Goal: Task Accomplishment & Management: Complete application form

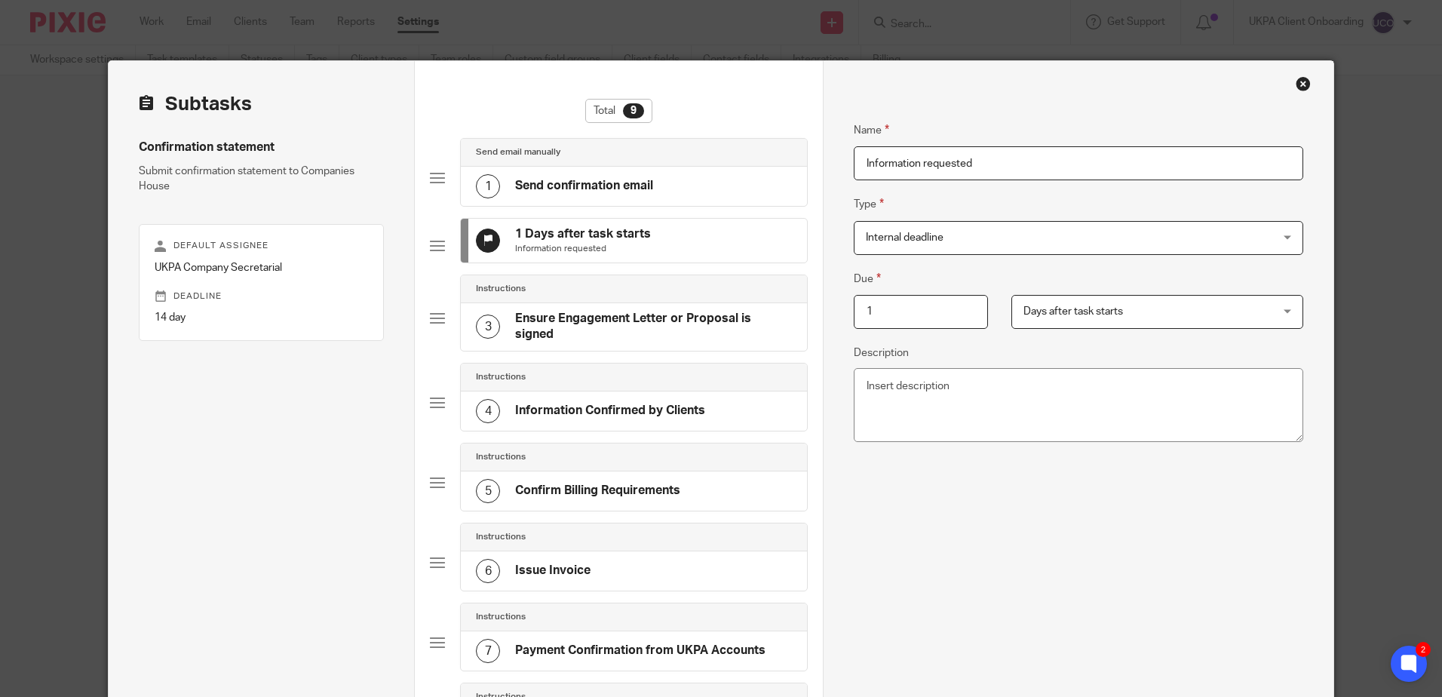
click at [668, 219] on div "1 Days after task starts Information requested" at bounding box center [634, 241] width 346 height 44
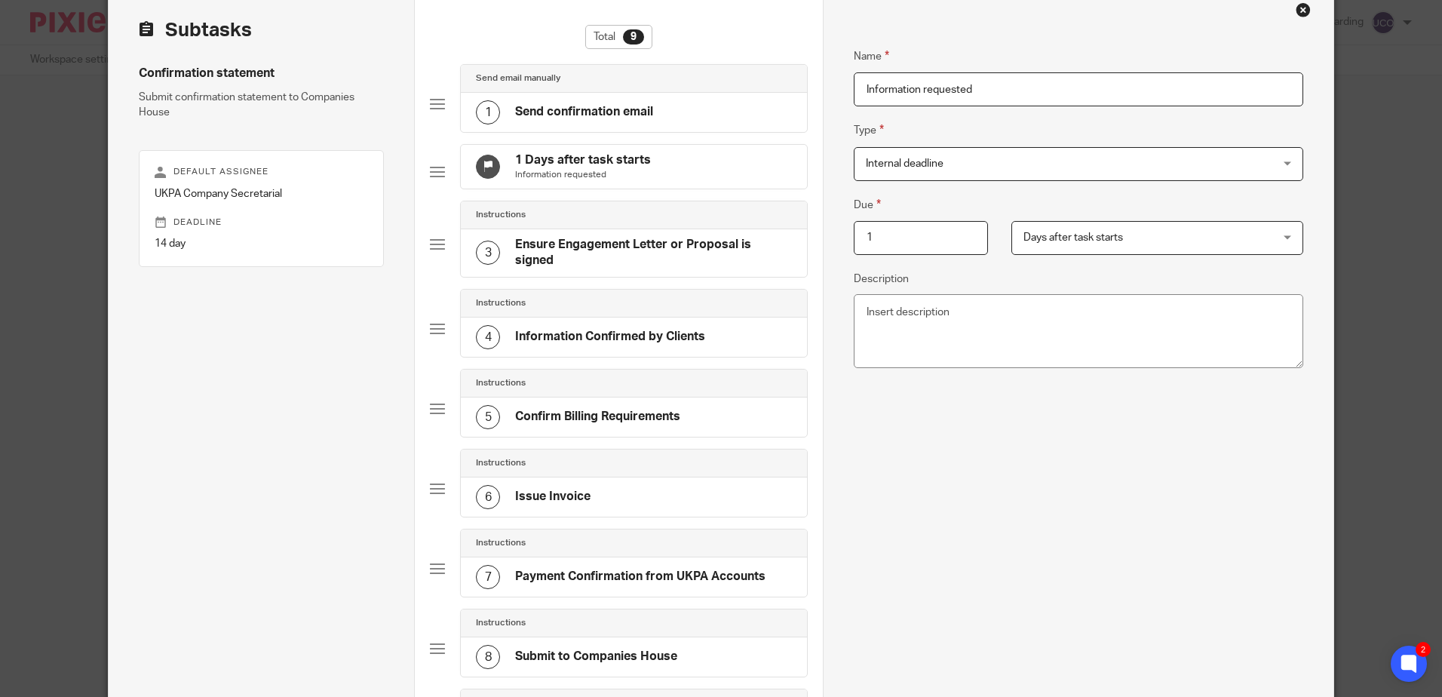
click at [668, 170] on div "1 Days after task starts Information requested" at bounding box center [634, 167] width 346 height 44
click at [551, 114] on h4 "Send confirmation email" at bounding box center [584, 112] width 138 height 16
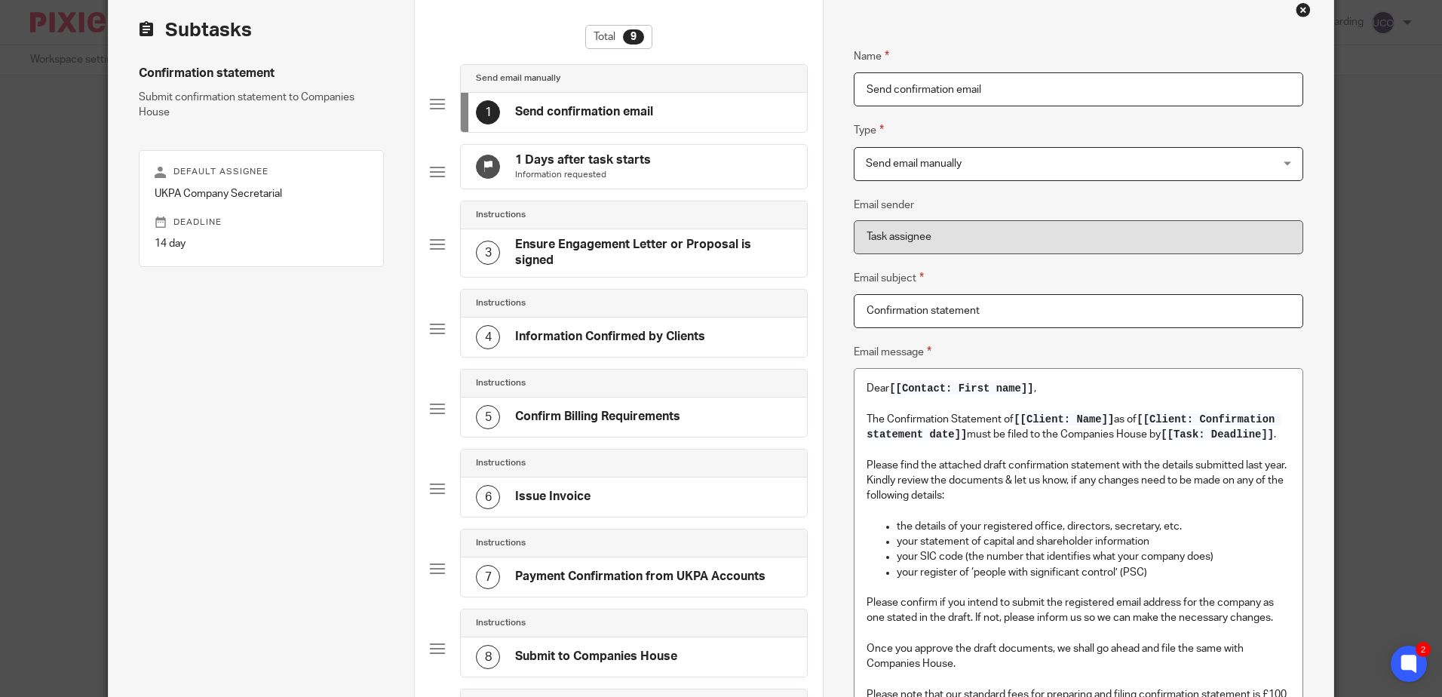
click at [552, 160] on h4 "1 Days after task starts" at bounding box center [583, 160] width 136 height 16
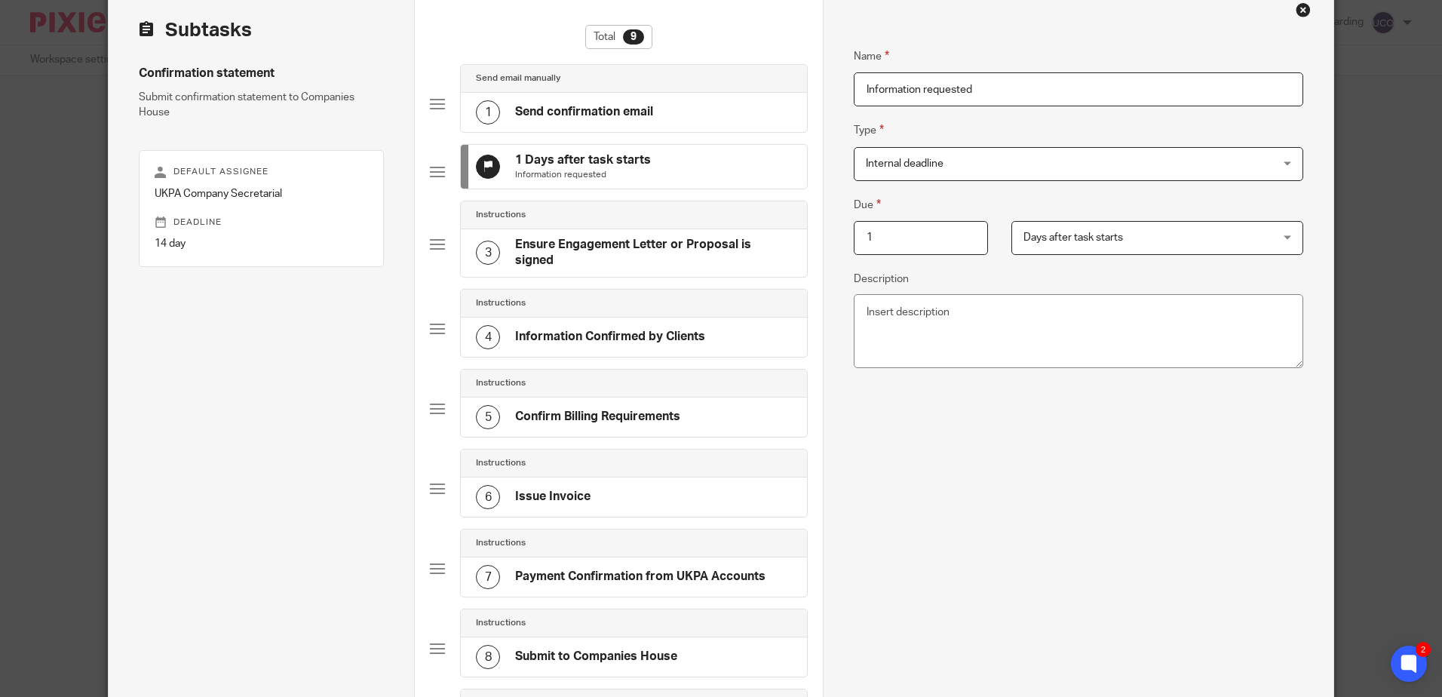
click at [886, 151] on span "Internal deadline" at bounding box center [1040, 164] width 349 height 32
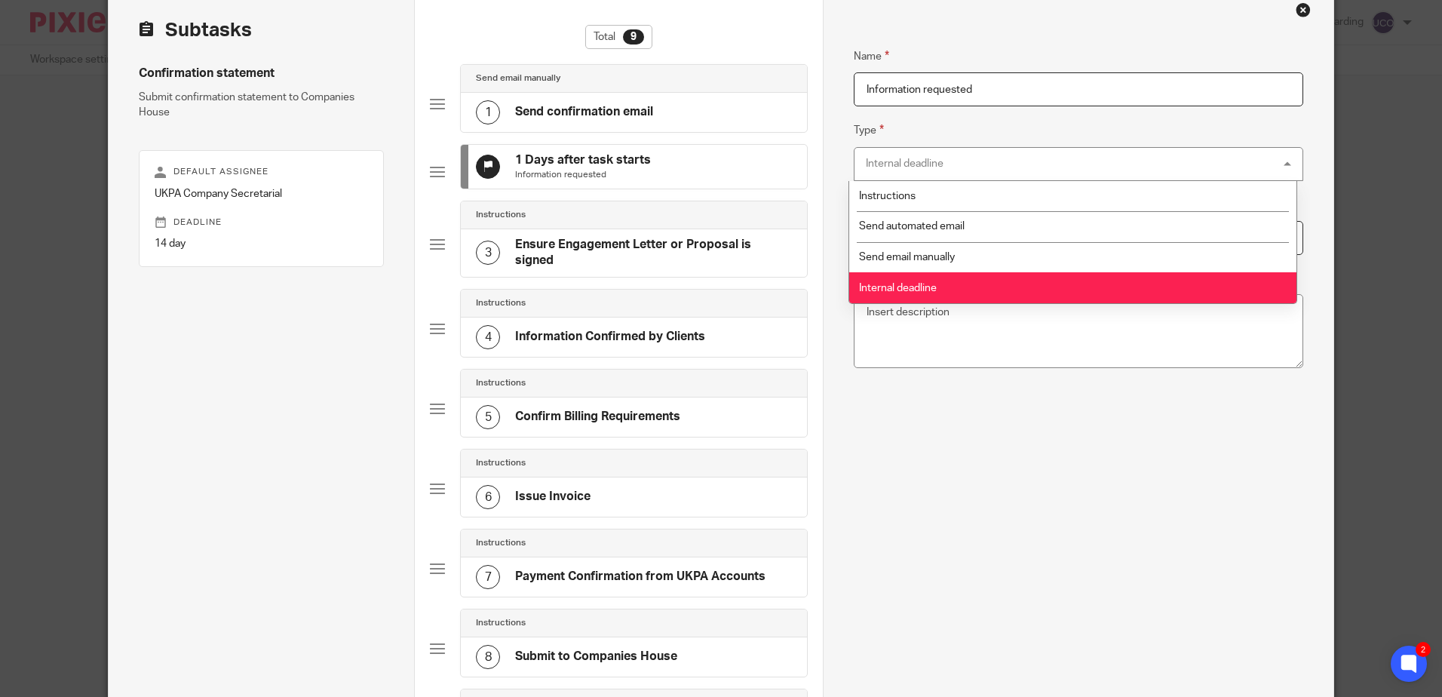
click at [903, 130] on fieldset "Type Internal deadline Internal deadline Instructions Send automated email Send…" at bounding box center [1078, 150] width 449 height 59
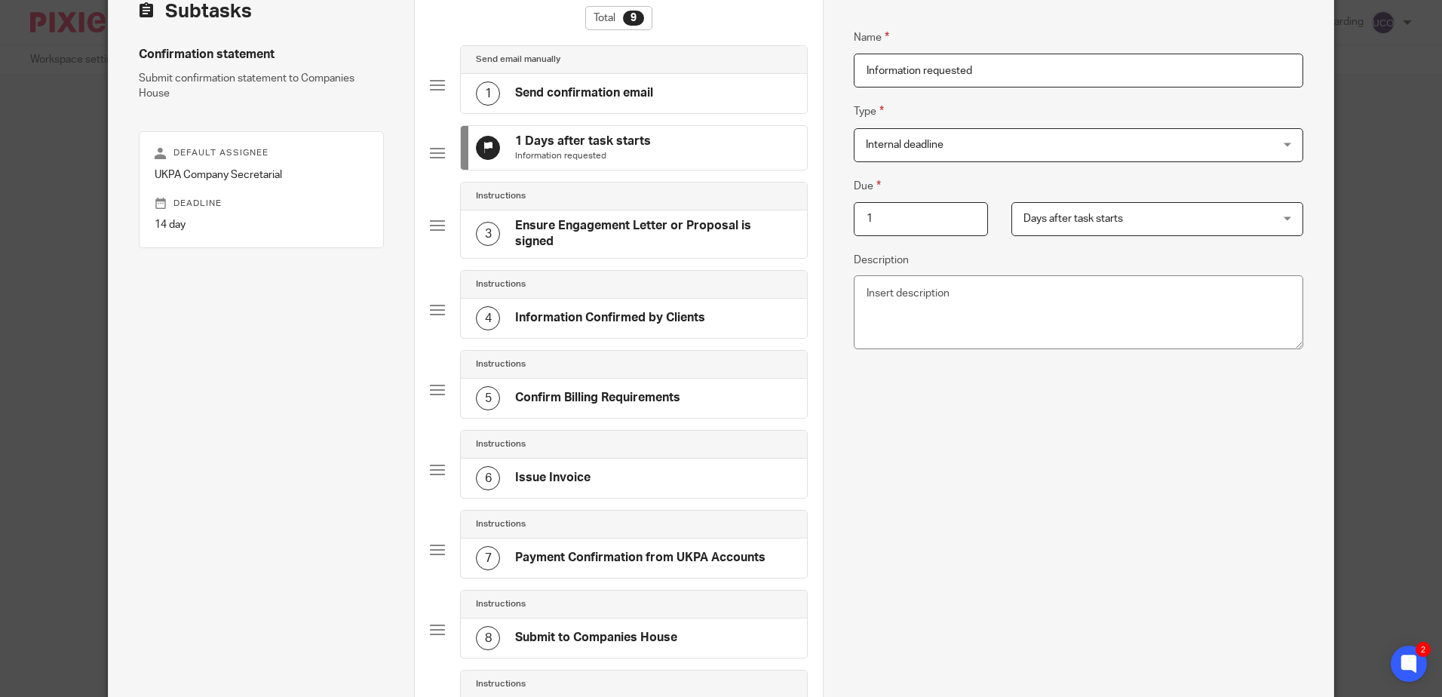
scroll to position [0, 0]
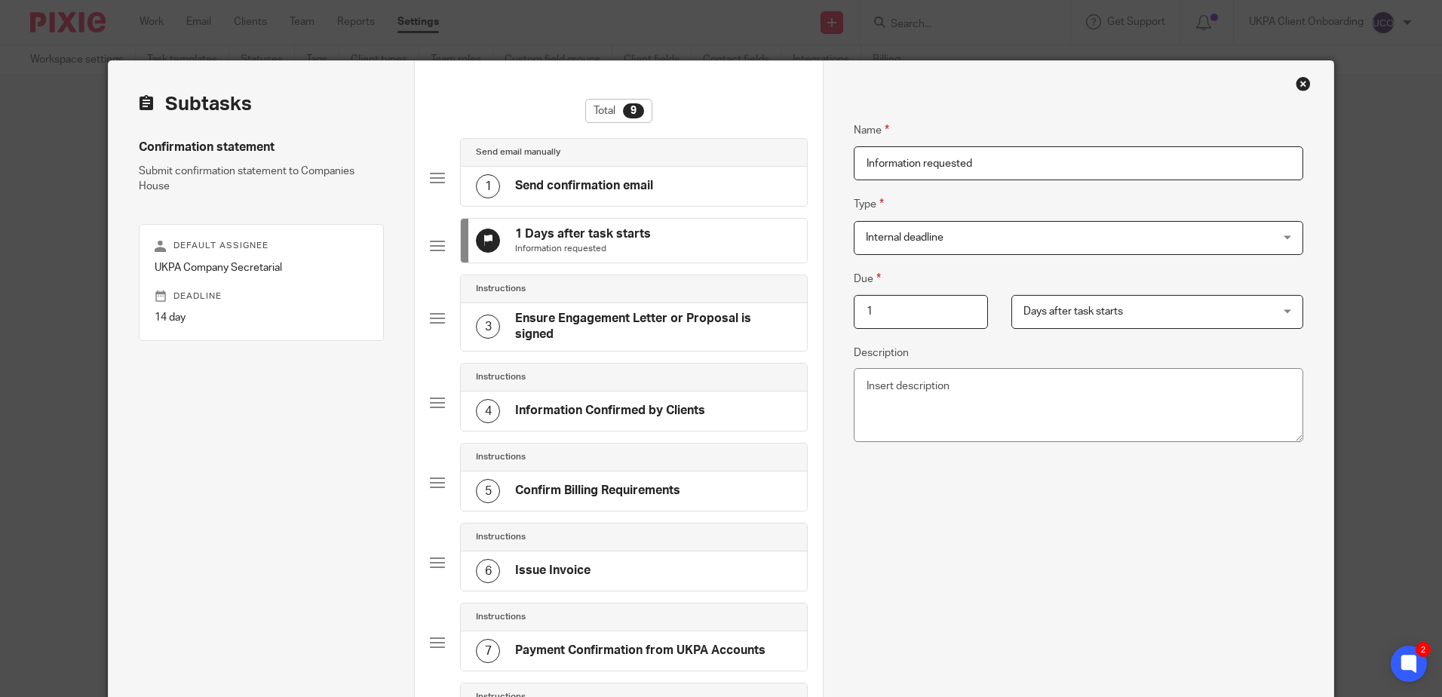
click at [1301, 81] on div "Close this dialog window" at bounding box center [1303, 83] width 15 height 15
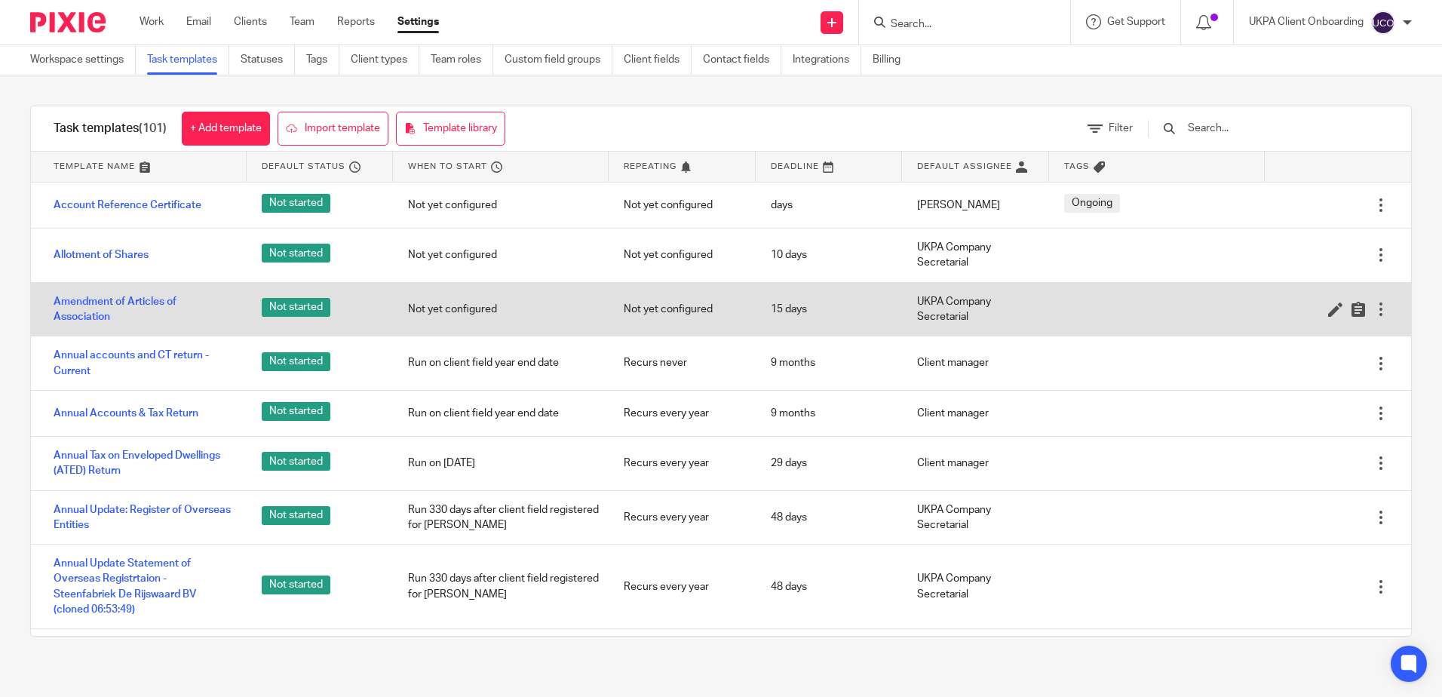
click at [1328, 312] on icon at bounding box center [1335, 309] width 15 height 15
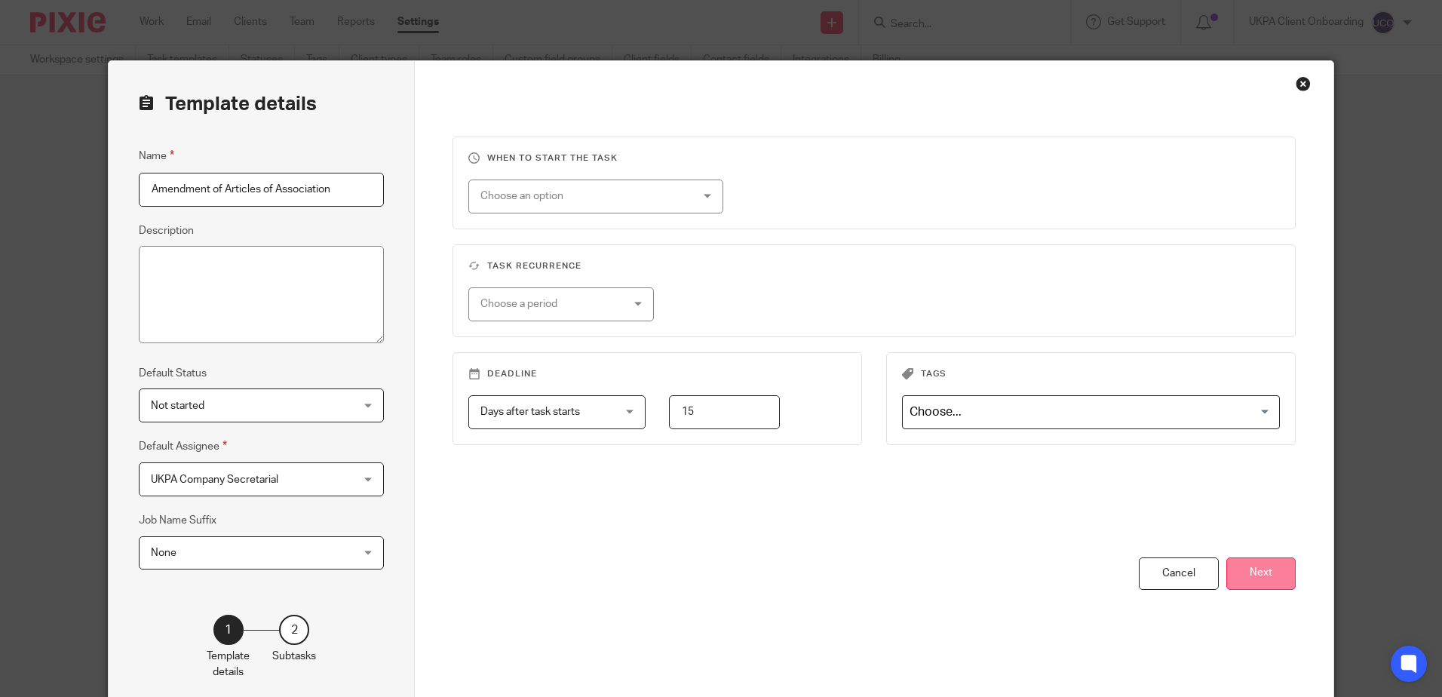
click at [1252, 577] on button "Next" at bounding box center [1260, 573] width 69 height 32
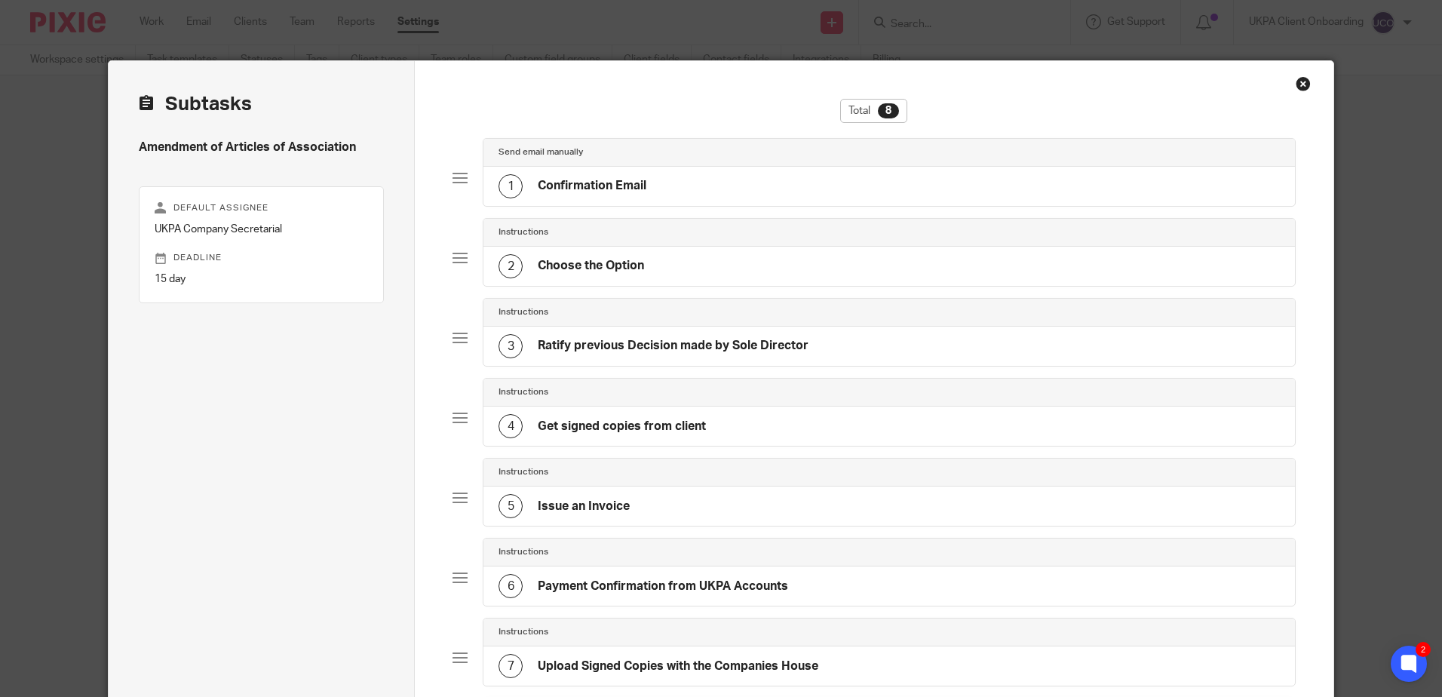
click at [1297, 85] on div "Close this dialog window" at bounding box center [1303, 83] width 15 height 15
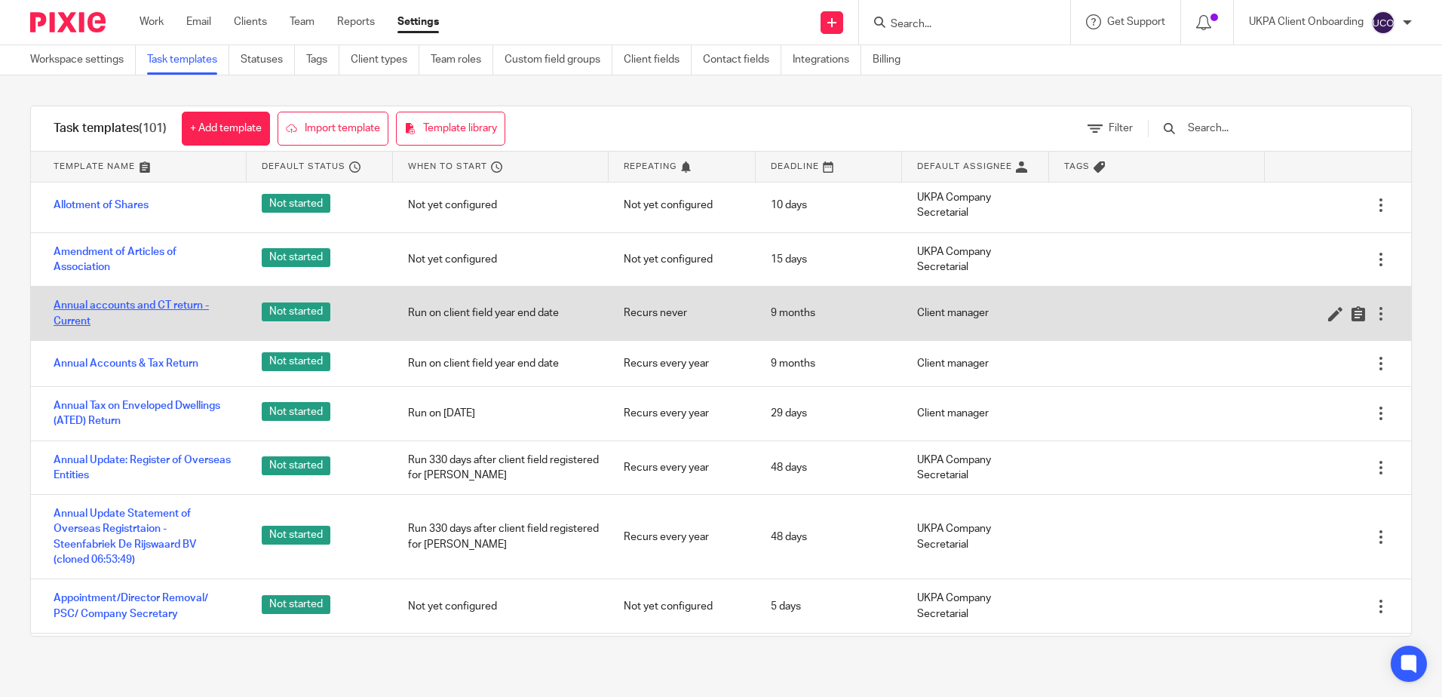
scroll to position [75, 0]
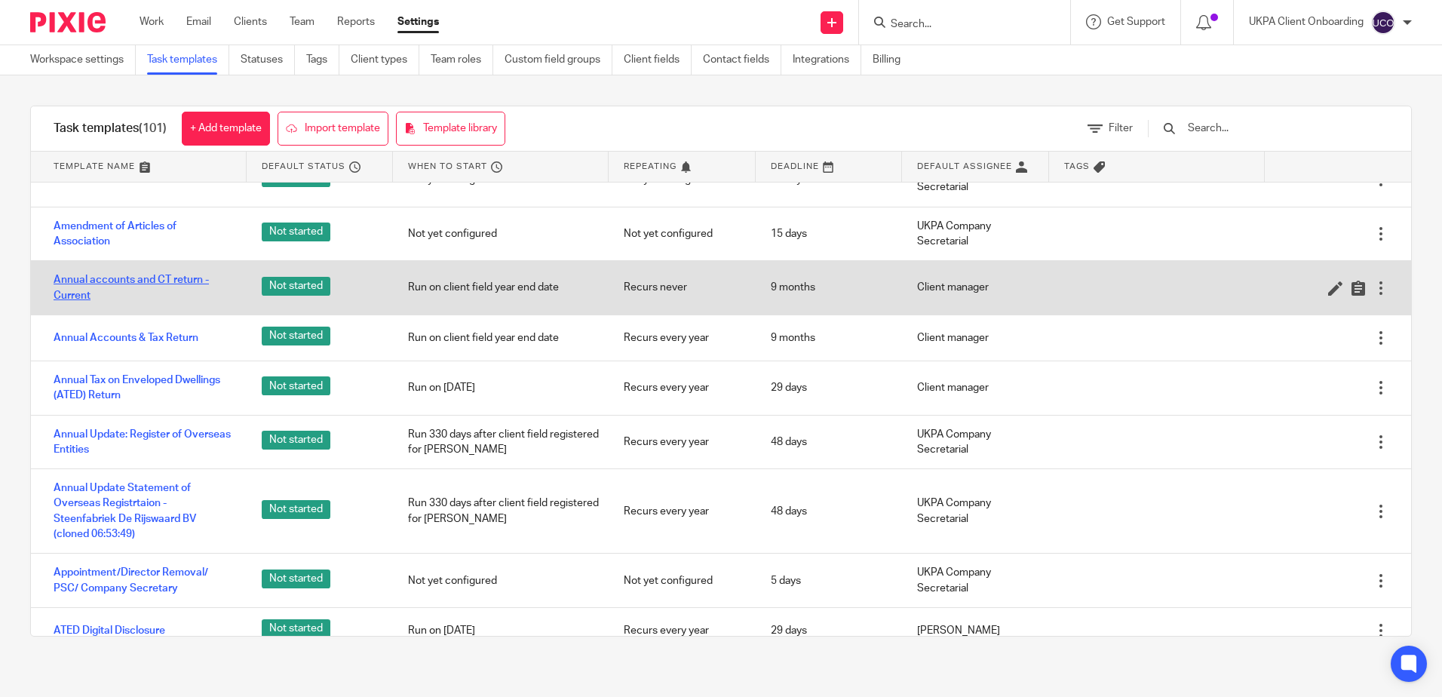
click at [122, 284] on link "Annual accounts and CT return - Current" at bounding box center [143, 287] width 178 height 31
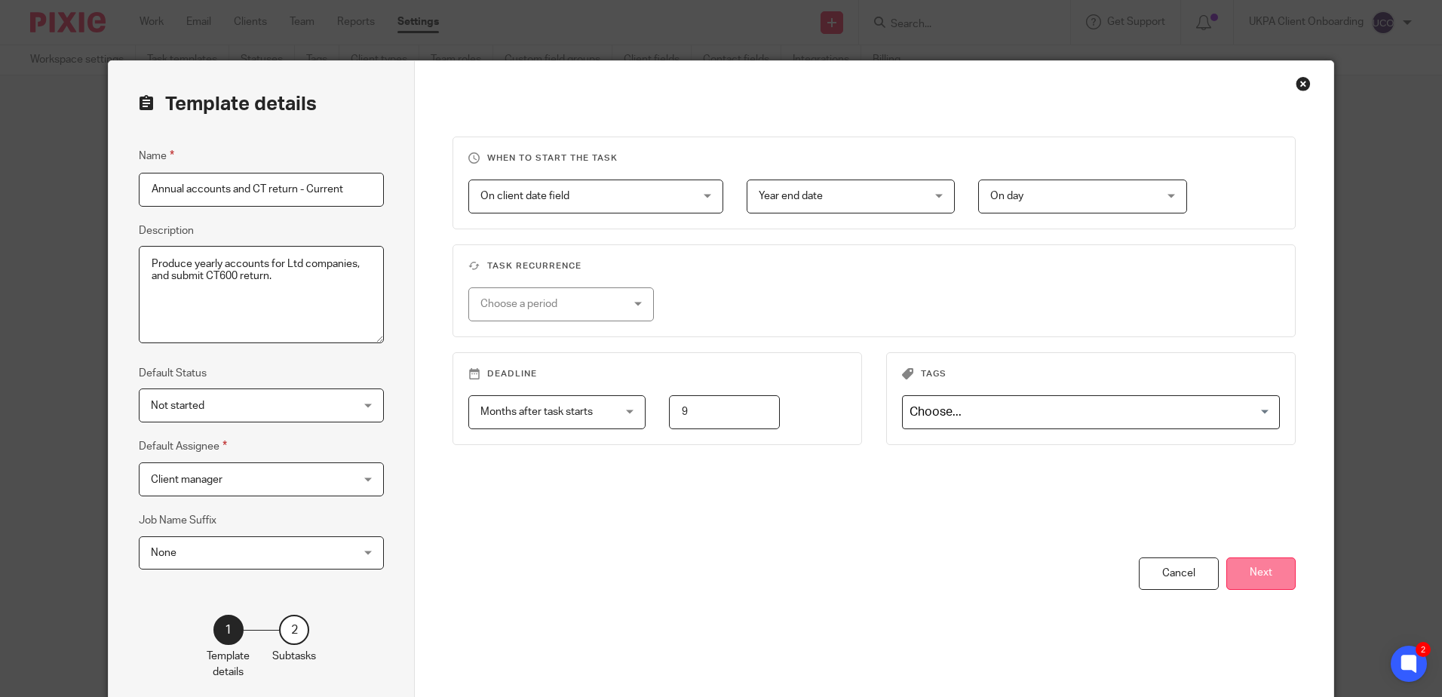
click at [1259, 567] on button "Next" at bounding box center [1260, 573] width 69 height 32
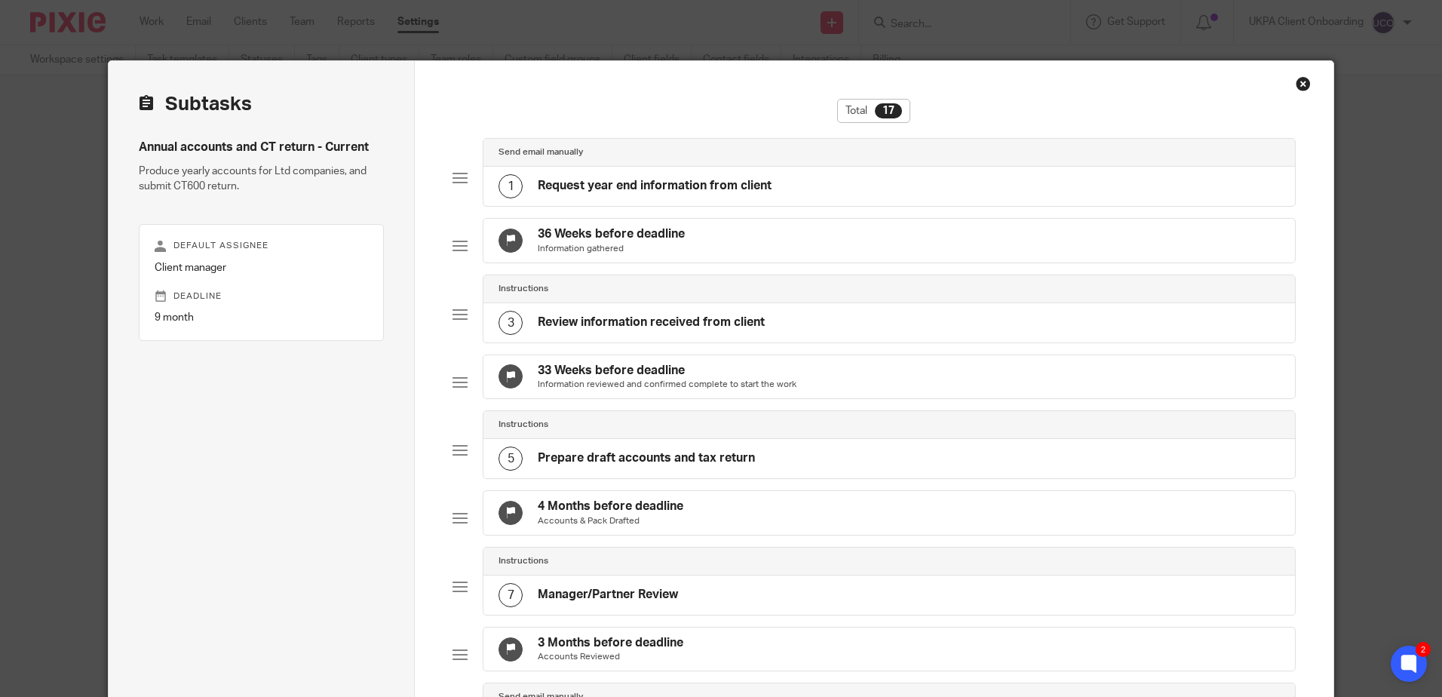
click at [1300, 82] on div "Close this dialog window" at bounding box center [1303, 83] width 15 height 15
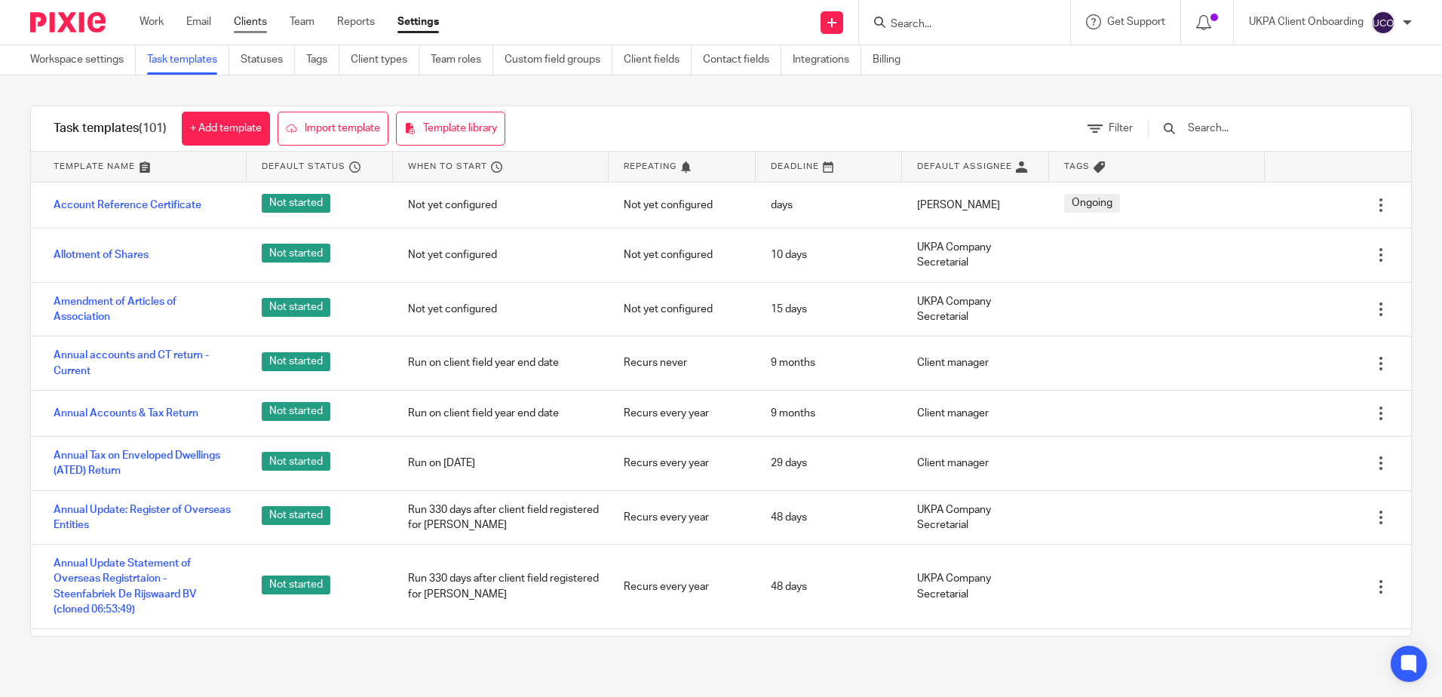
click at [266, 28] on link "Clients" at bounding box center [250, 21] width 33 height 15
click at [926, 32] on div at bounding box center [964, 22] width 211 height 45
click at [931, 23] on input "Search" at bounding box center [957, 25] width 136 height 14
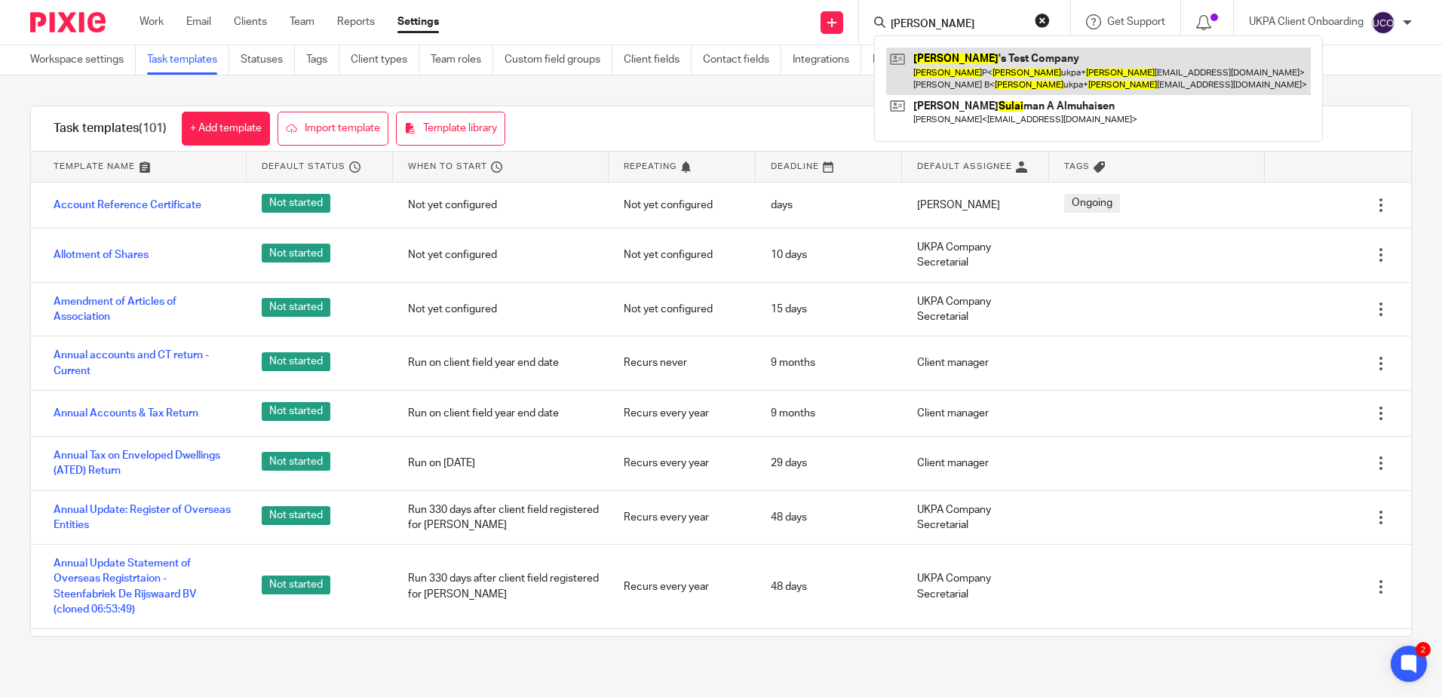
type input "Sulav"
click at [953, 66] on link at bounding box center [1098, 71] width 425 height 47
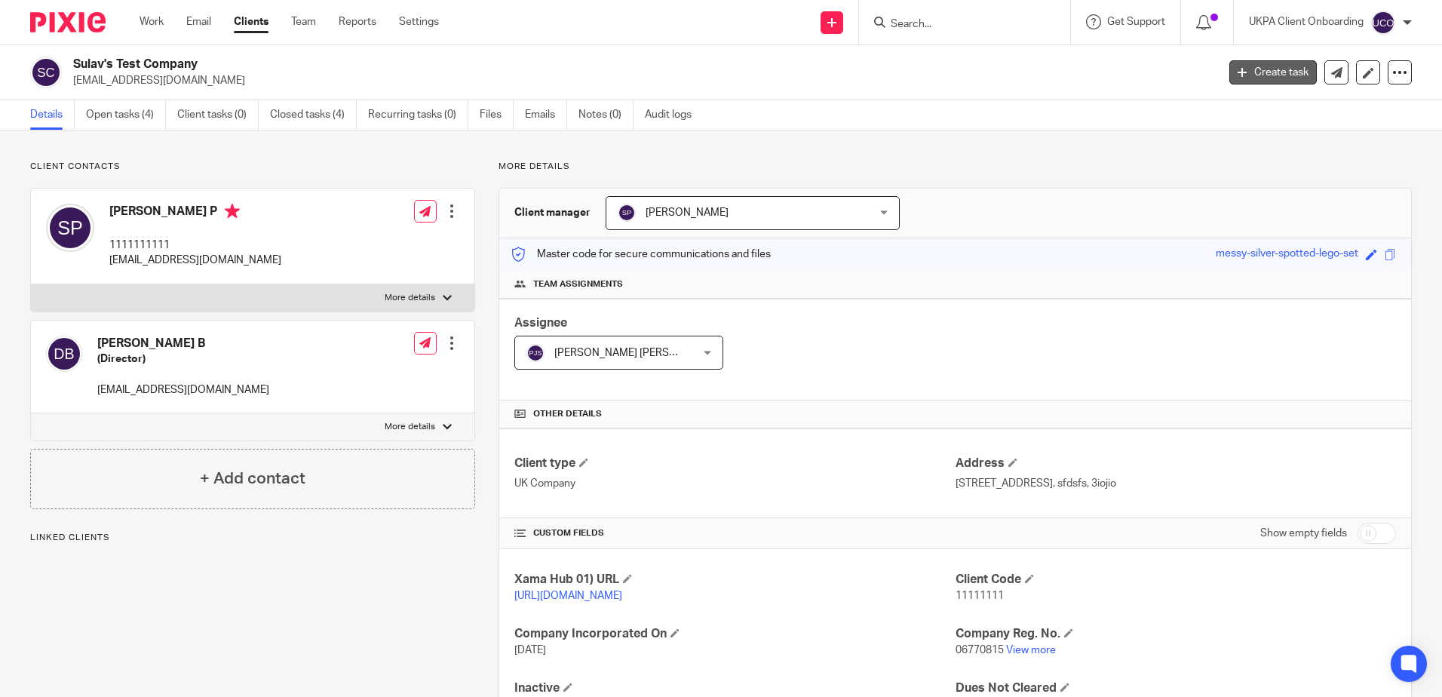
click at [1263, 73] on link "Create task" at bounding box center [1273, 72] width 87 height 24
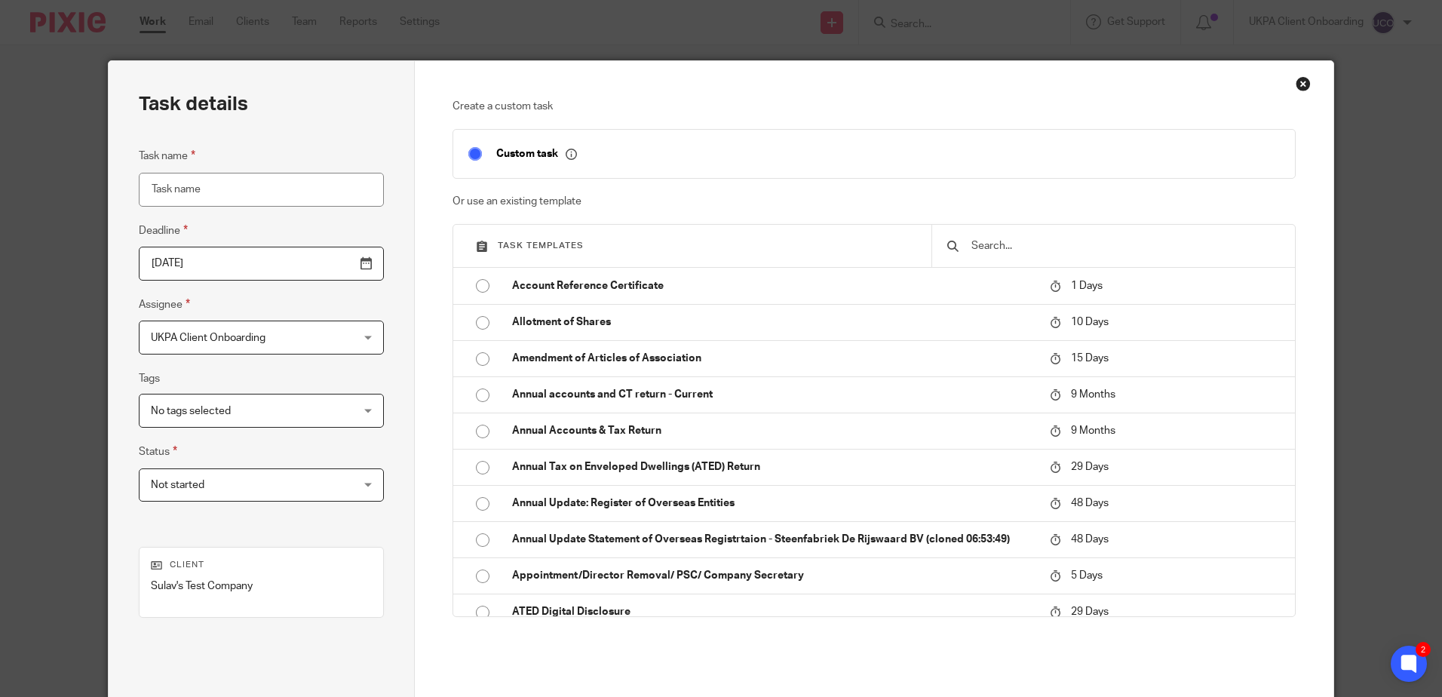
click at [255, 191] on input "Task name" at bounding box center [261, 190] width 245 height 34
click at [255, 192] on input "Accounts" at bounding box center [261, 190] width 245 height 34
drag, startPoint x: 221, startPoint y: 183, endPoint x: 134, endPoint y: 180, distance: 86.8
click at [139, 180] on input "Accounts" at bounding box center [261, 190] width 245 height 34
type input "[PERSON_NAME] Test Acount"
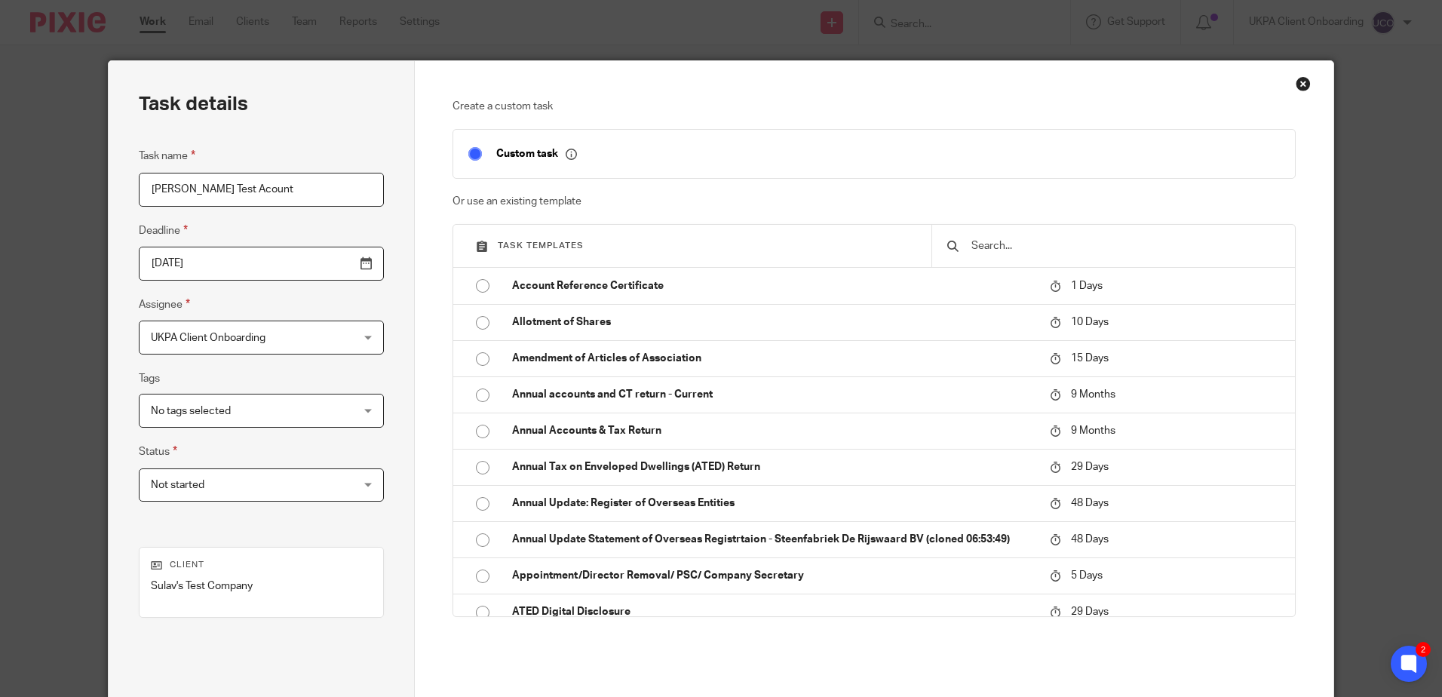
click at [277, 342] on span "UKPA Client Onboarding" at bounding box center [244, 337] width 186 height 32
click at [291, 304] on fieldset "Assignee UKPA Client Onboarding UKPA Client Onboarding Client manager Aarshika …" at bounding box center [261, 325] width 245 height 59
click at [996, 247] on input "text" at bounding box center [1125, 246] width 310 height 17
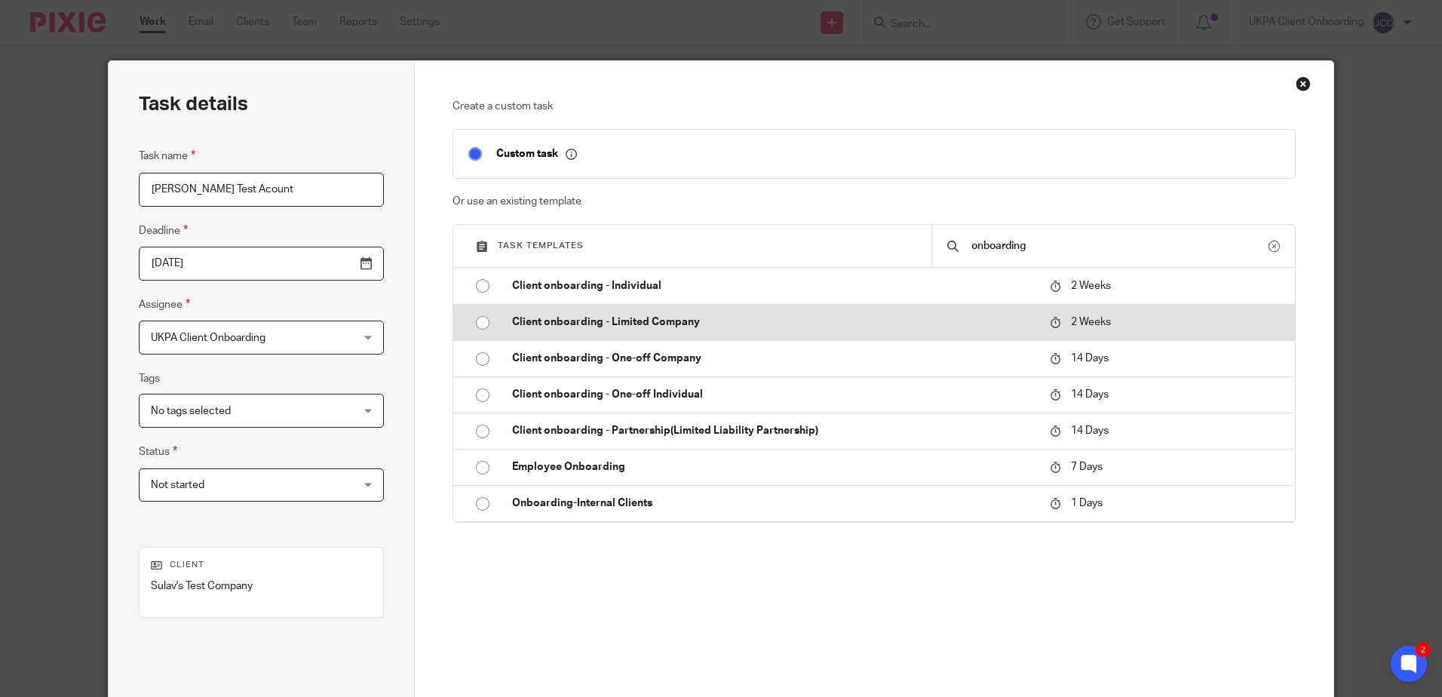
type input "onboarding"
click at [489, 327] on input "radio" at bounding box center [482, 323] width 29 height 29
type input "2025-09-05"
checkbox input "false"
radio input "false"
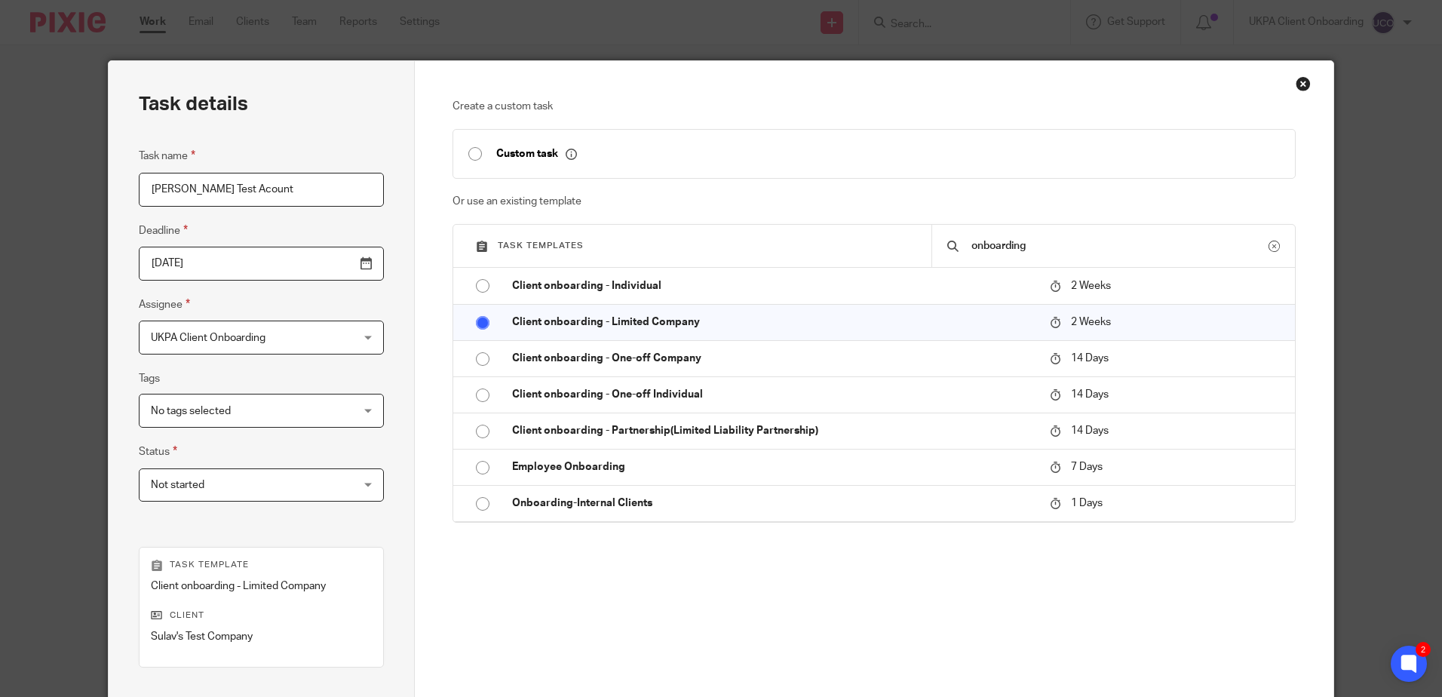
click at [169, 332] on span "UKPA Client Onboarding" at bounding box center [244, 337] width 186 height 32
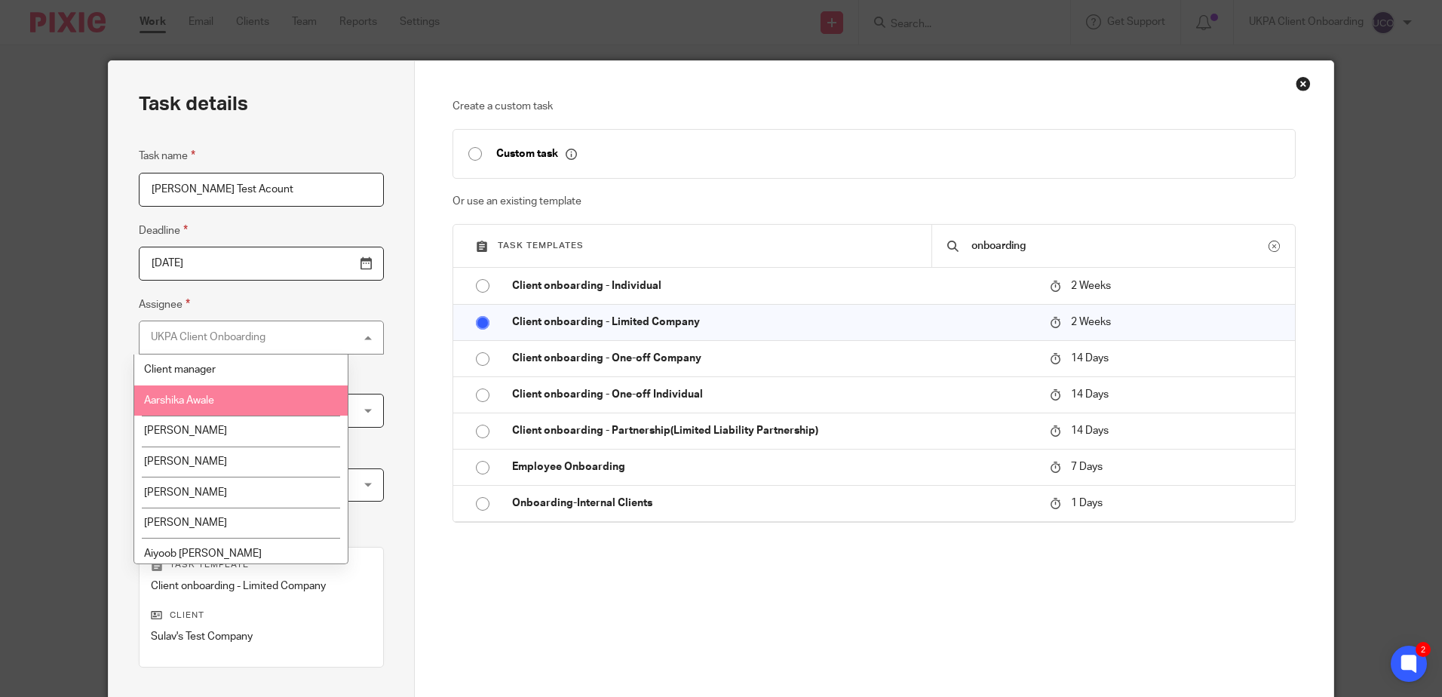
scroll to position [75, 0]
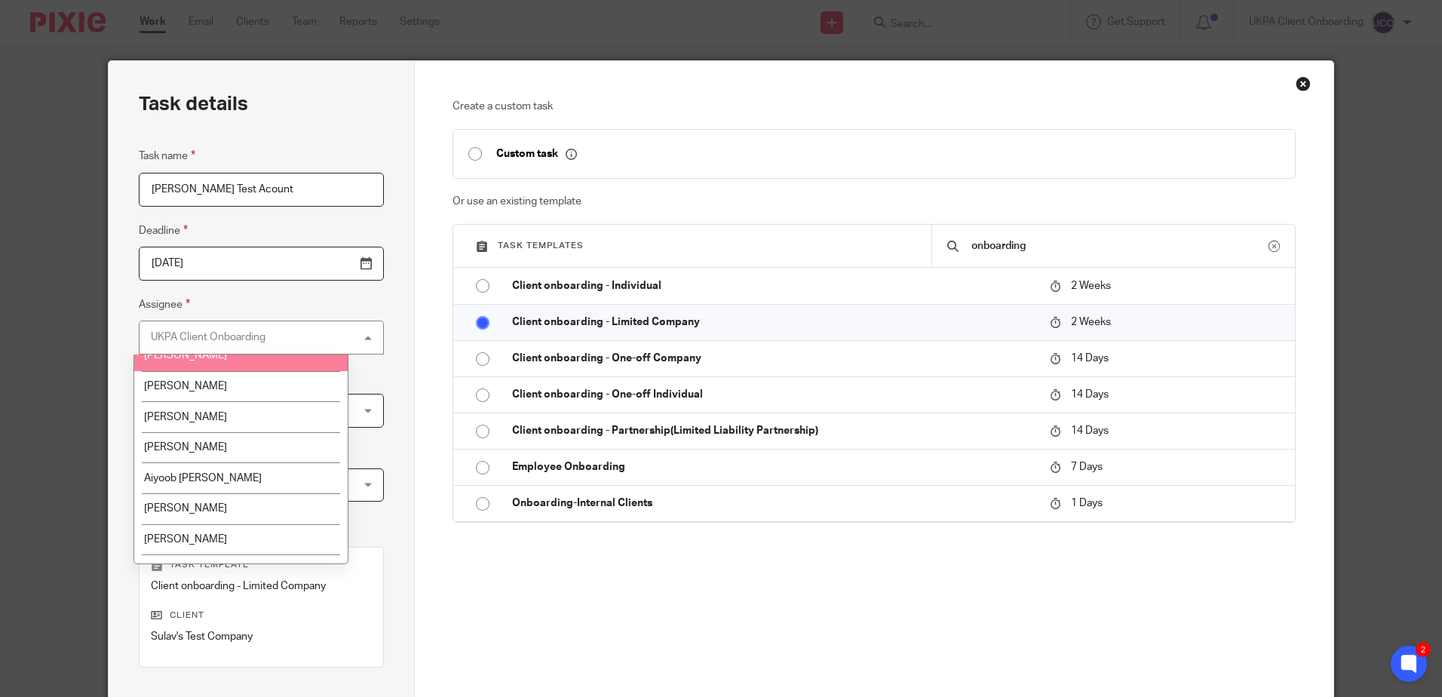
click at [214, 339] on div "UKPA Client Onboarding" at bounding box center [208, 337] width 115 height 11
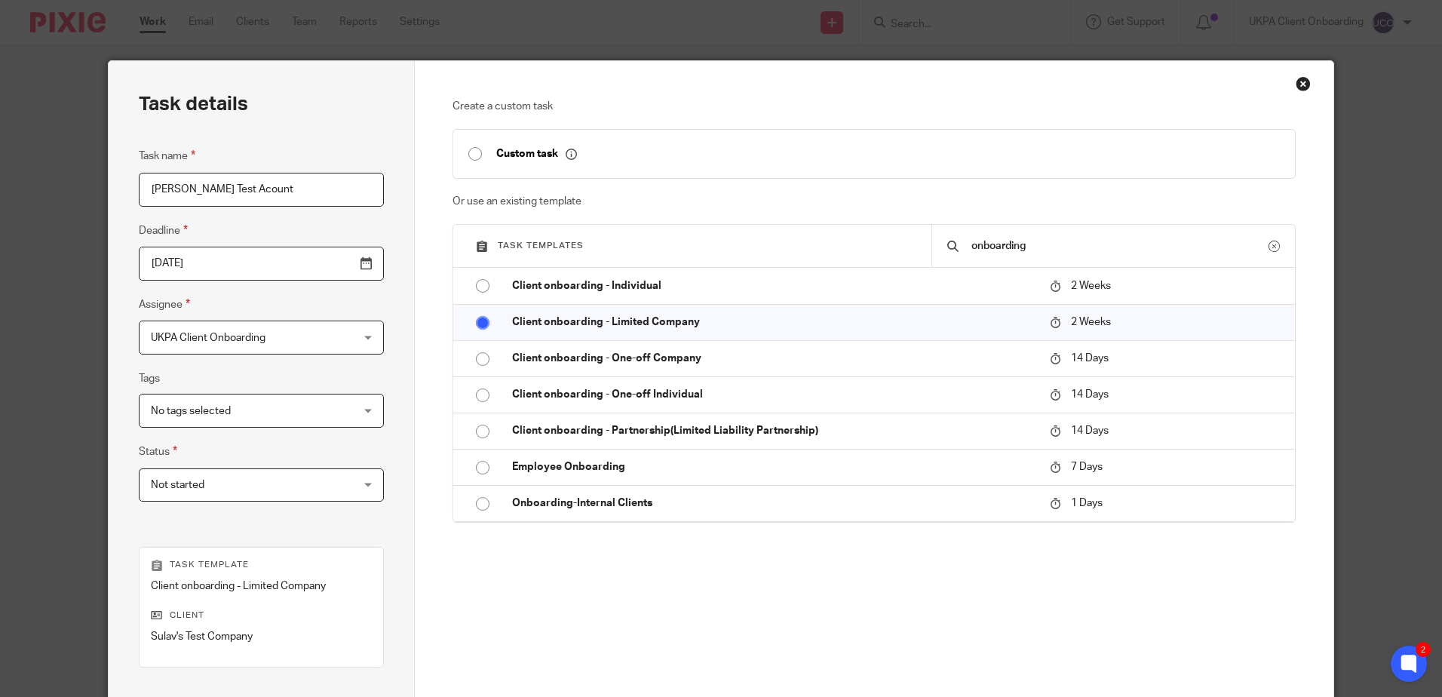
click at [214, 339] on span "UKPA Client Onboarding" at bounding box center [208, 338] width 115 height 11
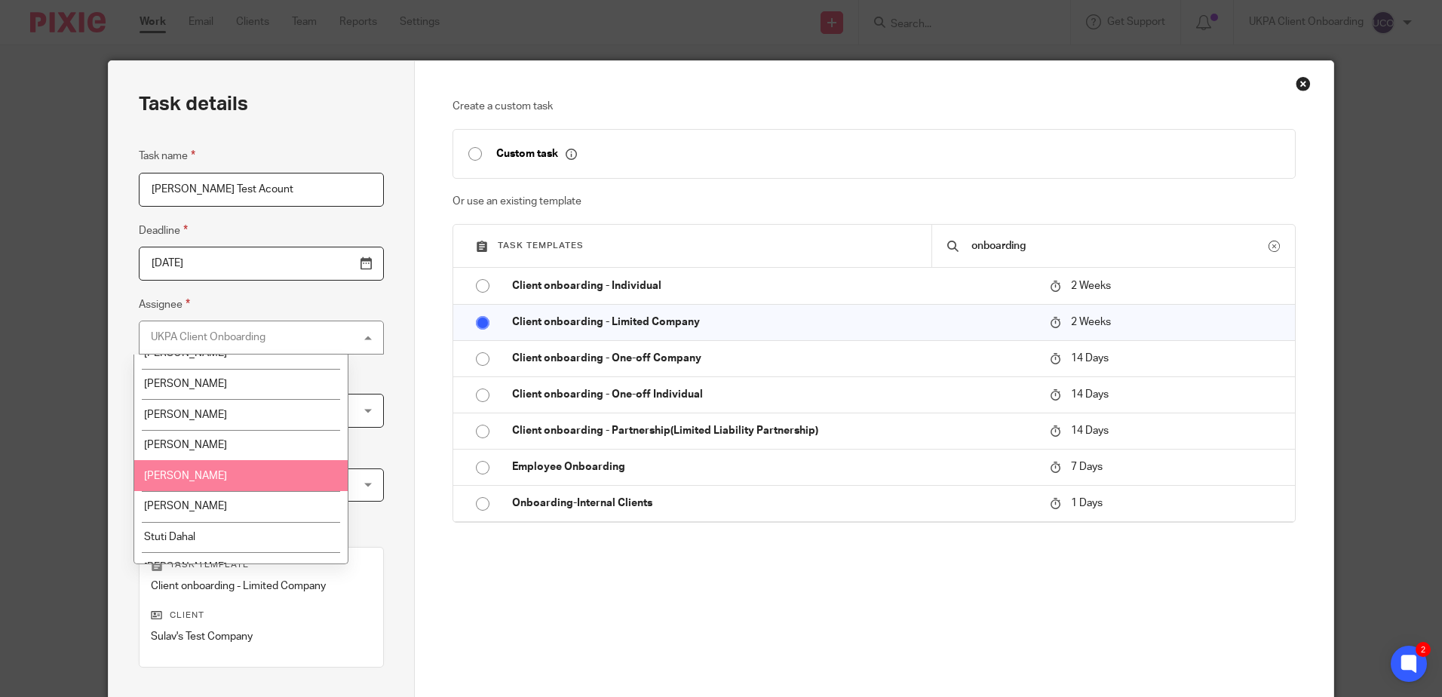
scroll to position [2112, 0]
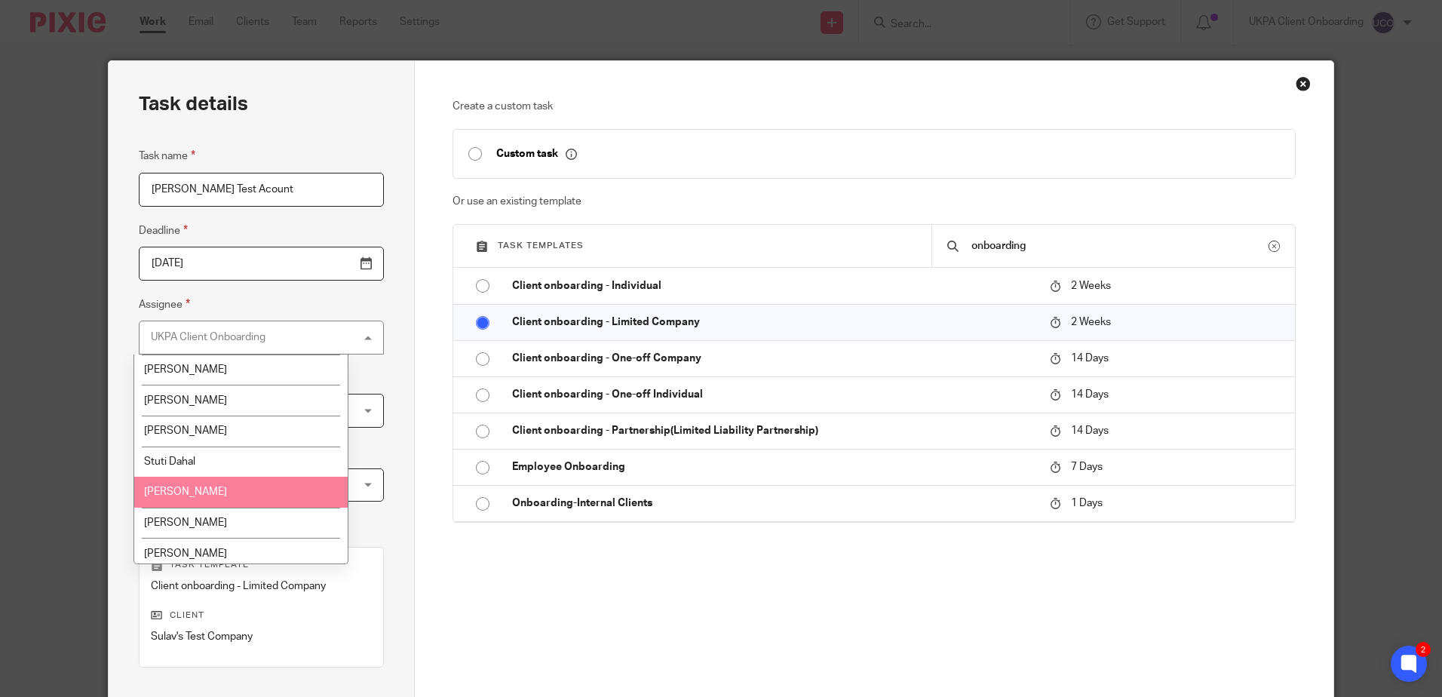
click at [206, 489] on li "Sulav Pandit" at bounding box center [240, 492] width 213 height 31
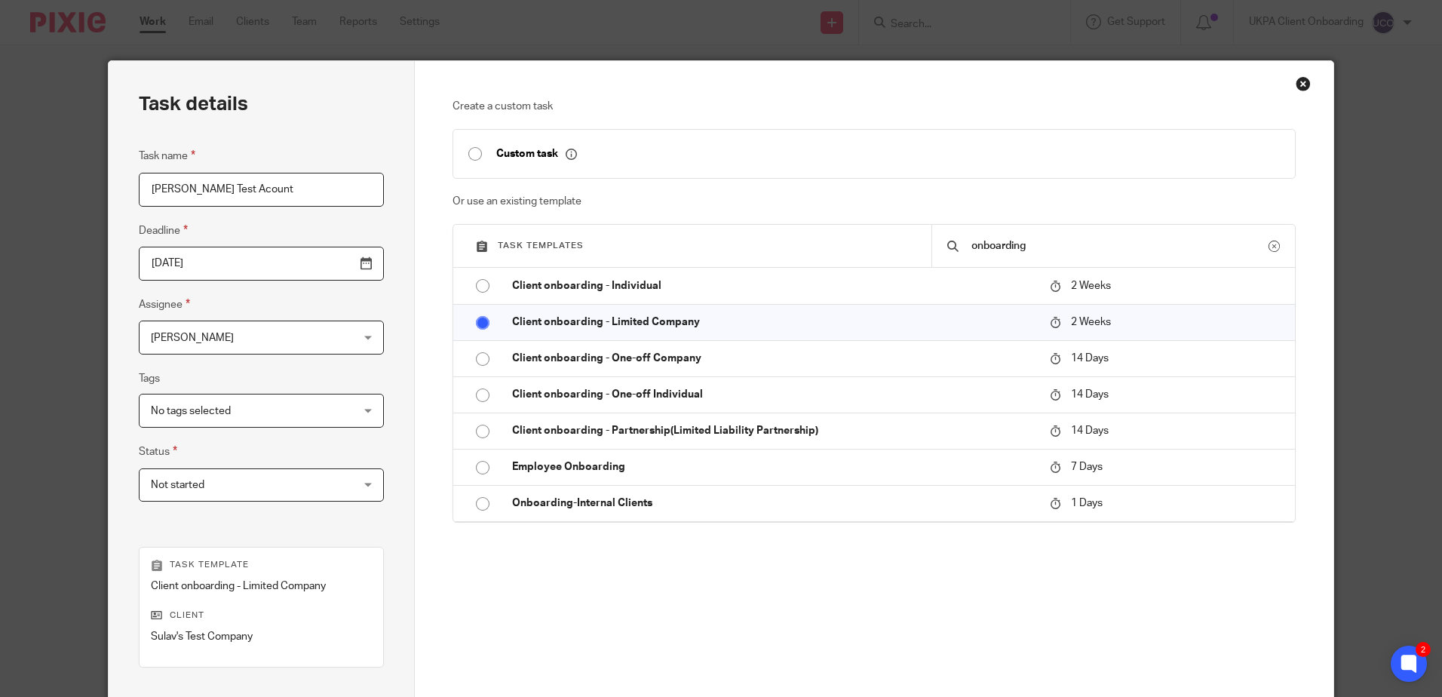
click at [227, 474] on span "Not started" at bounding box center [244, 485] width 186 height 32
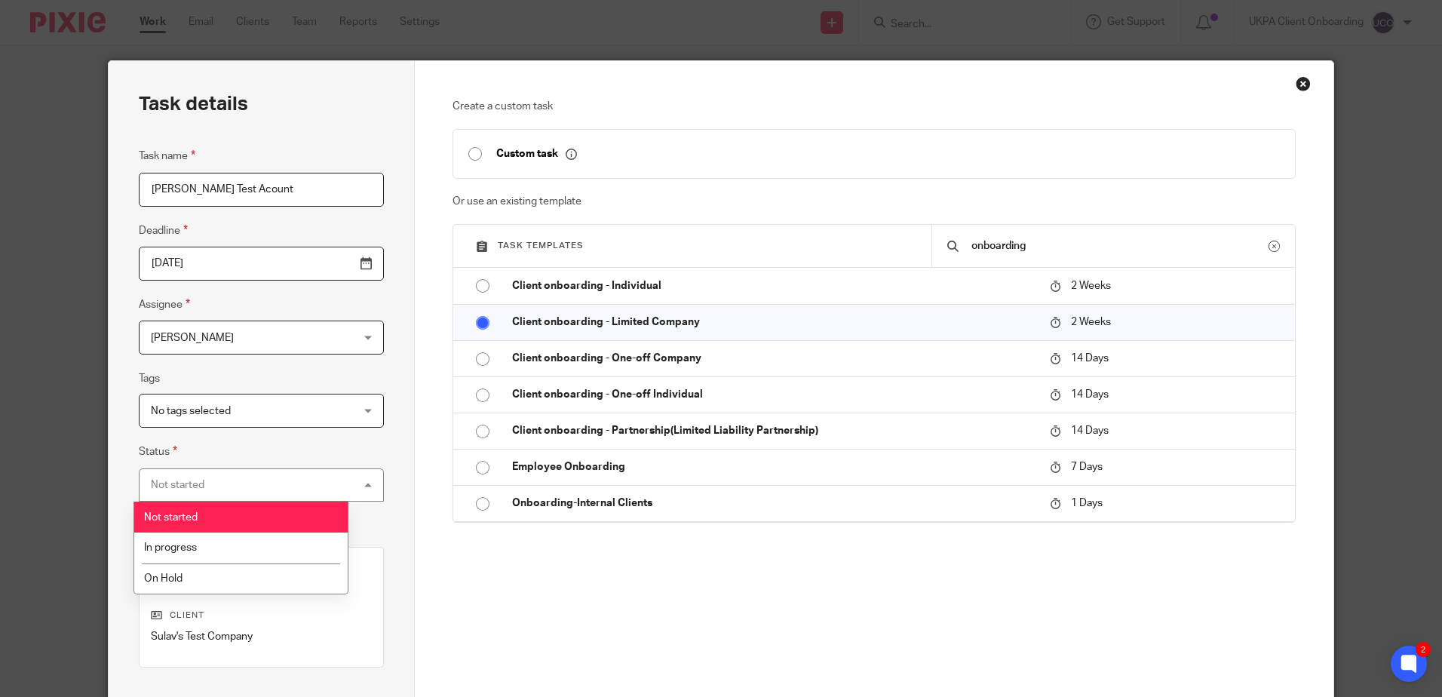
click at [232, 476] on div "Not started Not started" at bounding box center [261, 485] width 245 height 34
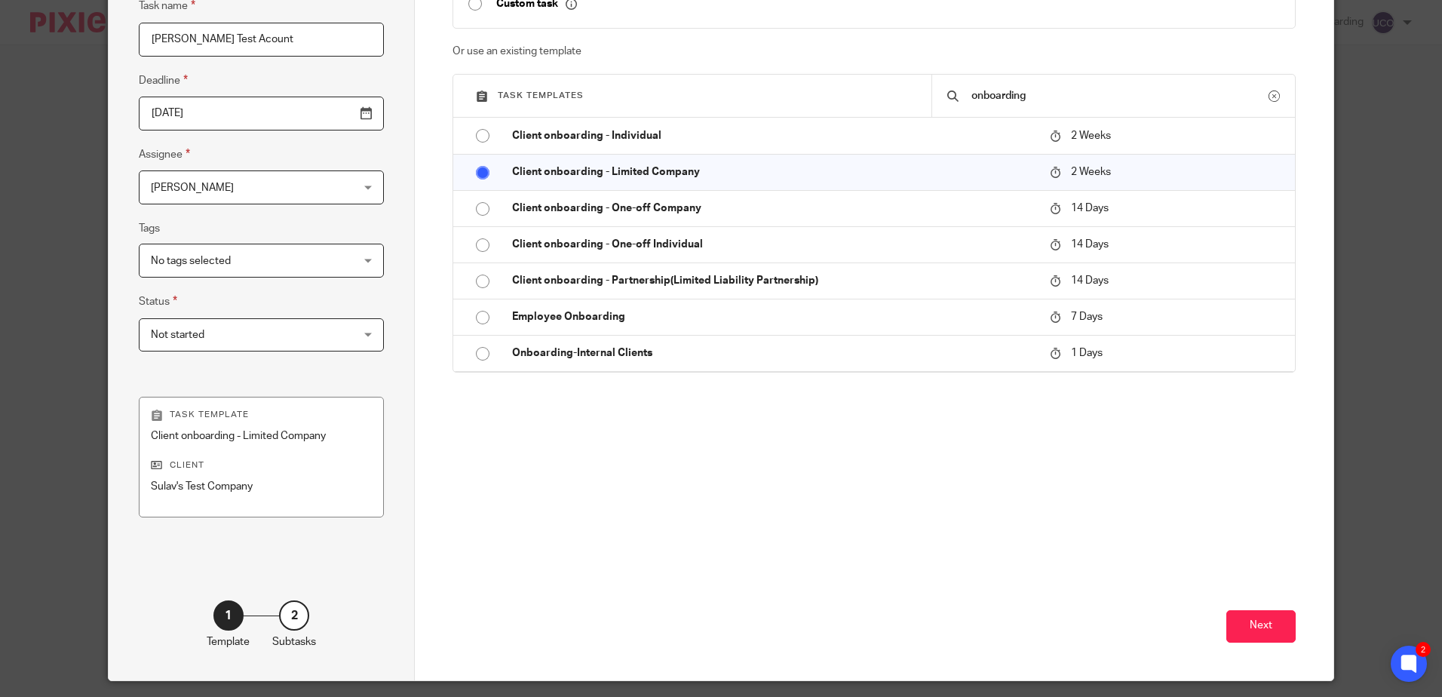
scroll to position [151, 0]
click at [1251, 621] on button "Next" at bounding box center [1260, 625] width 69 height 32
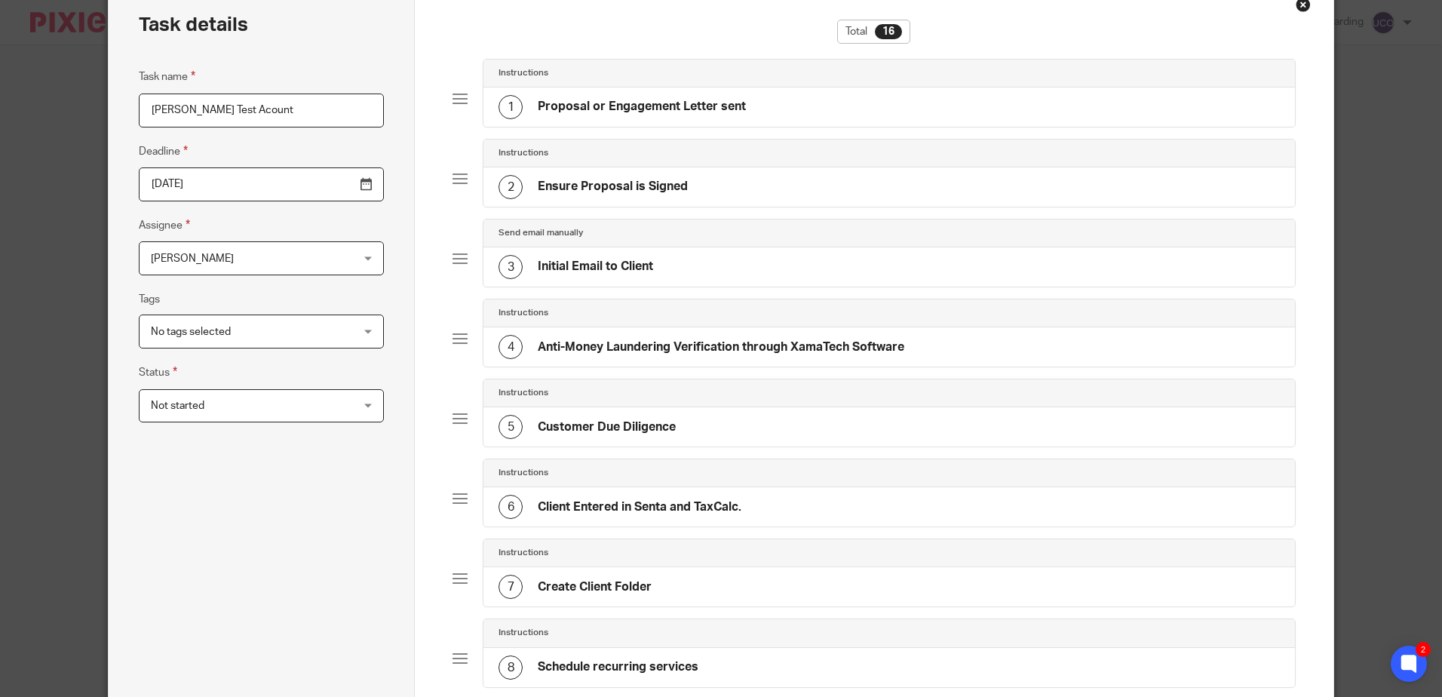
scroll to position [0, 0]
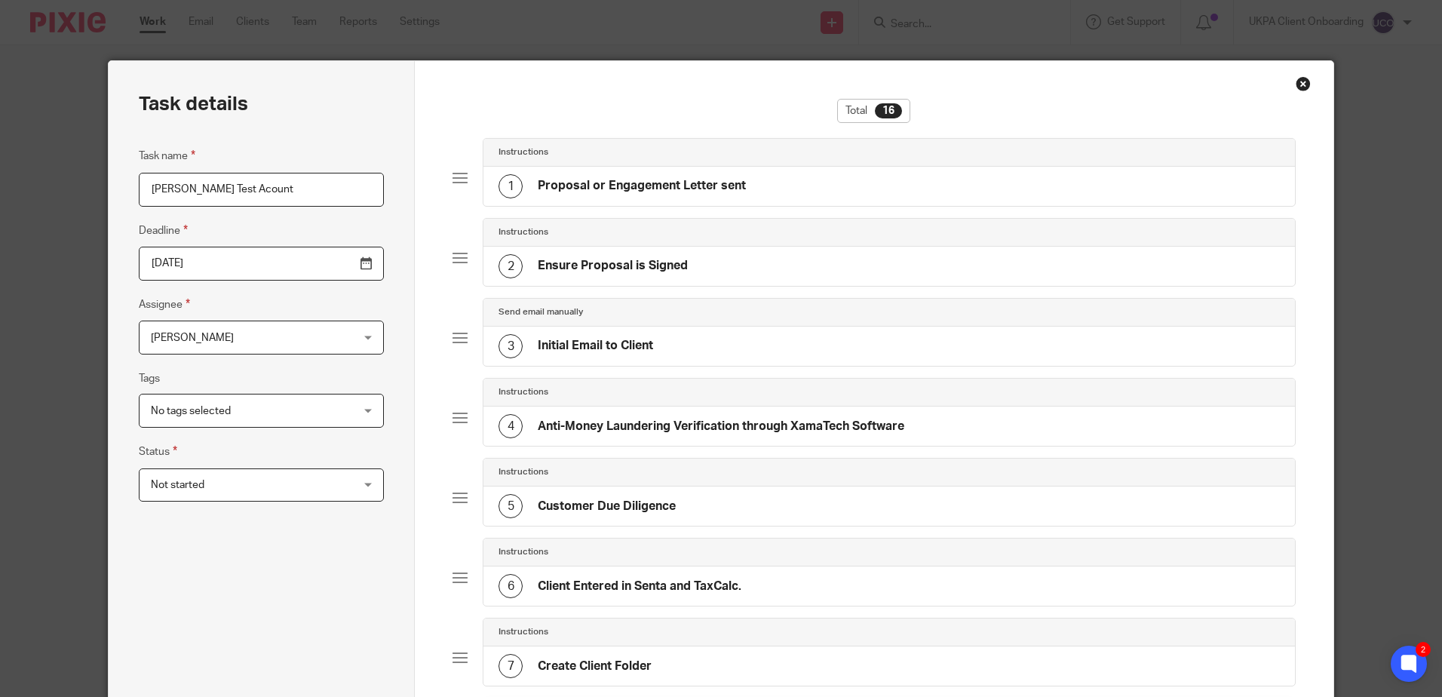
click at [453, 178] on div at bounding box center [460, 177] width 15 height 15
click at [601, 189] on h4 "Proposal or Engagement Letter sent" at bounding box center [642, 186] width 208 height 16
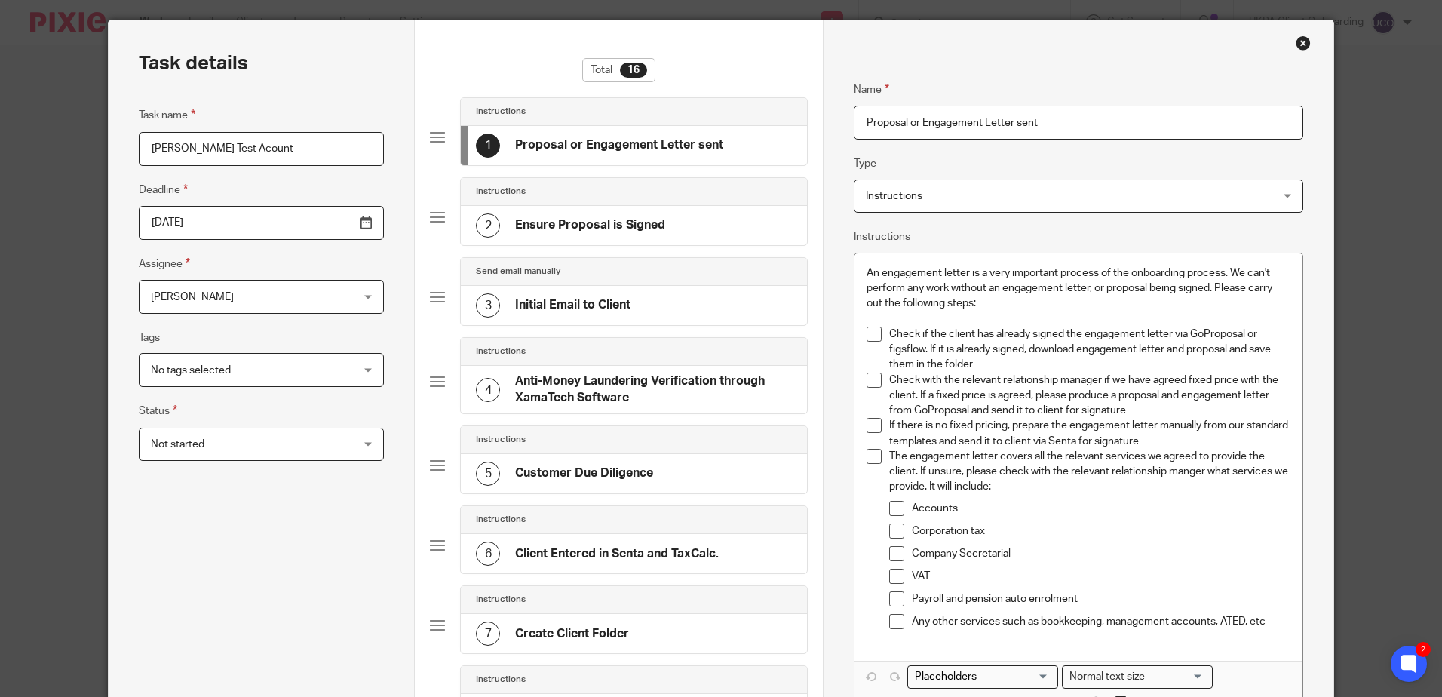
scroll to position [75, 0]
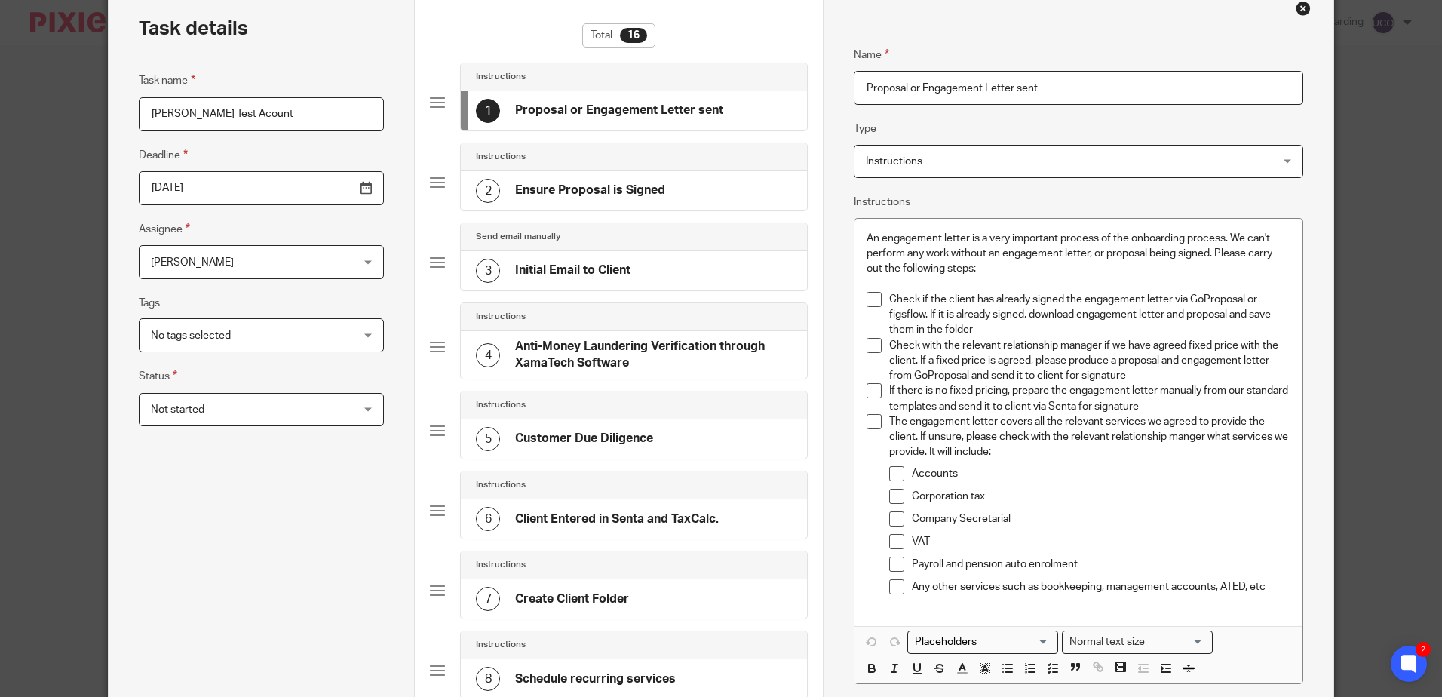
click at [530, 101] on div "1 Proposal or Engagement Letter sent" at bounding box center [599, 111] width 247 height 24
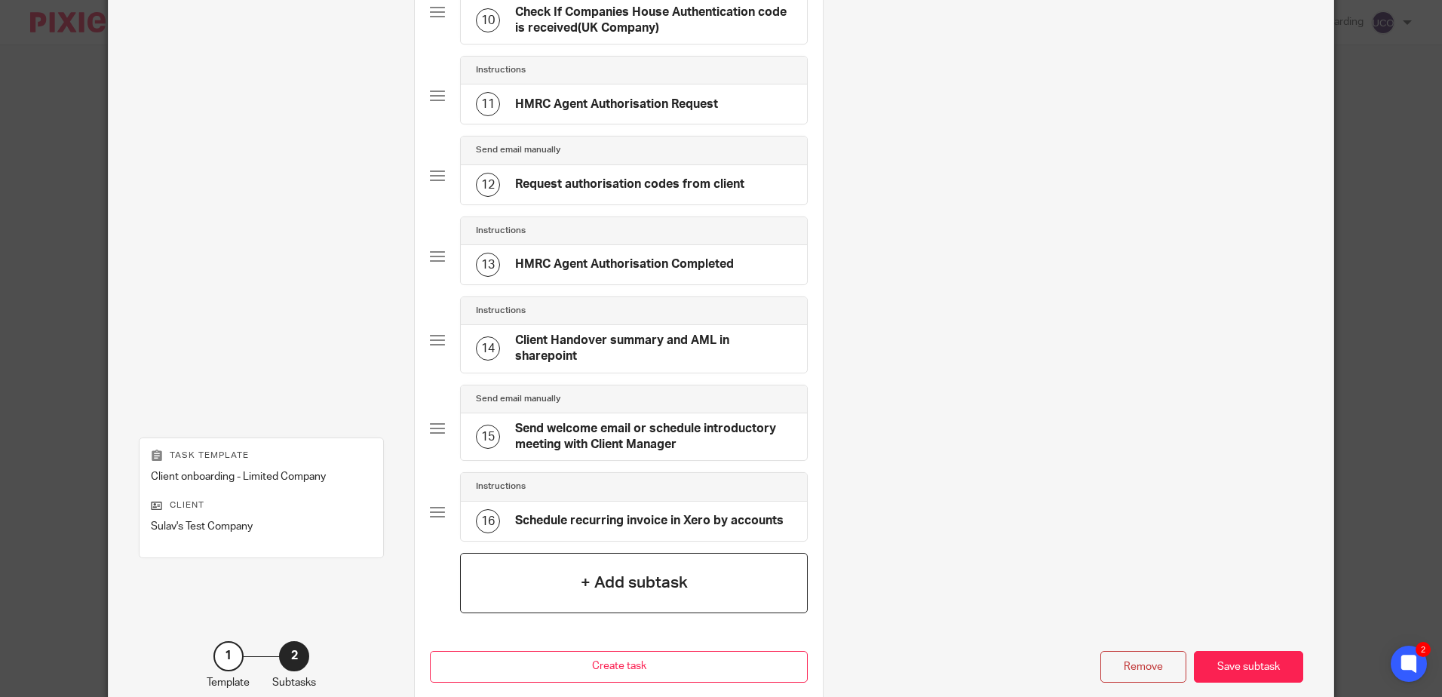
scroll to position [983, 0]
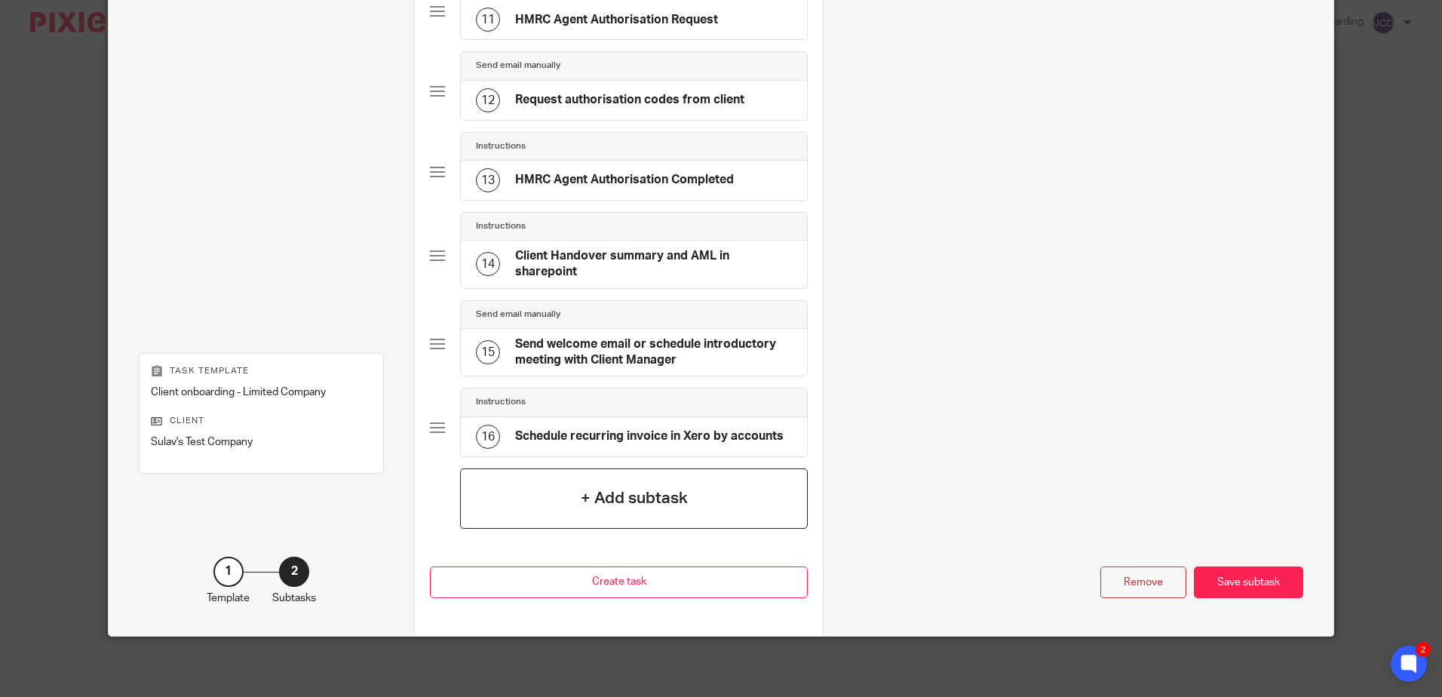
click at [612, 505] on h4 "+ Add subtask" at bounding box center [634, 498] width 107 height 23
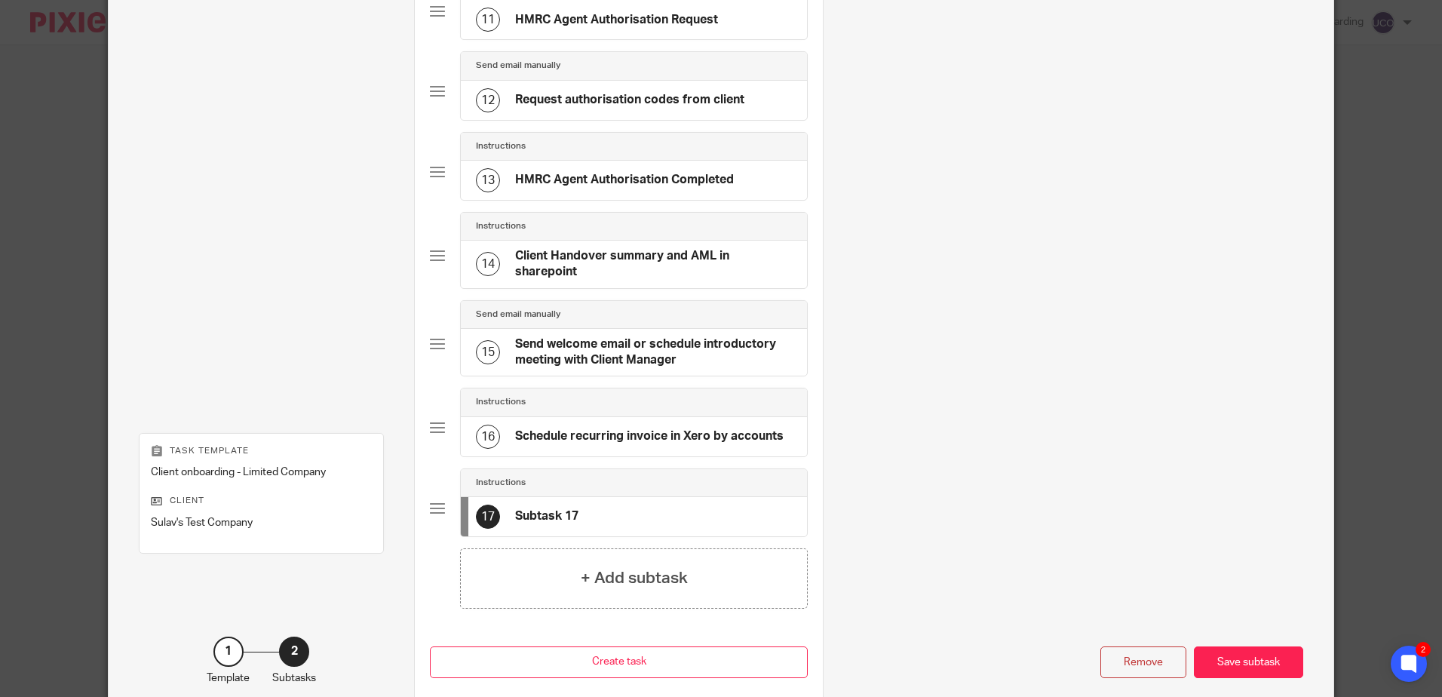
click at [551, 517] on h4 "Subtask 17" at bounding box center [546, 516] width 63 height 16
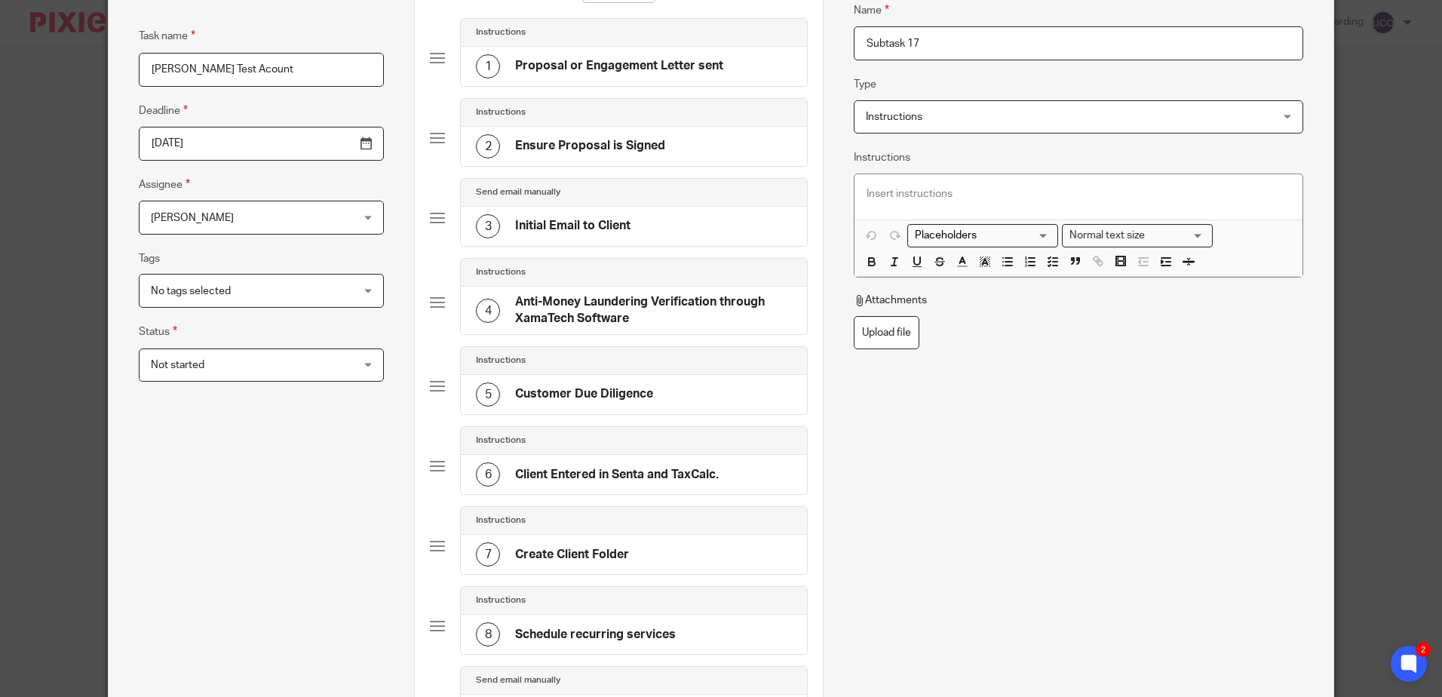
scroll to position [2, 0]
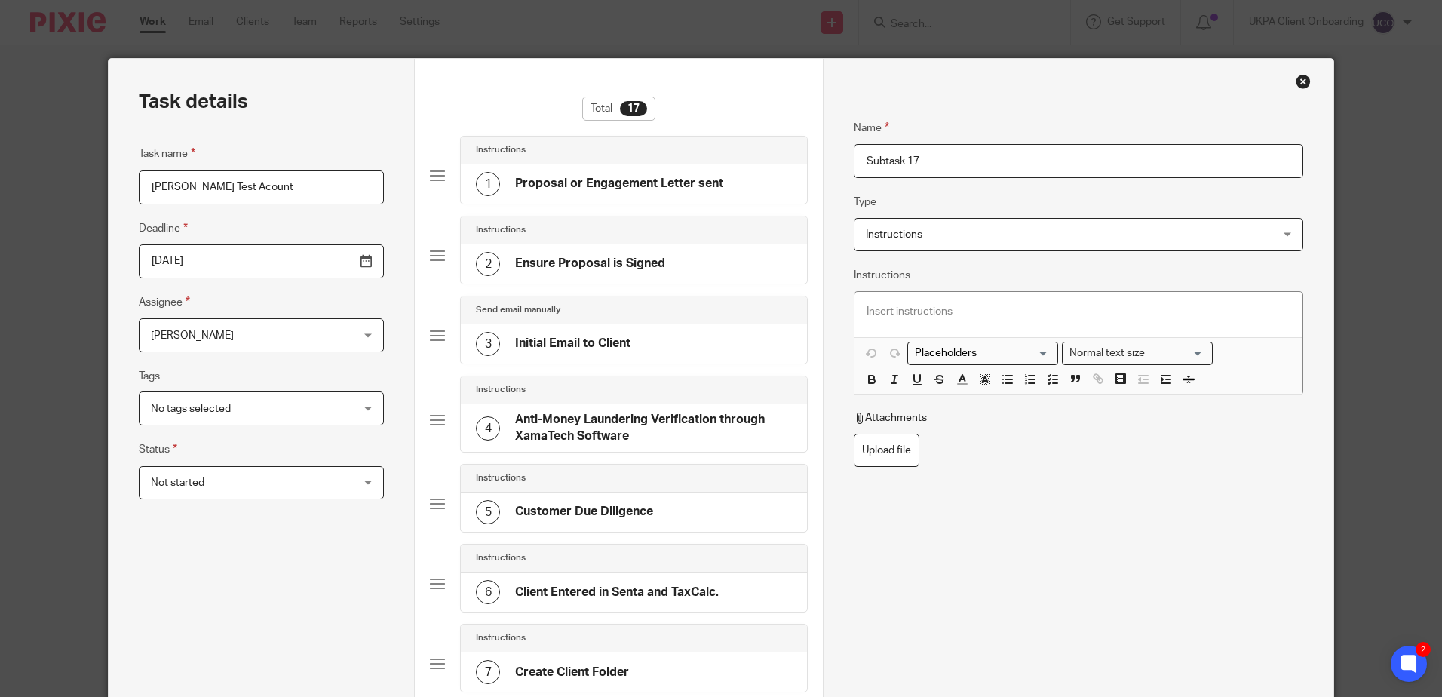
click at [953, 235] on span "Instructions" at bounding box center [1040, 235] width 349 height 32
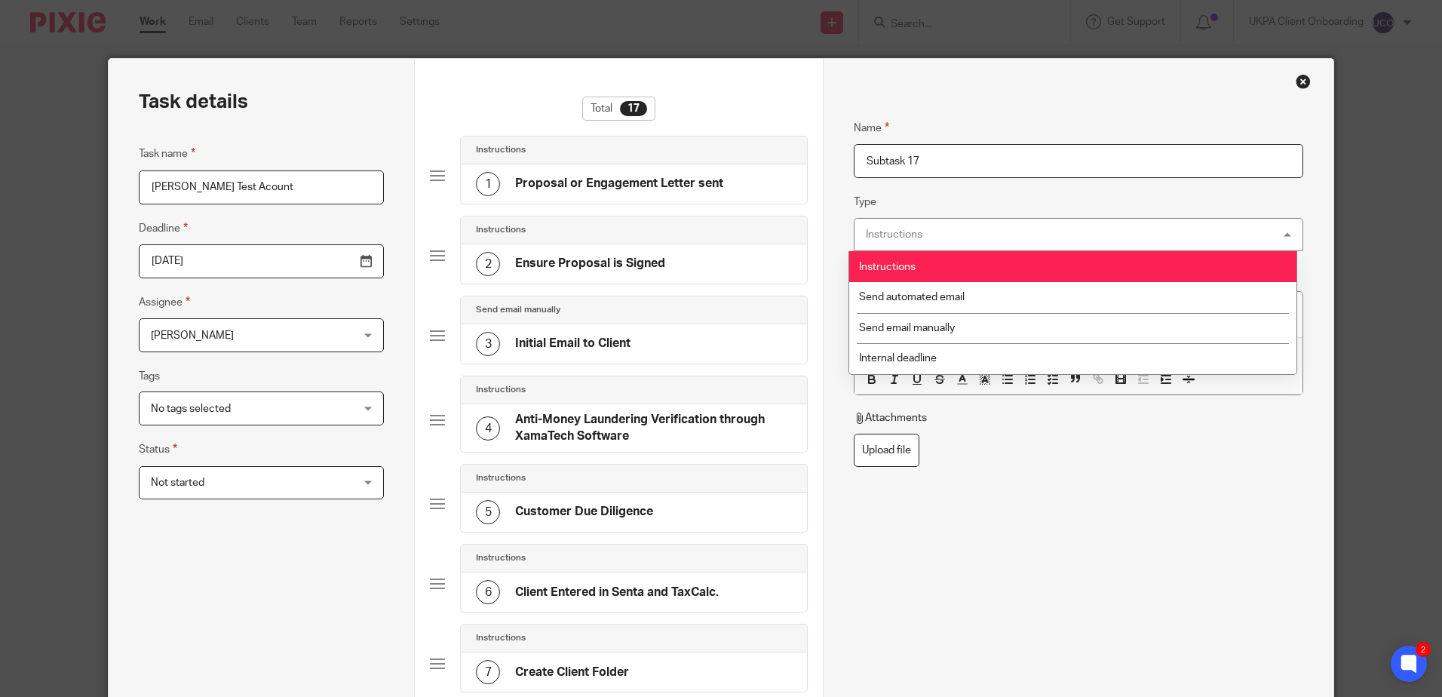
click at [968, 277] on li "Instructions" at bounding box center [1072, 266] width 447 height 31
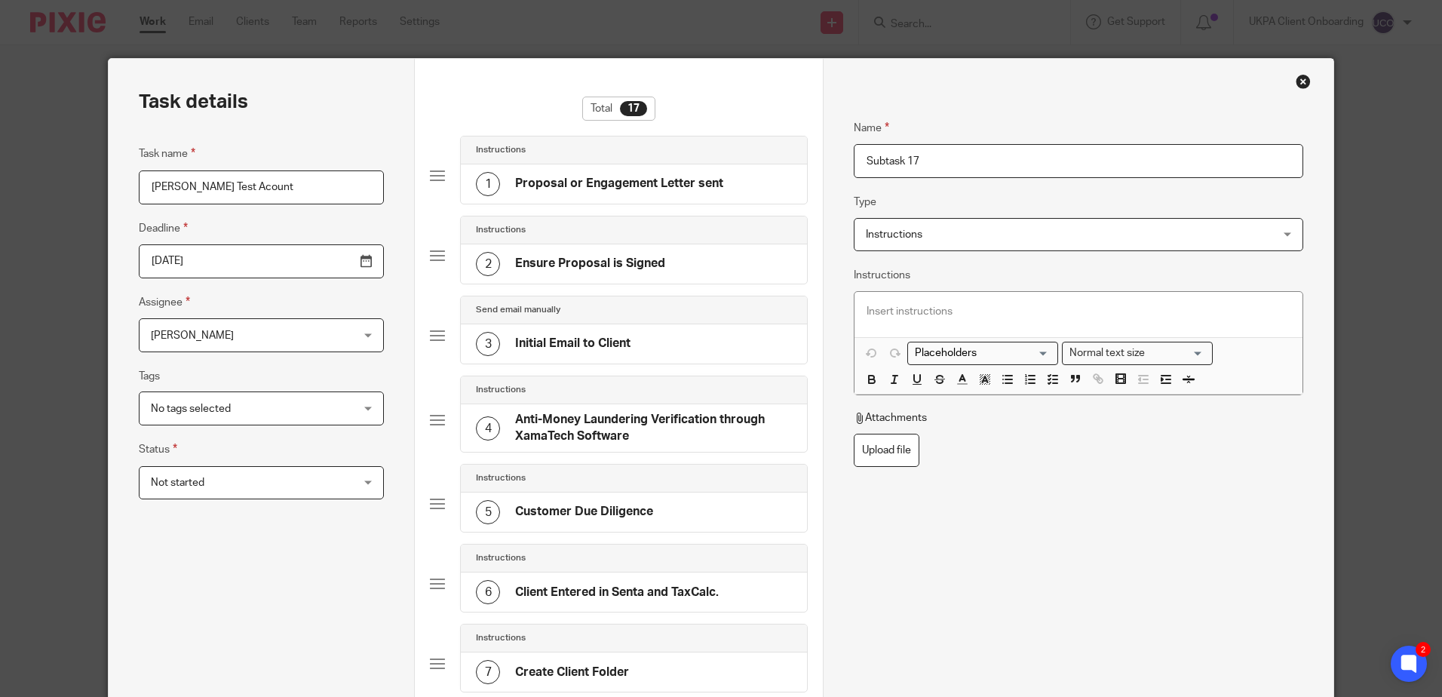
click at [600, 279] on div "2 Ensure Proposal is Signed" at bounding box center [634, 263] width 346 height 39
click at [597, 330] on div "3 Initial Email to Client" at bounding box center [634, 343] width 346 height 39
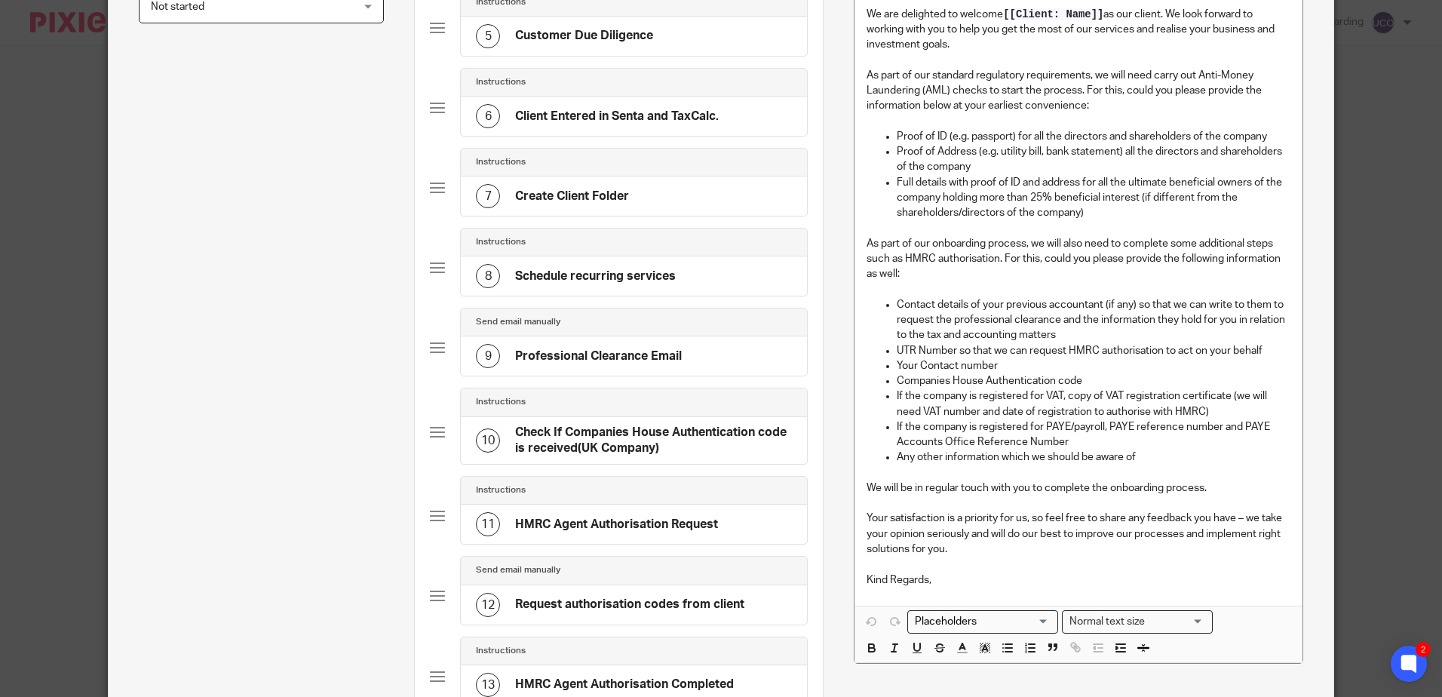
scroll to position [78, 0]
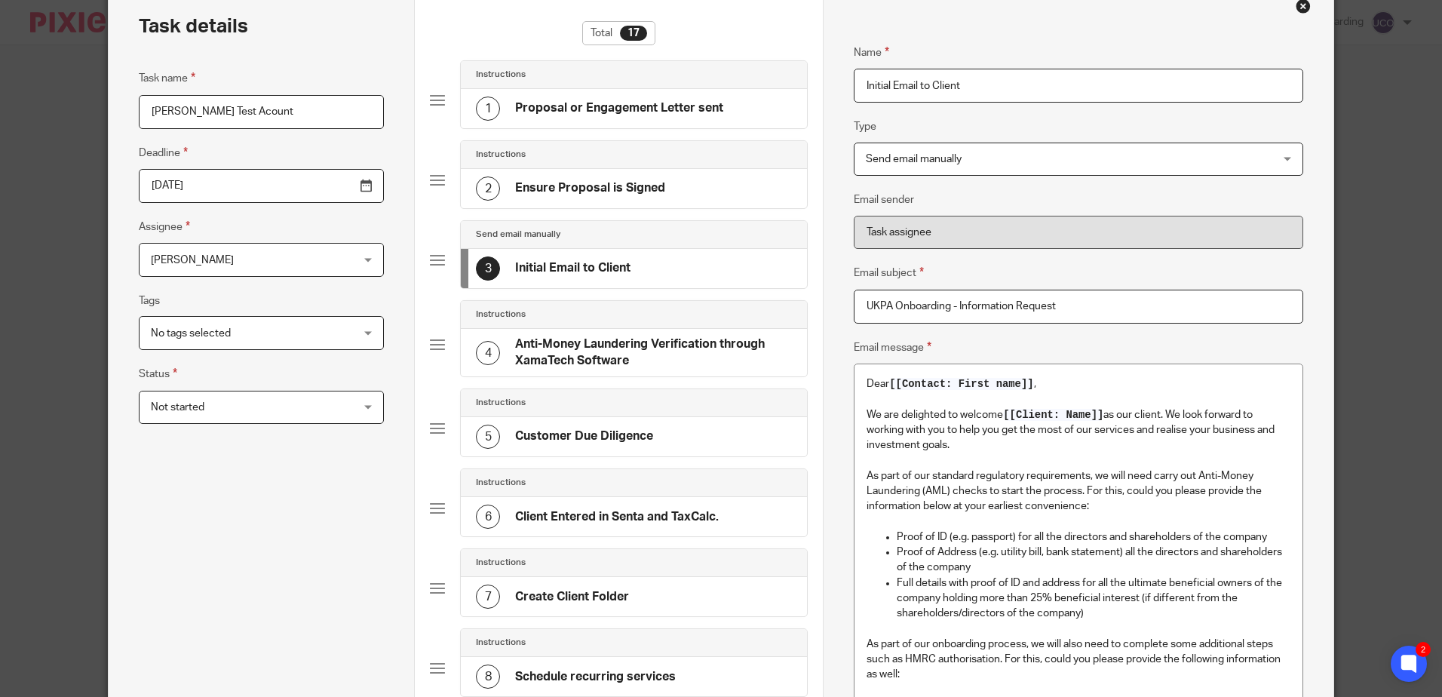
click at [627, 187] on h4 "Ensure Proposal is Signed" at bounding box center [590, 188] width 150 height 16
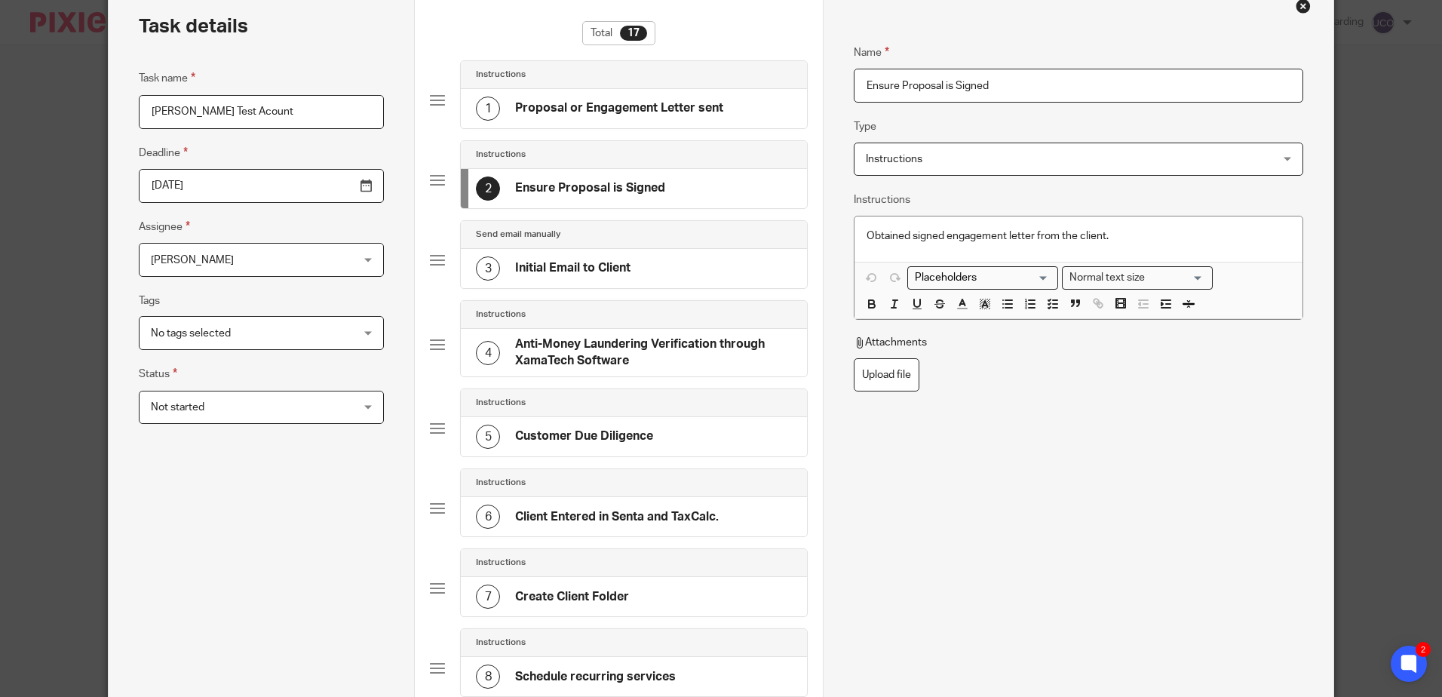
click at [669, 118] on div "1 Proposal or Engagement Letter sent" at bounding box center [599, 109] width 247 height 24
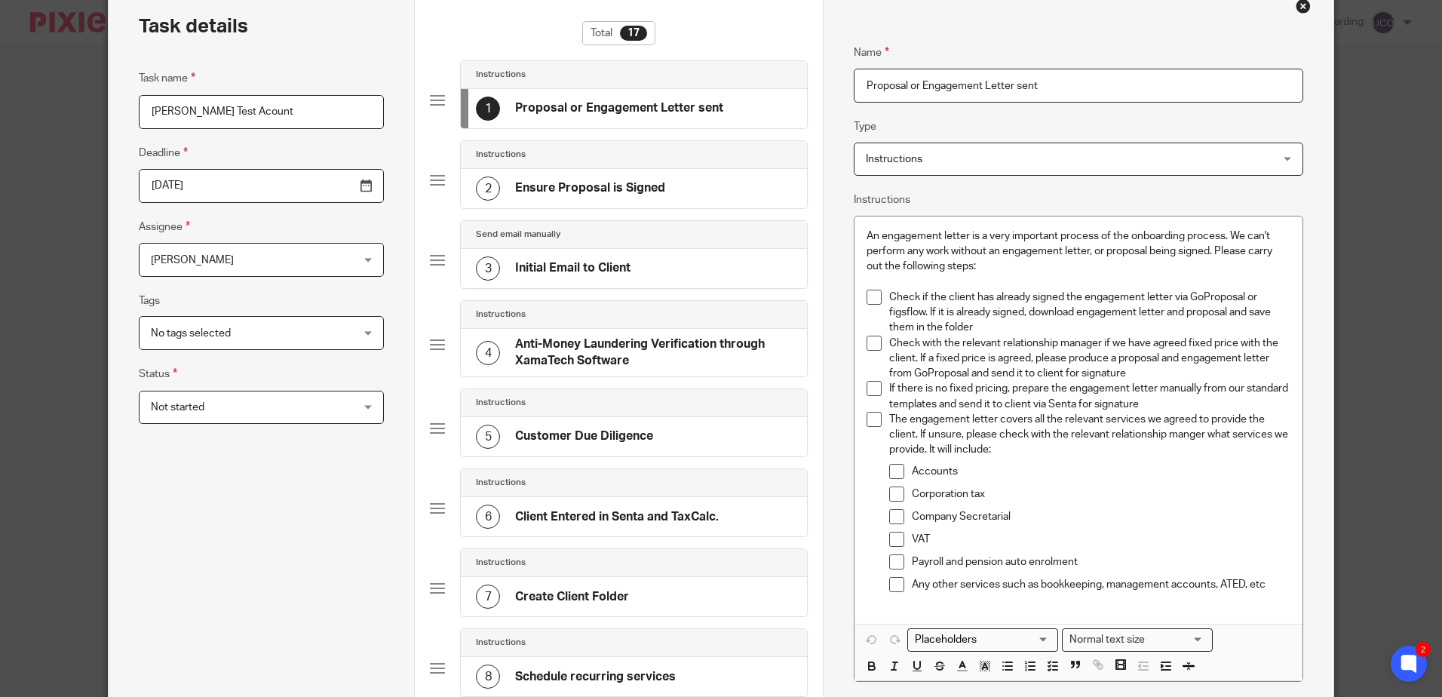
click at [664, 175] on div "2 Ensure Proposal is Signed" at bounding box center [634, 188] width 346 height 39
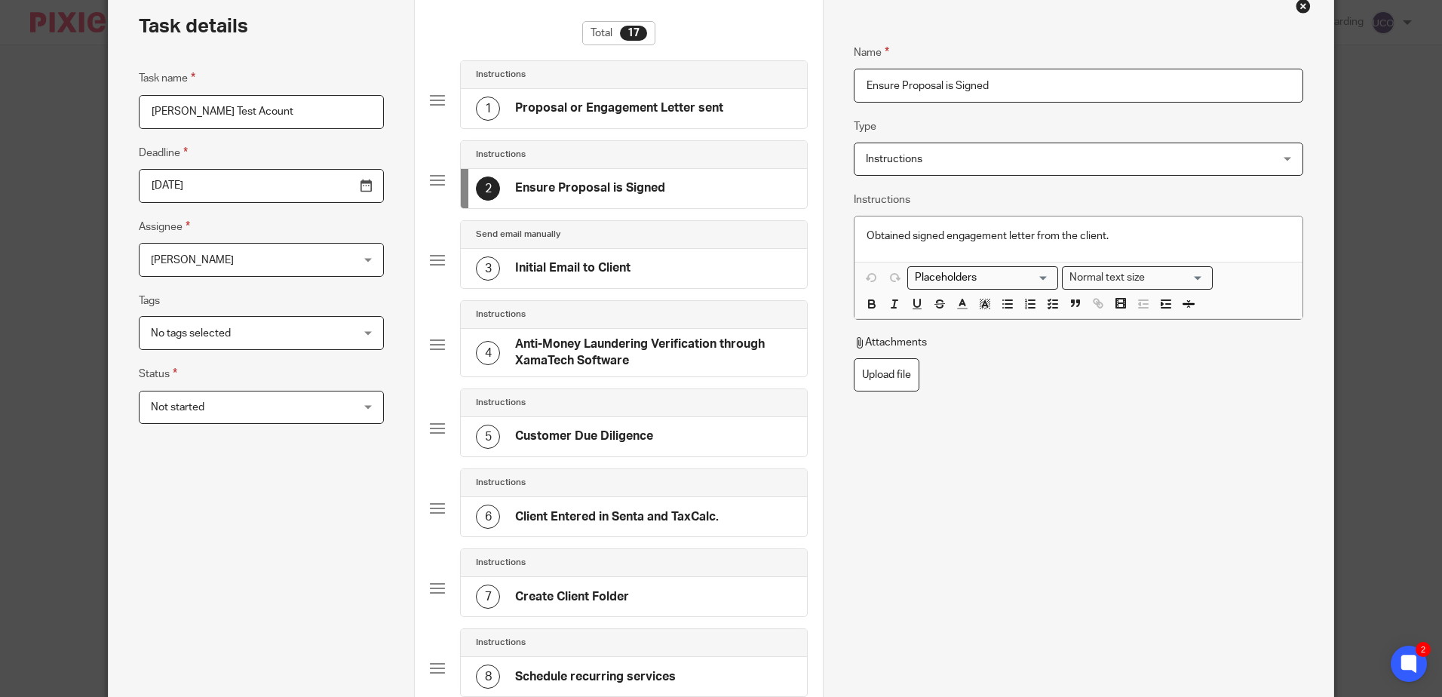
click at [636, 266] on div "3 Initial Email to Client" at bounding box center [634, 268] width 346 height 39
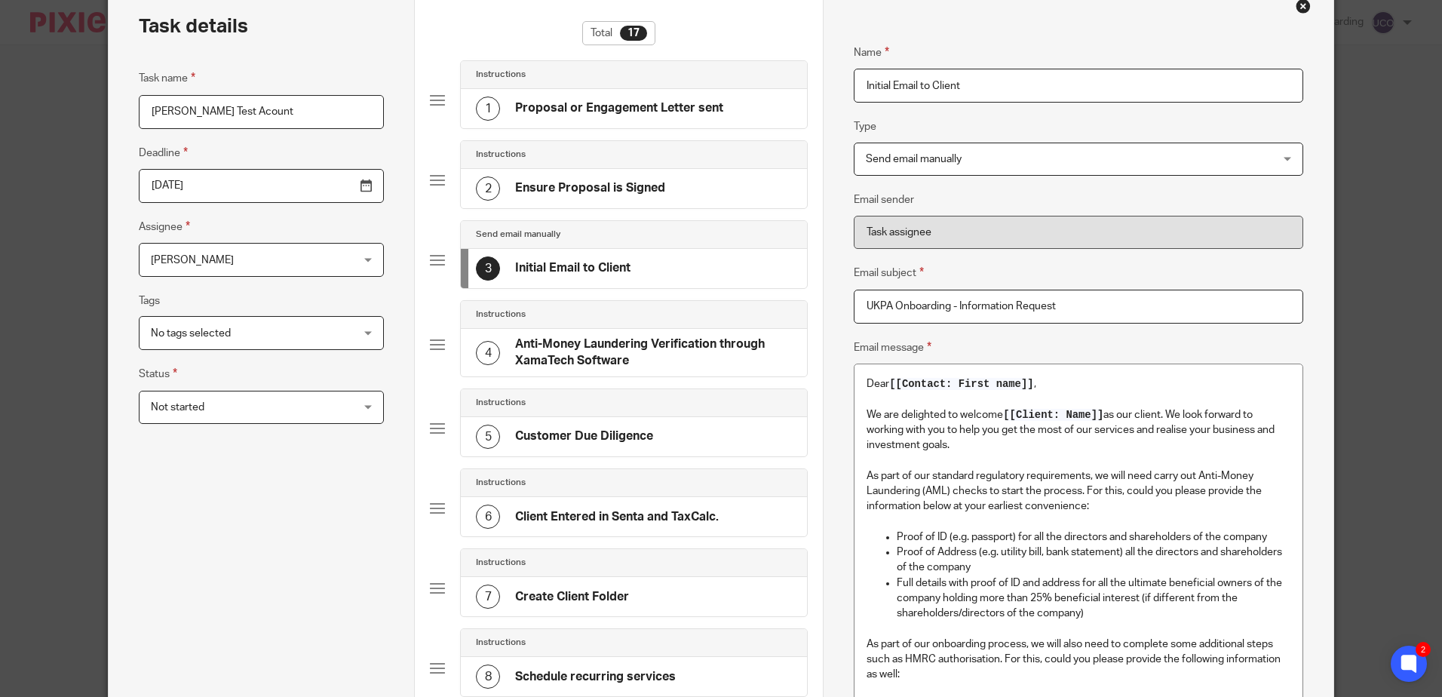
click at [625, 342] on h4 "Anti-Money Laundering Verification through XamaTech Software" at bounding box center [653, 352] width 277 height 32
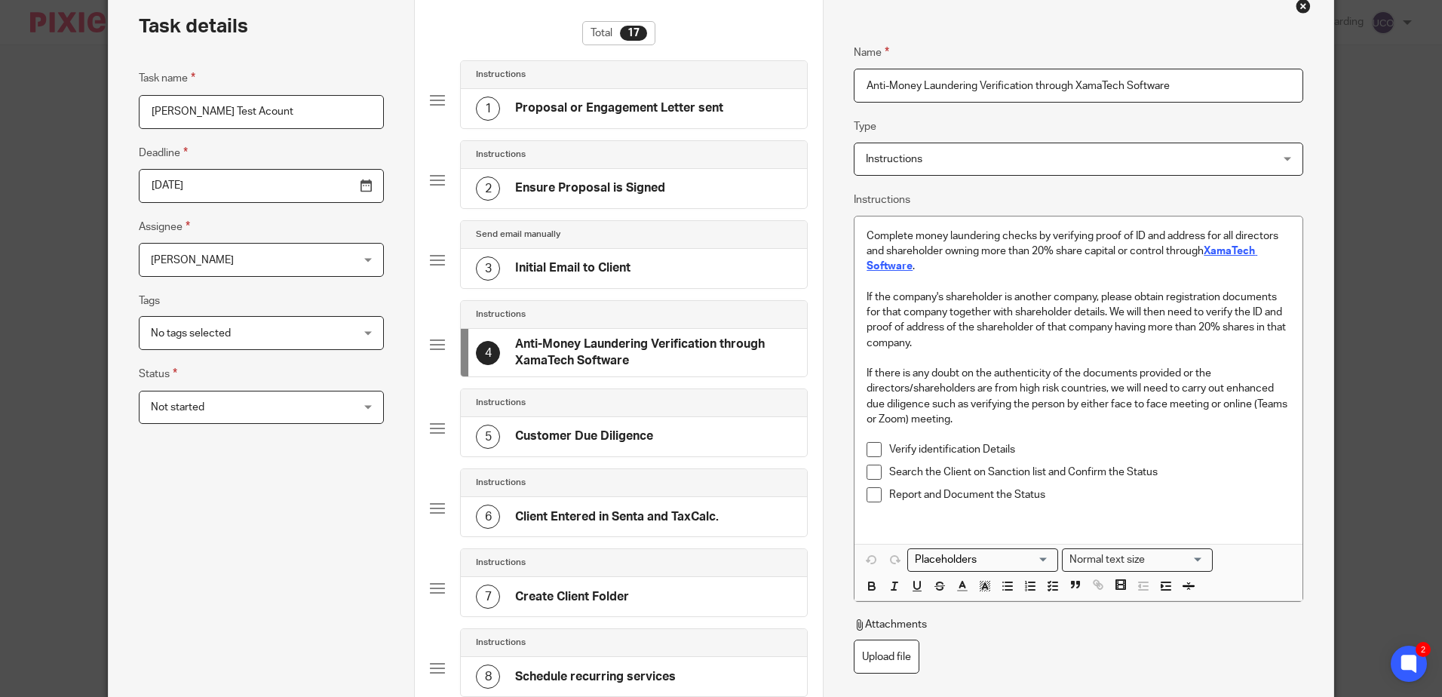
click at [1222, 246] on strong "XamaTech Software" at bounding box center [1062, 259] width 391 height 26
click at [1204, 266] on p "Complete money laundering checks by verifying proof of ID and address for all d…" at bounding box center [1078, 252] width 423 height 46
click at [1162, 268] on p "Complete money laundering checks by verifying proof of ID and address for all d…" at bounding box center [1078, 252] width 423 height 46
click at [867, 448] on span at bounding box center [874, 449] width 15 height 15
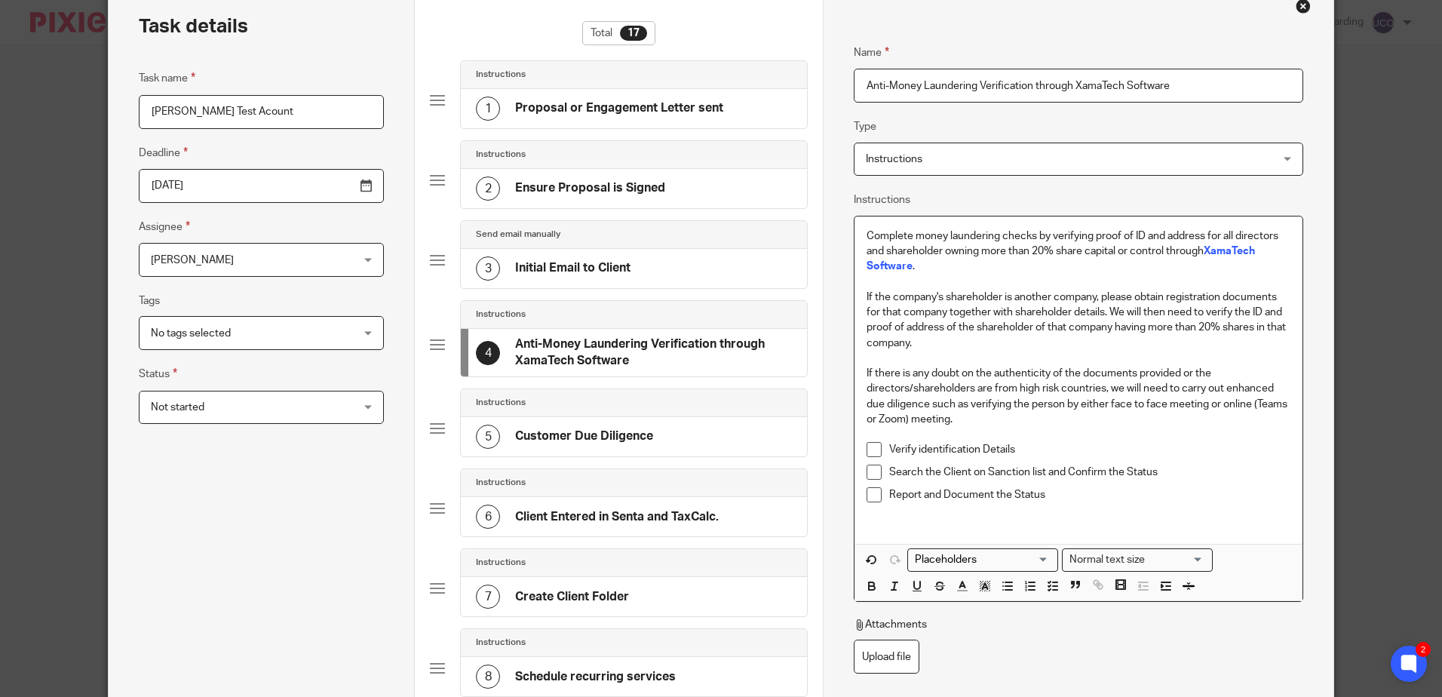
click at [867, 448] on span at bounding box center [874, 449] width 15 height 15
click at [964, 414] on p "If there is any doubt on the authenticity of the documents provided or the dire…" at bounding box center [1078, 396] width 423 height 61
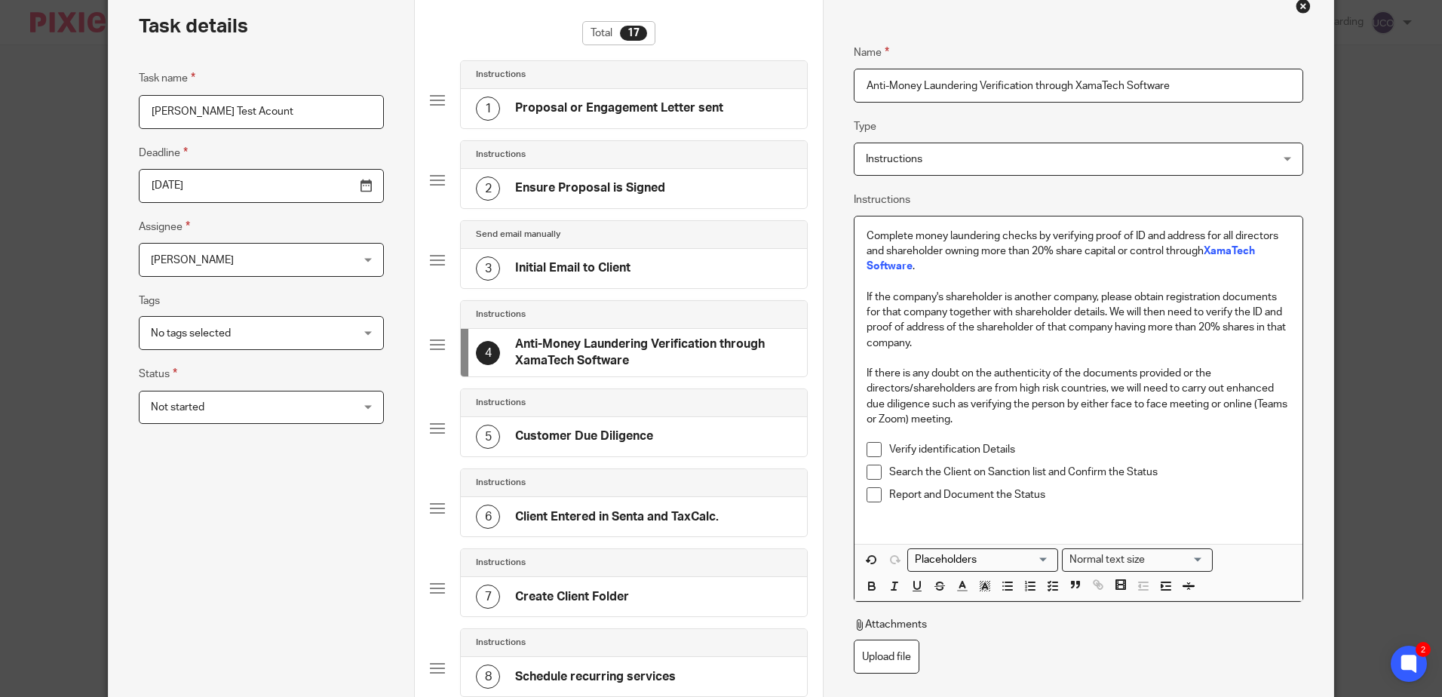
click at [1079, 560] on div "Normal text size" at bounding box center [1134, 558] width 143 height 19
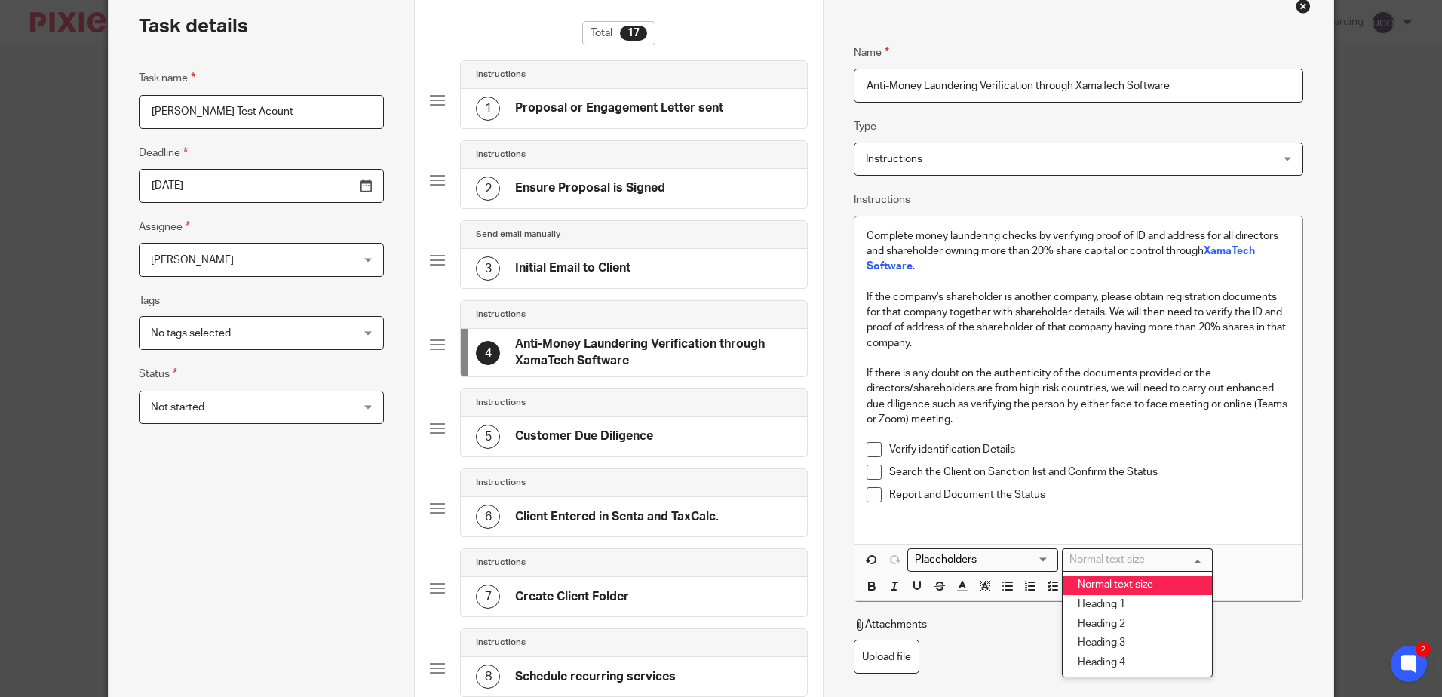
click at [1079, 560] on input "Search for option" at bounding box center [1134, 560] width 140 height 16
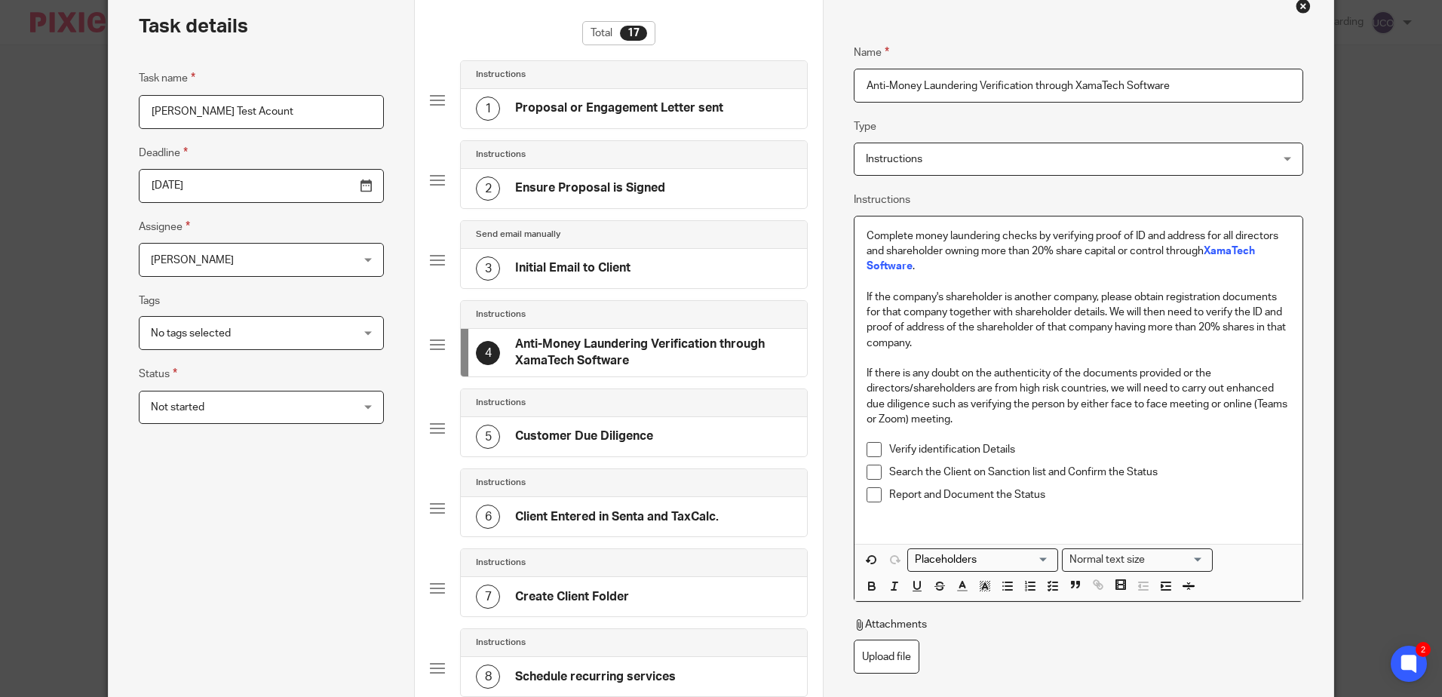
click at [1102, 524] on p at bounding box center [1078, 517] width 423 height 15
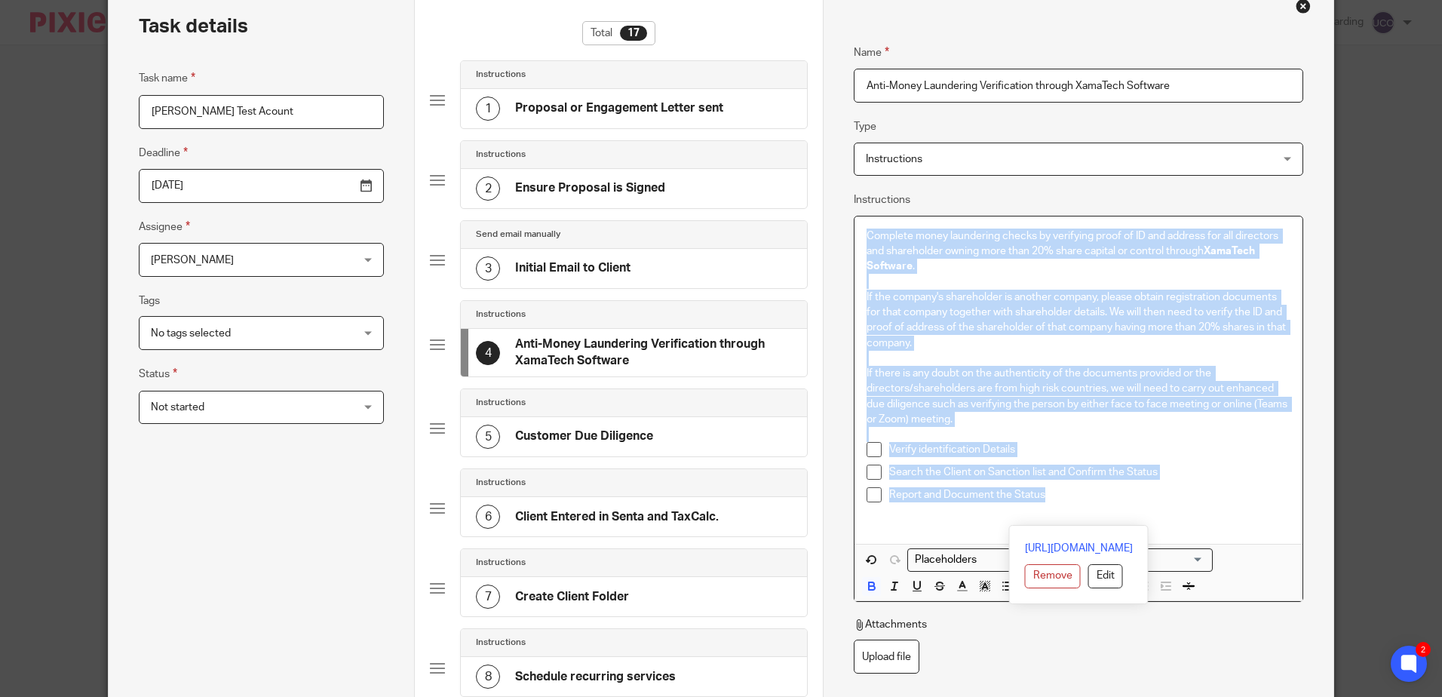
copy div "Complete money laundering checks by verifying proof of ID and address for all d…"
click at [588, 197] on div "2 Ensure Proposal is Signed" at bounding box center [570, 189] width 189 height 24
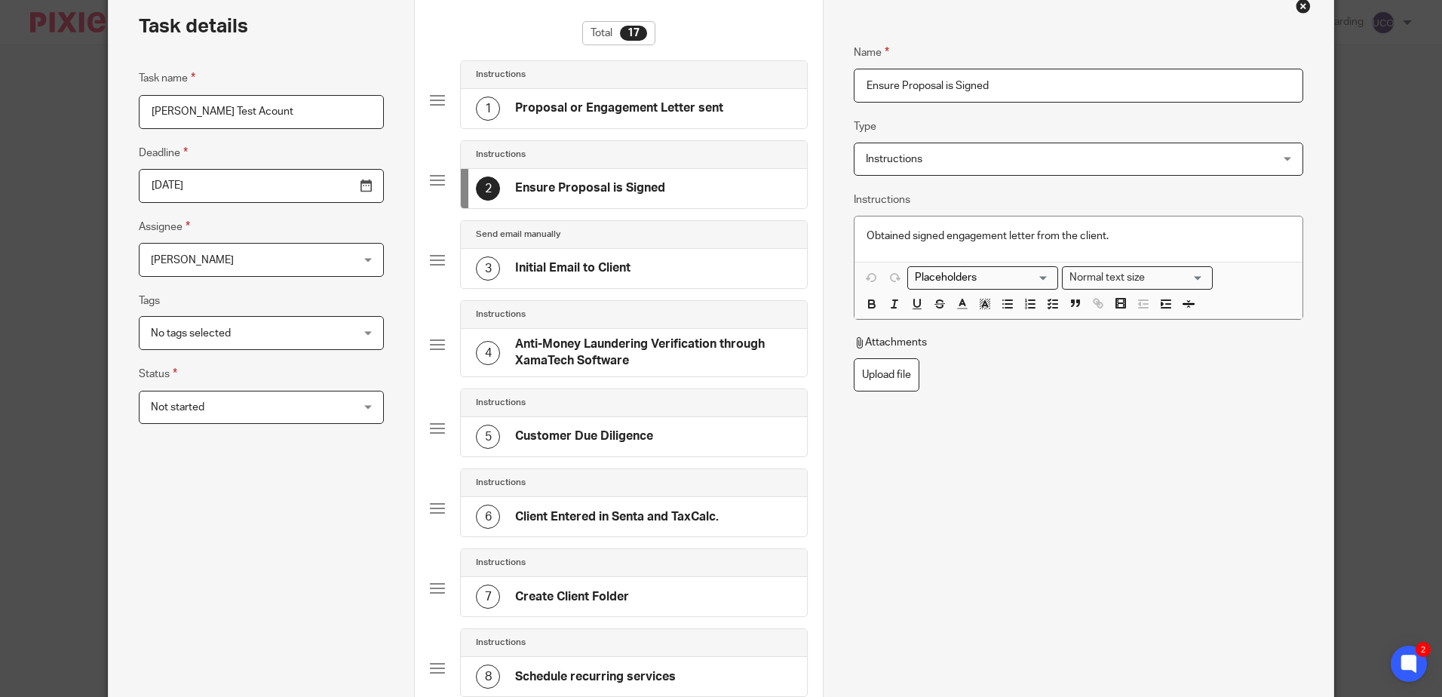
click at [905, 93] on input "Ensure Proposal is Signed" at bounding box center [1078, 86] width 449 height 34
click at [989, 87] on input "Ensure Proposal is Signed" at bounding box center [1078, 86] width 449 height 34
click at [1083, 243] on p "Obtained signed engagement letter from the client." at bounding box center [1078, 236] width 423 height 15
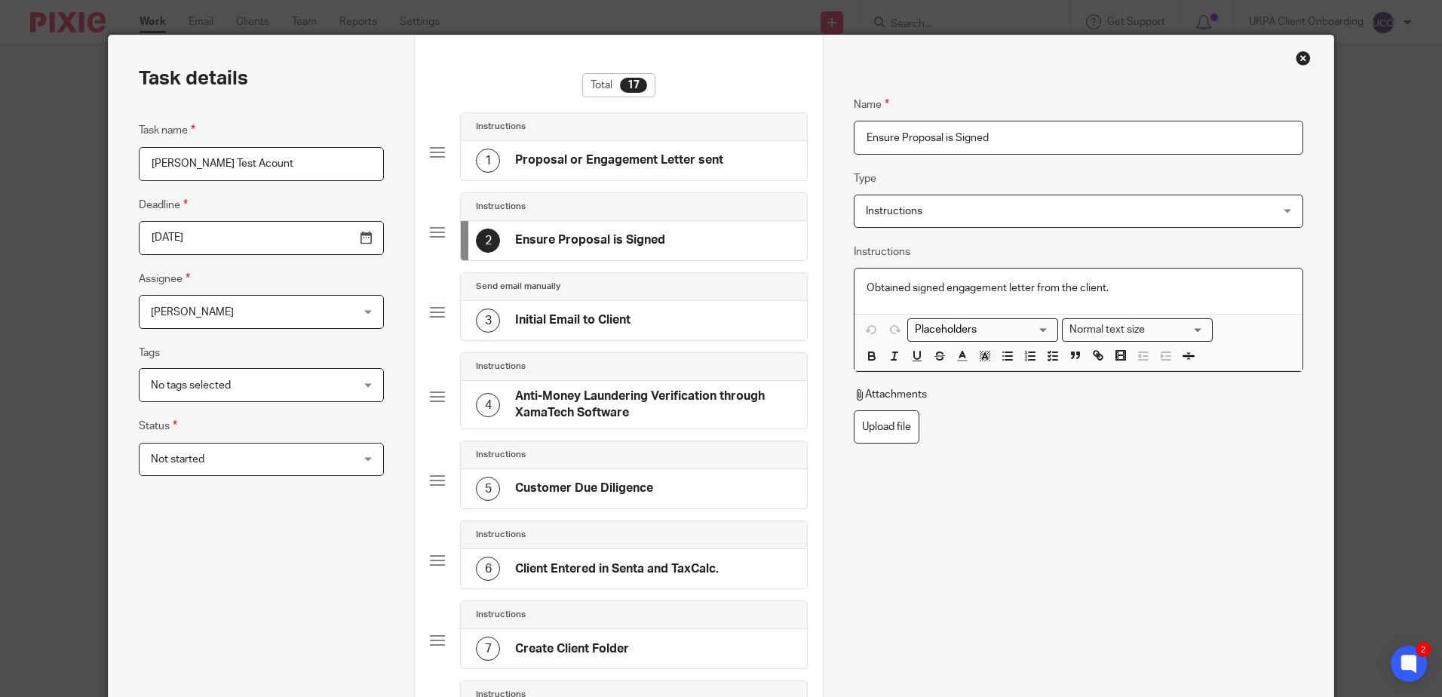
scroll to position [0, 0]
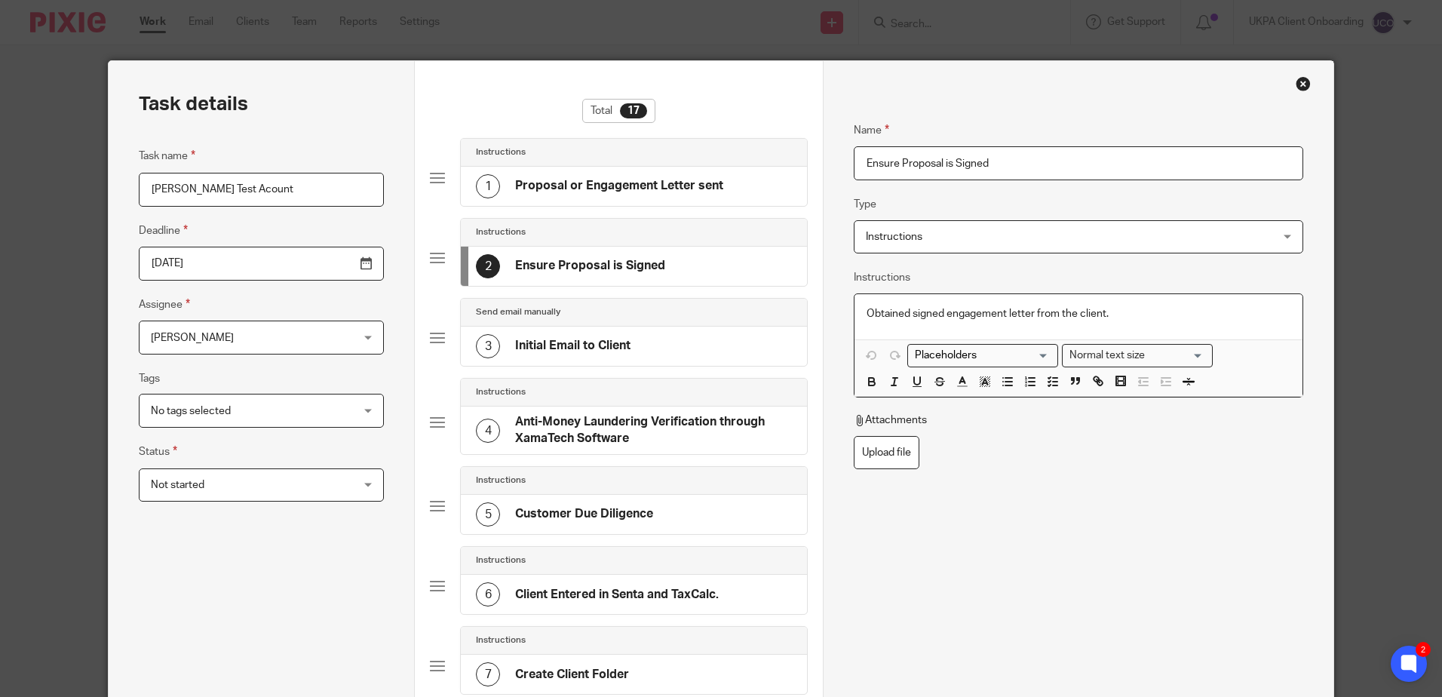
click at [607, 183] on h4 "Proposal or Engagement Letter sent" at bounding box center [619, 186] width 208 height 16
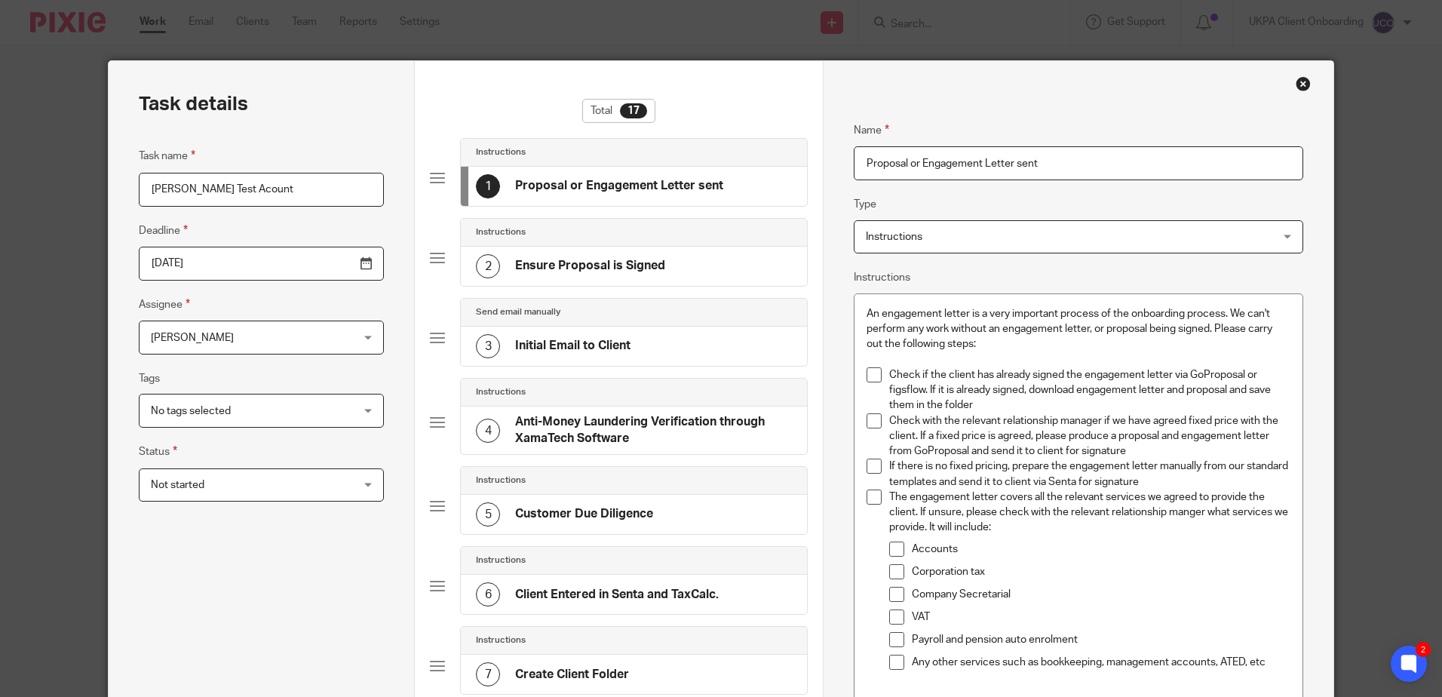
click at [592, 281] on div "2 Ensure Proposal is Signed" at bounding box center [634, 266] width 346 height 39
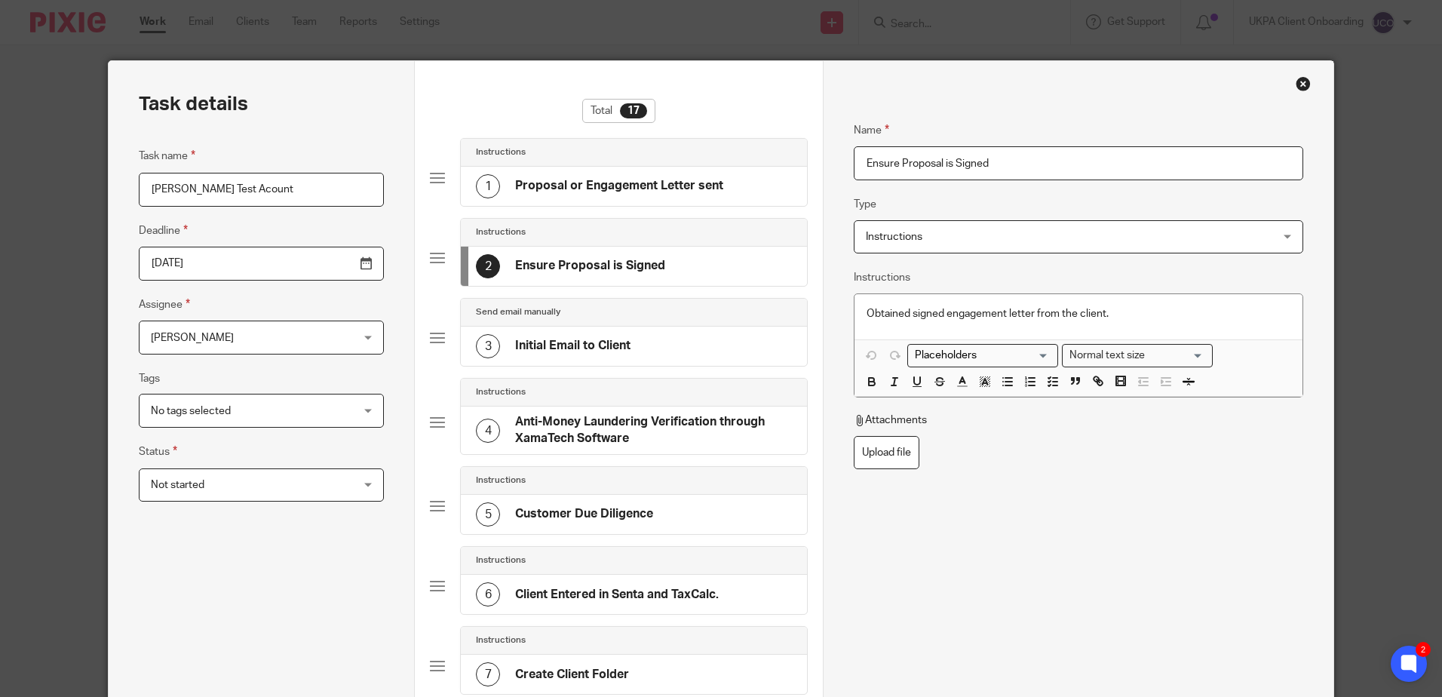
click at [616, 182] on h4 "Proposal or Engagement Letter sent" at bounding box center [619, 186] width 208 height 16
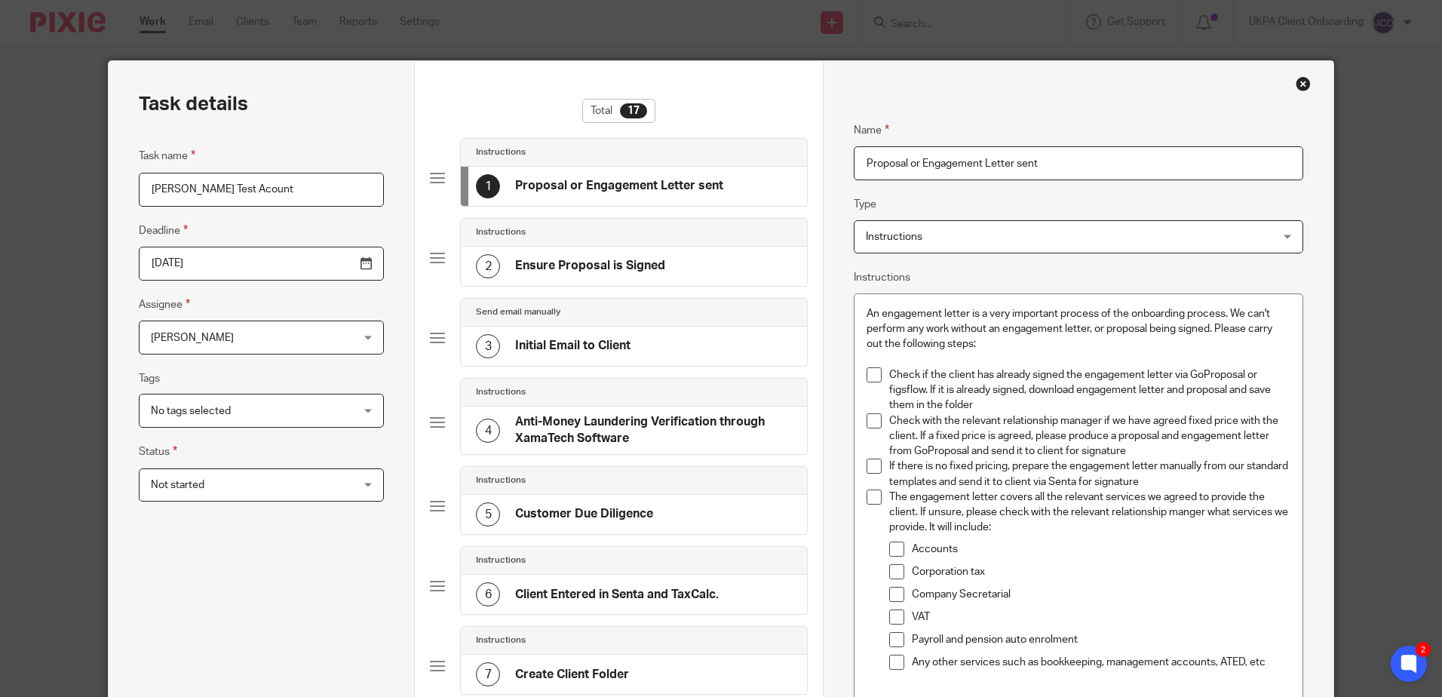
click at [871, 374] on span at bounding box center [874, 374] width 15 height 15
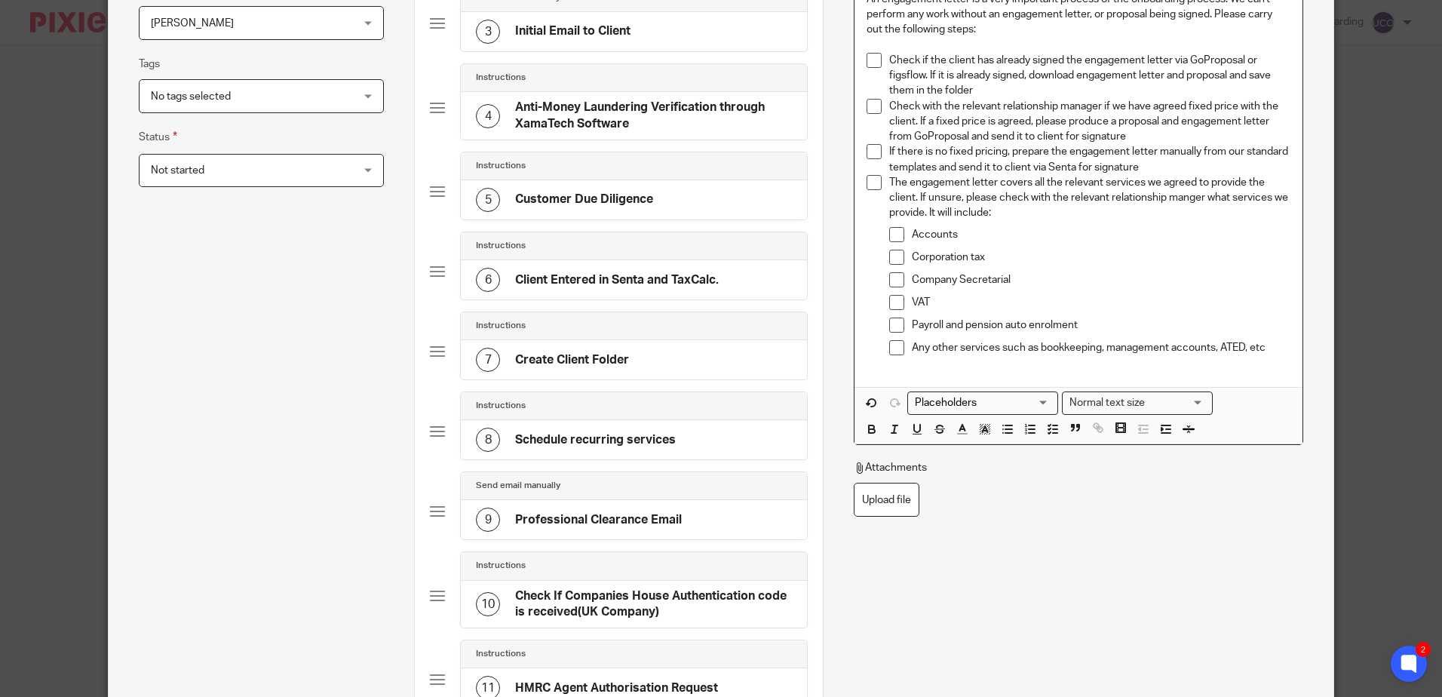
scroll to position [151, 0]
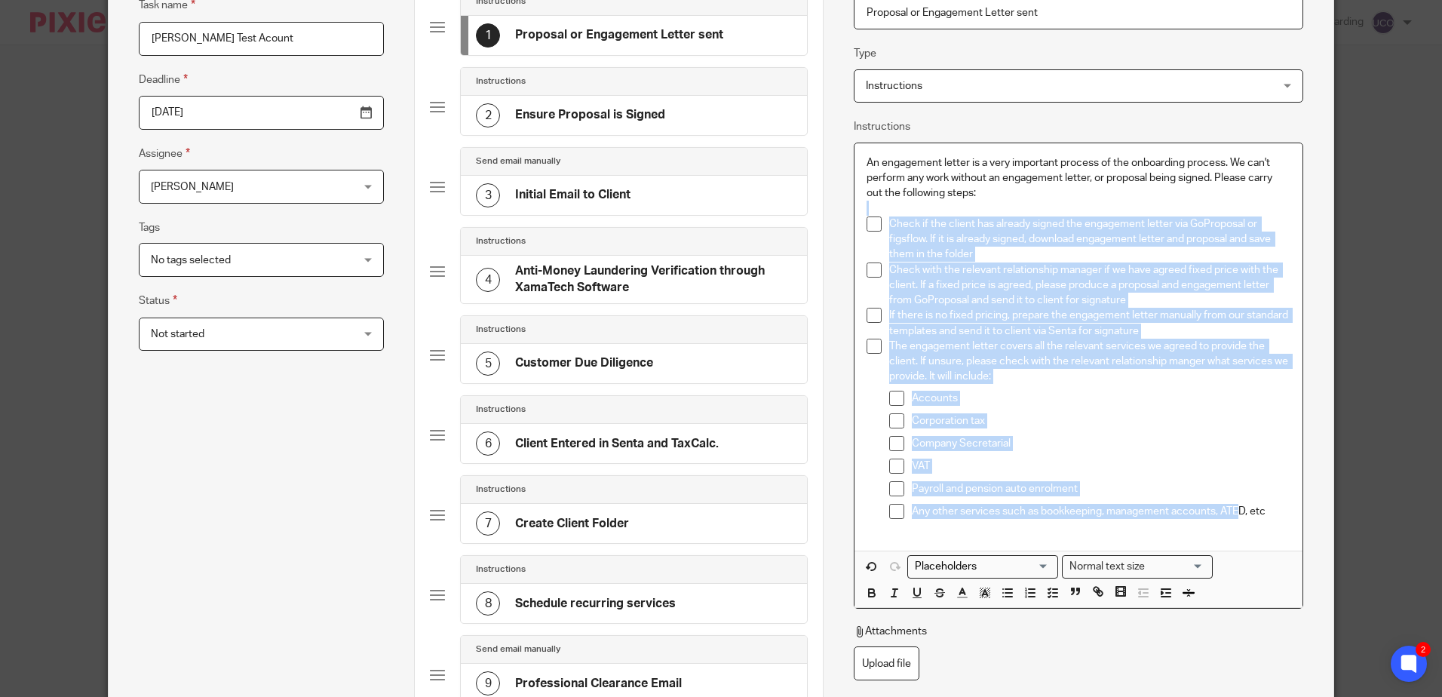
drag, startPoint x: 924, startPoint y: 254, endPoint x: 1233, endPoint y: 509, distance: 400.8
click at [1233, 509] on div "An engagement letter is a very important process of the onboarding process. We …" at bounding box center [1078, 346] width 447 height 407
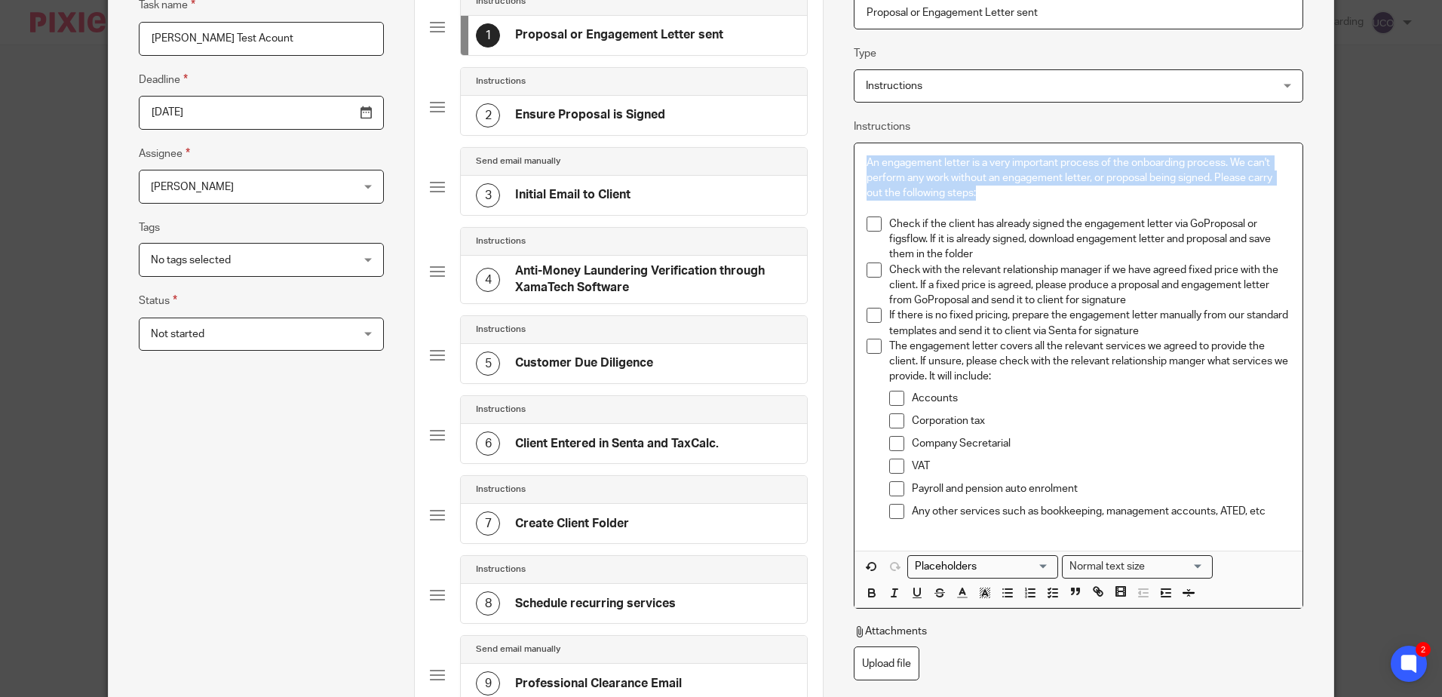
drag, startPoint x: 975, startPoint y: 193, endPoint x: 864, endPoint y: 152, distance: 118.4
click at [864, 152] on div "An engagement letter is a very important process of the onboarding process. We …" at bounding box center [1078, 346] width 447 height 407
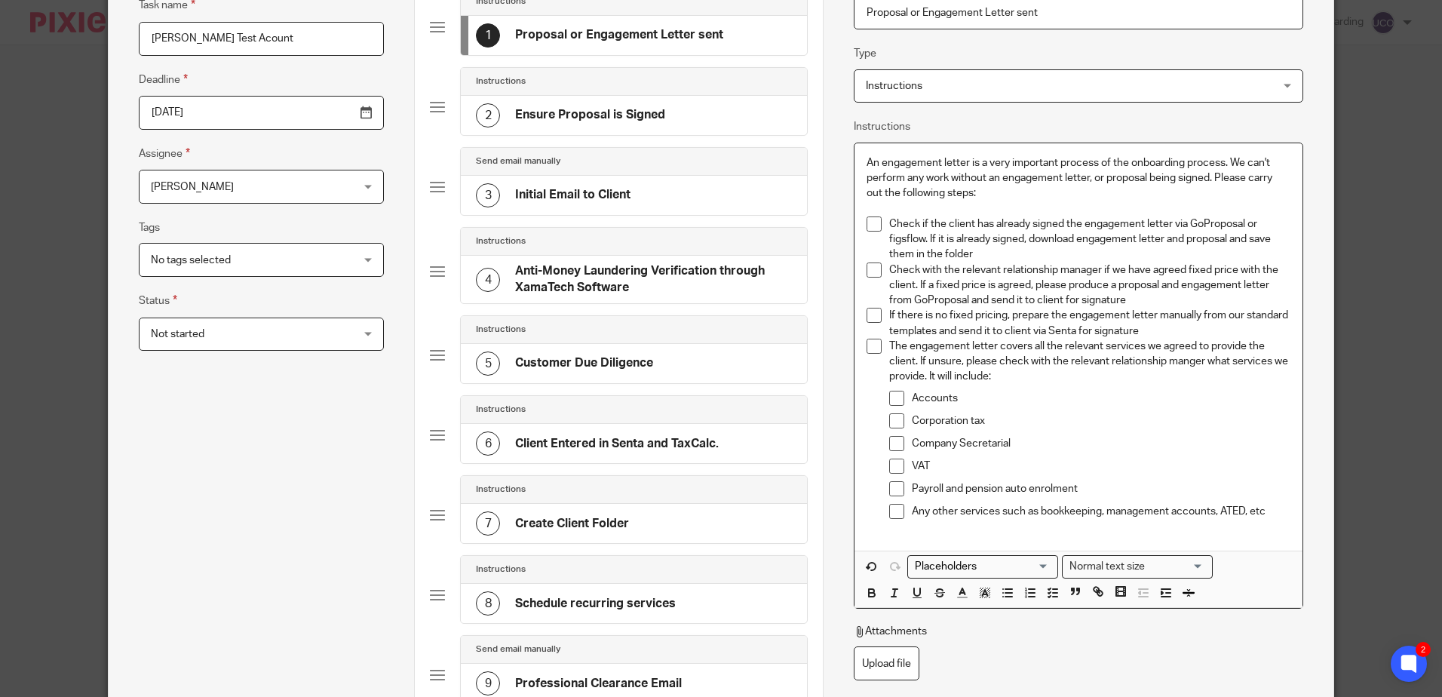
click at [583, 285] on h4 "Anti-Money Laundering Verification through XamaTech Software" at bounding box center [653, 279] width 277 height 32
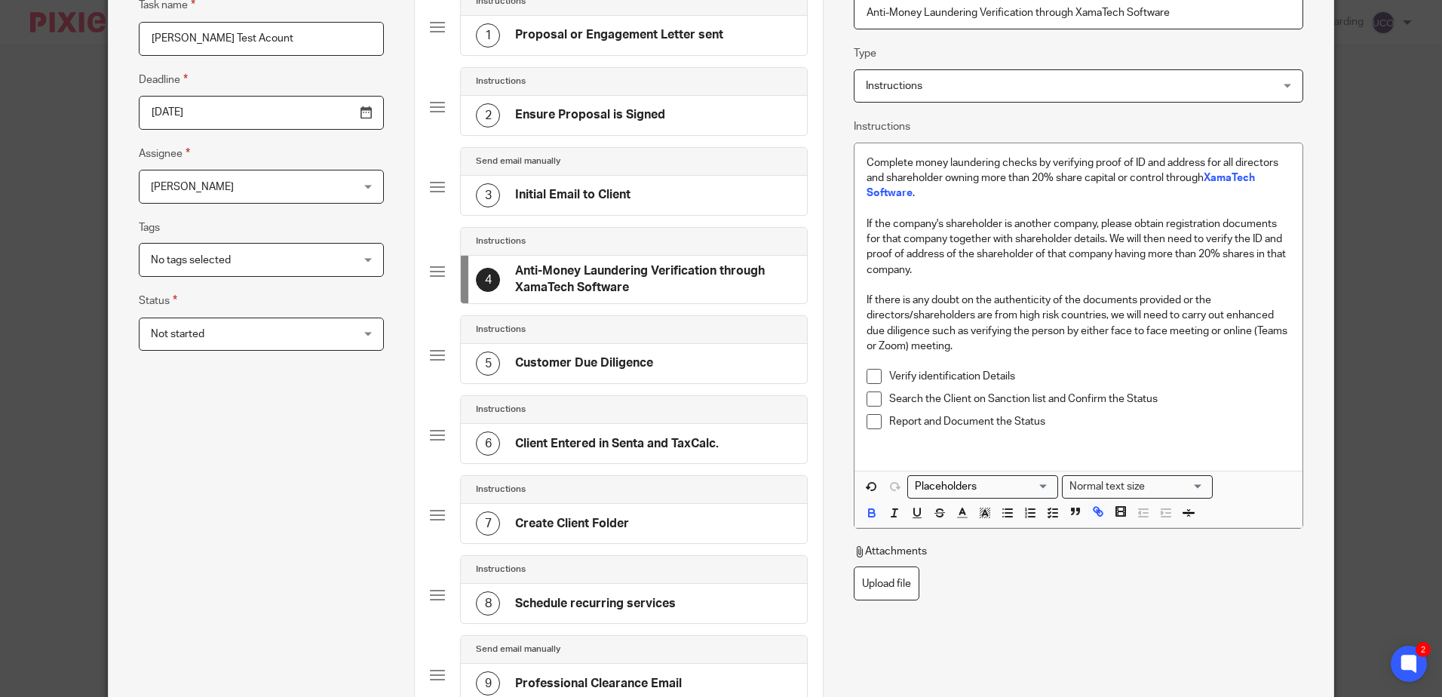
click at [700, 215] on div "3 Initial Email to Client" at bounding box center [634, 195] width 346 height 39
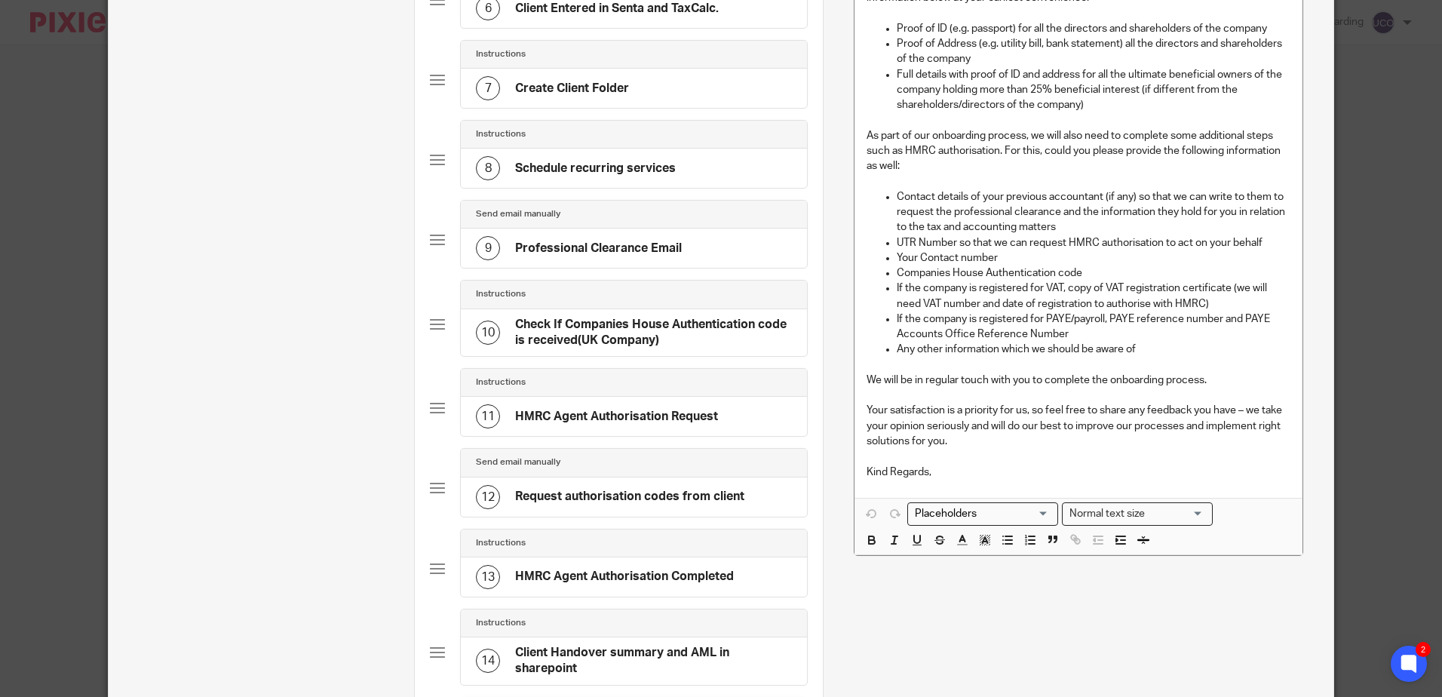
scroll to position [679, 0]
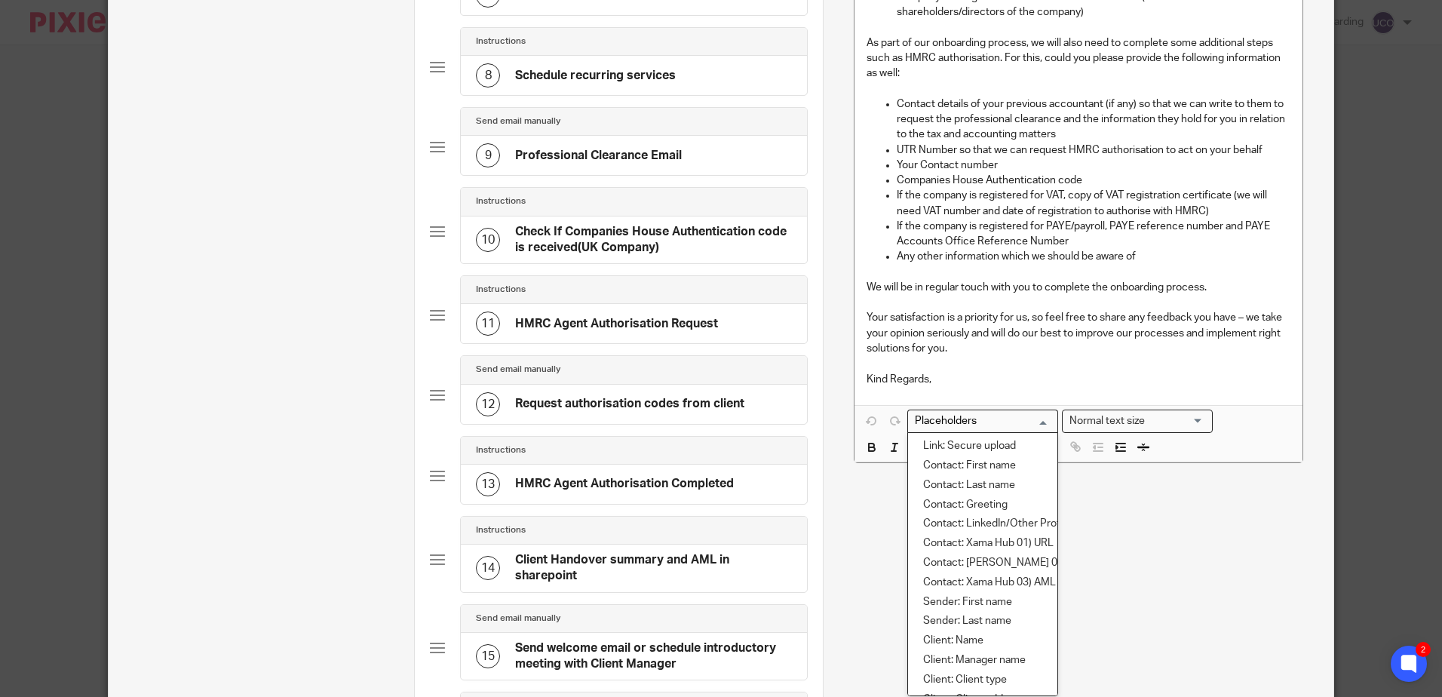
click at [1027, 423] on input "Search for option" at bounding box center [980, 421] width 140 height 16
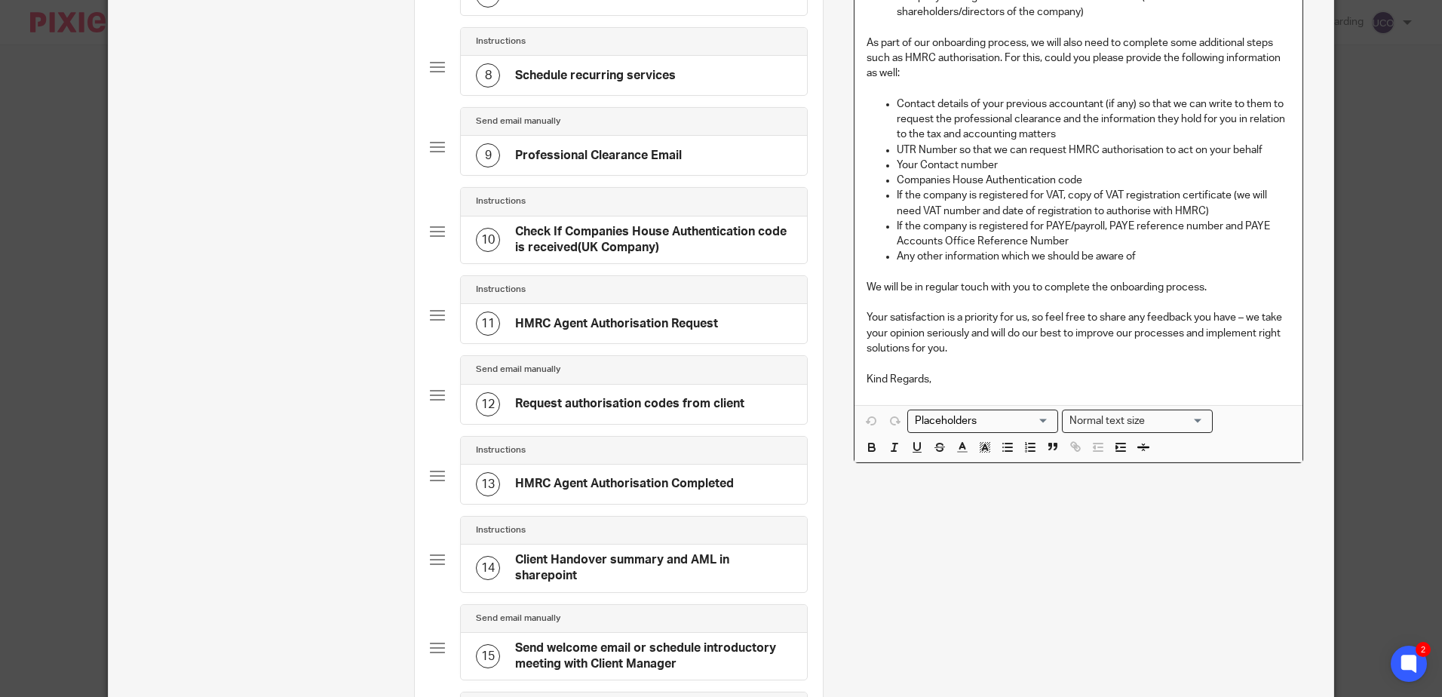
click at [967, 364] on p at bounding box center [1078, 363] width 423 height 15
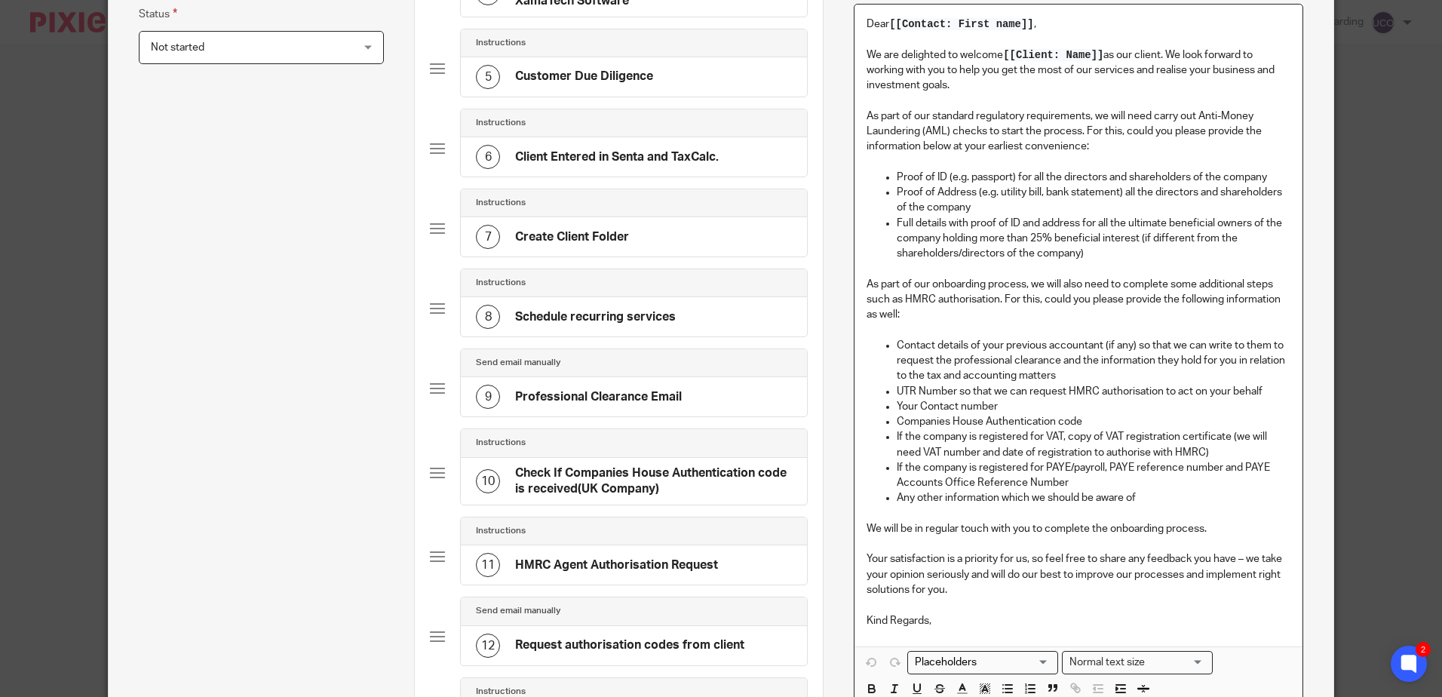
scroll to position [302, 0]
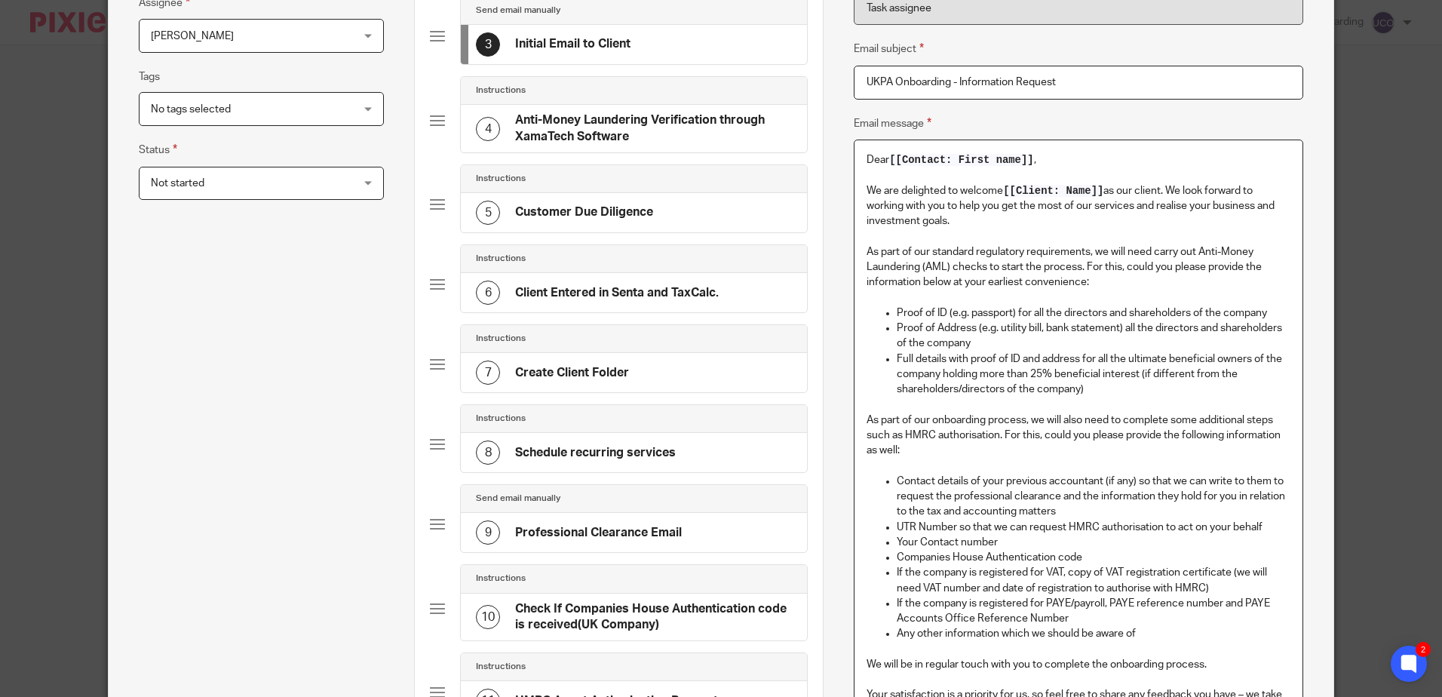
click at [659, 217] on div "5 Customer Due Diligence" at bounding box center [634, 212] width 346 height 39
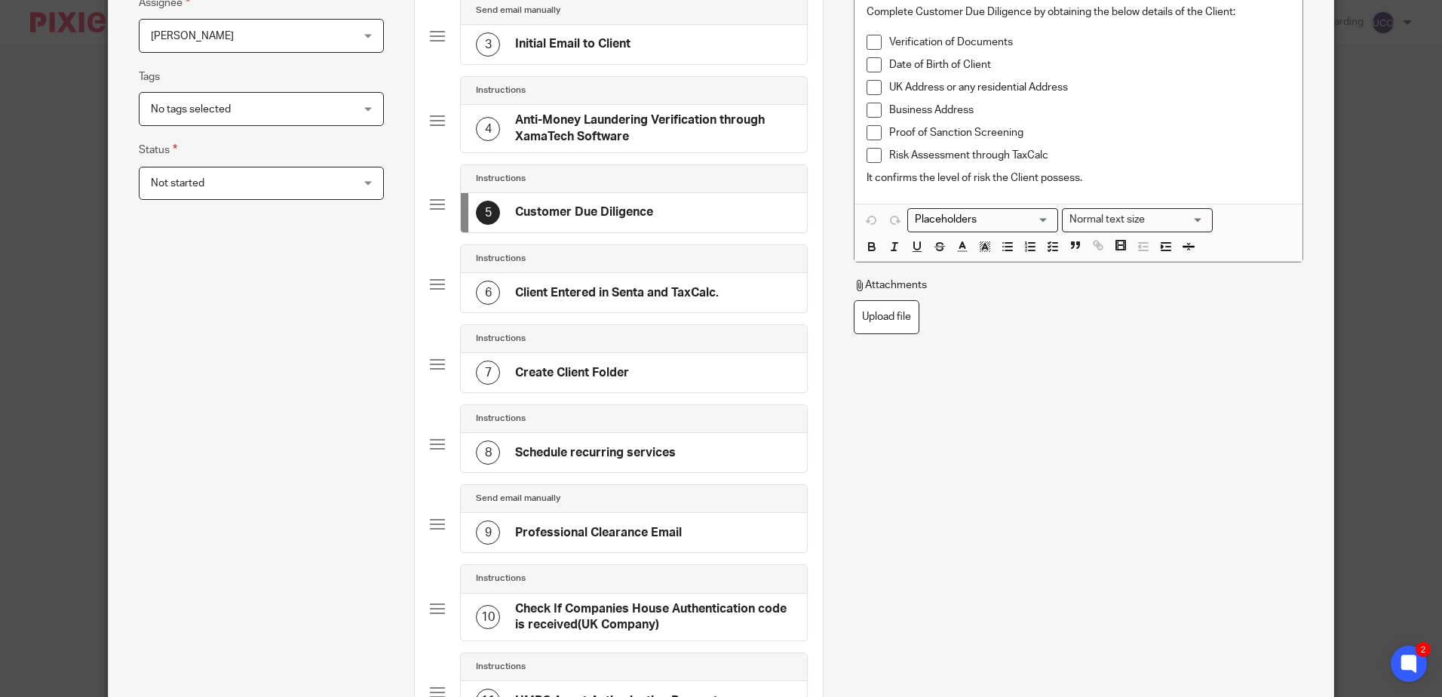
click at [671, 283] on div "6 Client Entered in Senta and TaxCalc." at bounding box center [597, 293] width 243 height 24
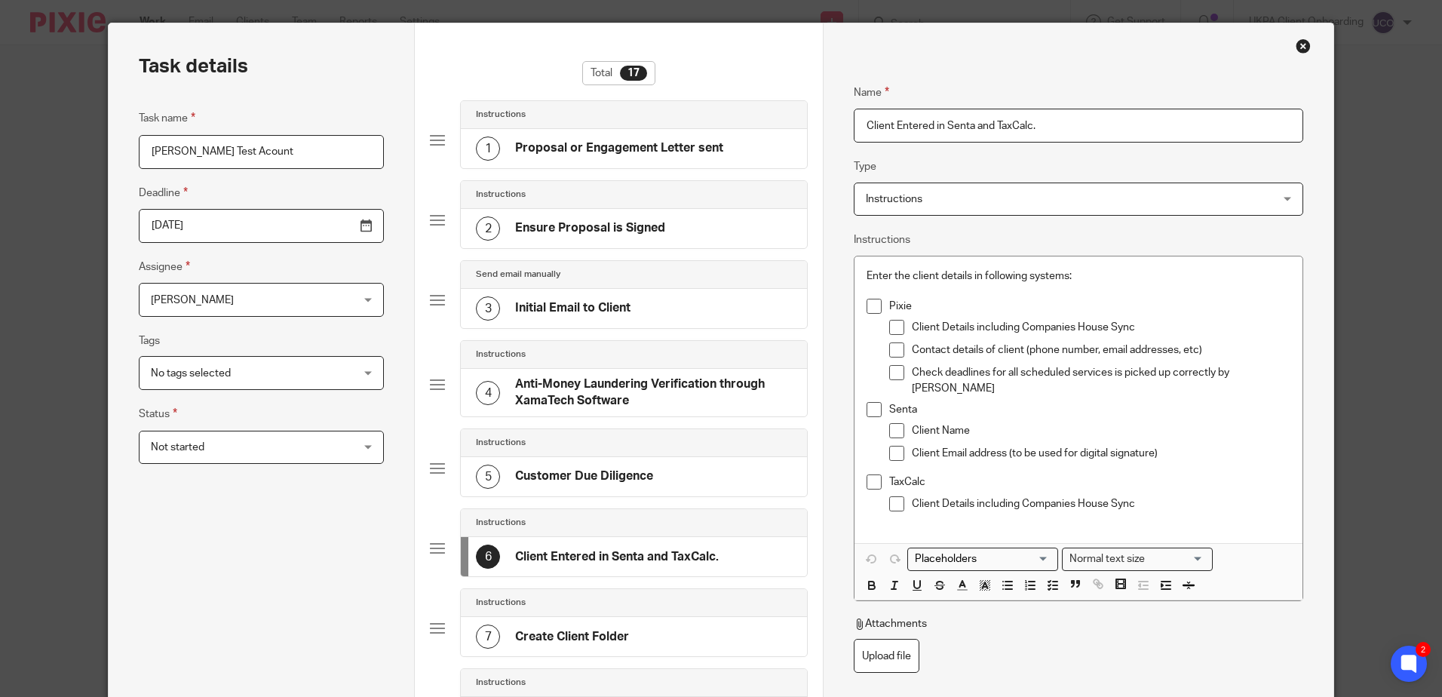
scroll to position [75, 0]
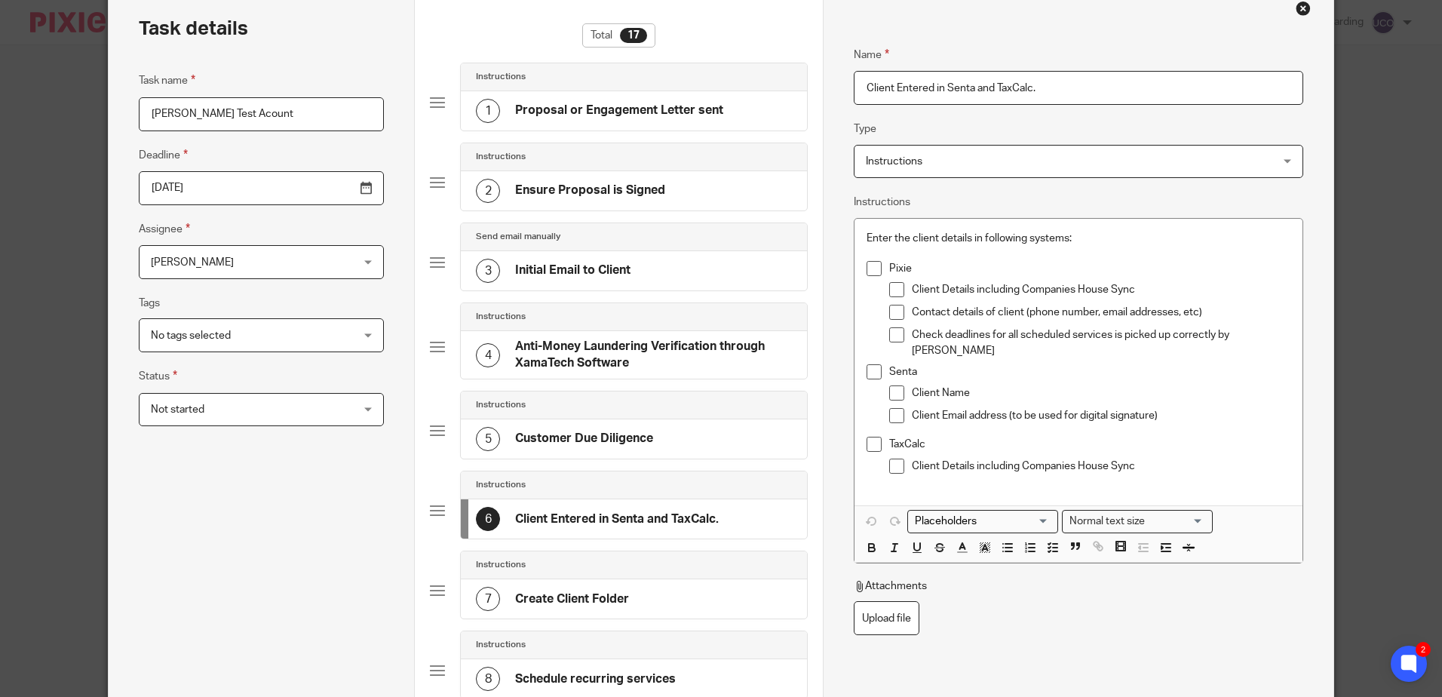
click at [101, 252] on div "Task details Task name Sulav Test Acount Deadline 2025-09-05 Assignee Sulav Pan…" at bounding box center [721, 348] width 1442 height 697
click at [53, 259] on div "Task details Task name Sulav Test Acount Deadline 2025-09-05 Assignee Sulav Pan…" at bounding box center [721, 348] width 1442 height 697
click at [51, 259] on div "Task details Task name Sulav Test Acount Deadline 2025-09-05 Assignee Sulav Pan…" at bounding box center [721, 348] width 1442 height 697
click at [49, 259] on div "Task details Task name Sulav Test Acount Deadline 2025-09-05 Assignee Sulav Pan…" at bounding box center [721, 348] width 1442 height 697
click at [47, 260] on div "Task details Task name Sulav Test Acount Deadline 2025-09-05 Assignee Sulav Pan…" at bounding box center [721, 348] width 1442 height 697
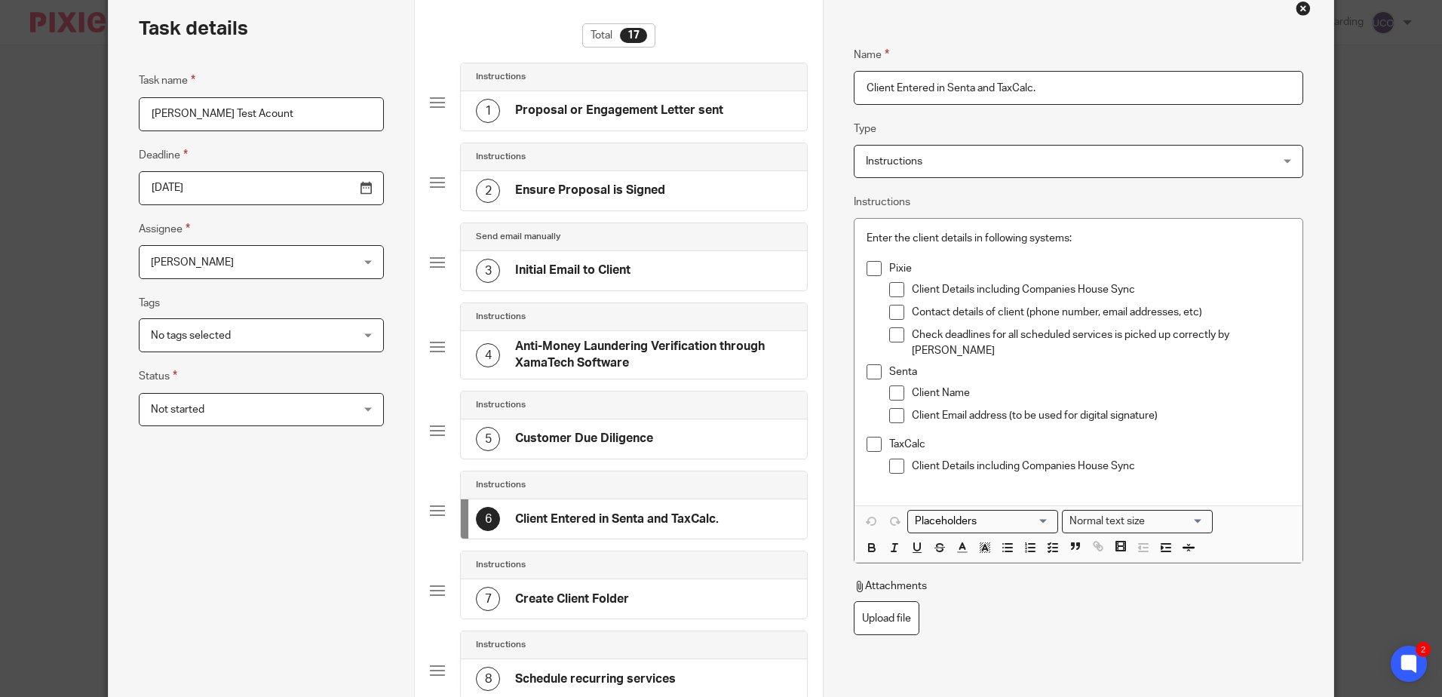
click at [45, 262] on div "Task details Task name Sulav Test Acount Deadline 2025-09-05 Assignee Sulav Pan…" at bounding box center [721, 348] width 1442 height 697
click at [41, 264] on div "Task details Task name Sulav Test Acount Deadline 2025-09-05 Assignee Sulav Pan…" at bounding box center [721, 348] width 1442 height 697
click at [38, 266] on div "Task details Task name Sulav Test Acount Deadline 2025-09-05 Assignee Sulav Pan…" at bounding box center [721, 348] width 1442 height 697
click at [36, 267] on div "Task details Task name Sulav Test Acount Deadline 2025-09-05 Assignee Sulav Pan…" at bounding box center [721, 348] width 1442 height 697
click at [31, 270] on div "Task details Task name Sulav Test Acount Deadline 2025-09-05 Assignee Sulav Pan…" at bounding box center [721, 348] width 1442 height 697
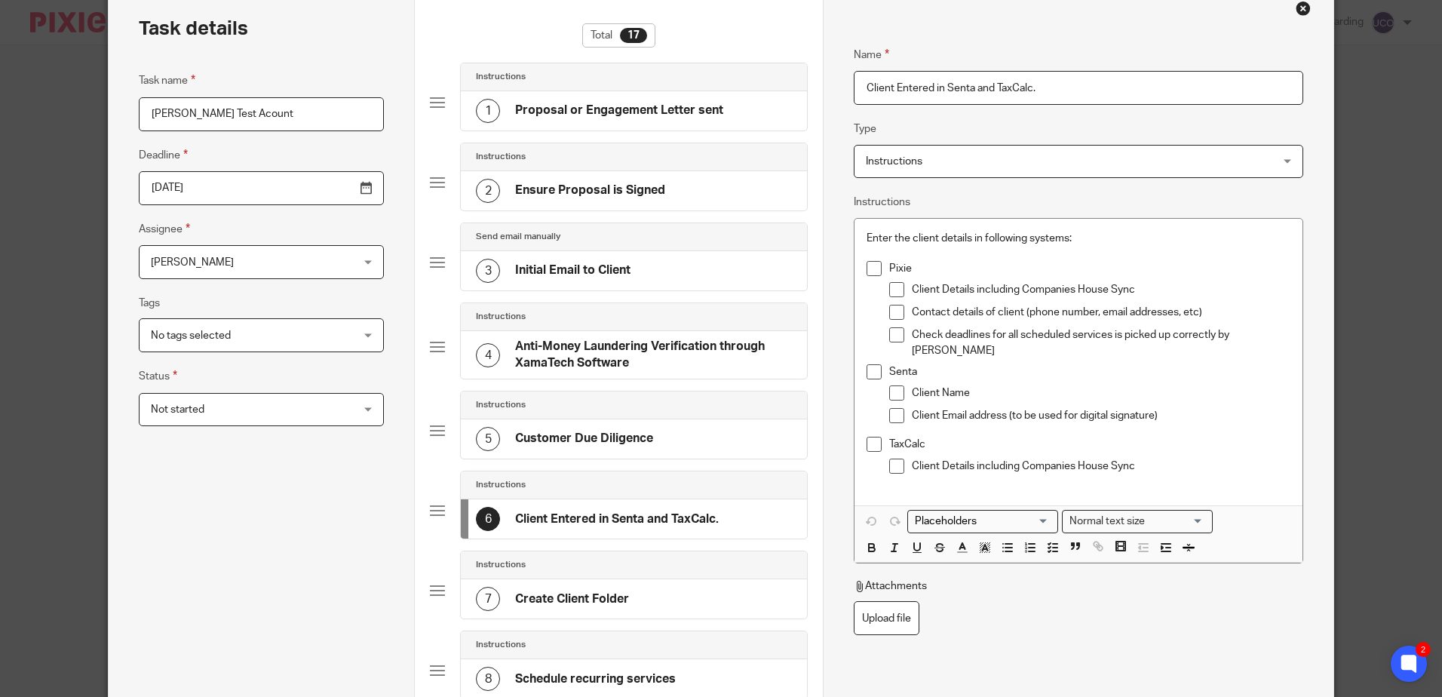
click at [25, 272] on div "Task details Task name Sulav Test Acount Deadline 2025-09-05 Assignee Sulav Pan…" at bounding box center [721, 348] width 1442 height 697
click at [23, 273] on div "Task details Task name Sulav Test Acount Deadline 2025-09-05 Assignee Sulav Pan…" at bounding box center [721, 348] width 1442 height 697
click at [21, 274] on div "Task details Task name Sulav Test Acount Deadline 2025-09-05 Assignee Sulav Pan…" at bounding box center [721, 348] width 1442 height 697
click at [20, 275] on div "Task details Task name Sulav Test Acount Deadline 2025-09-05 Assignee Sulav Pan…" at bounding box center [721, 348] width 1442 height 697
click at [19, 275] on div "Task details Task name Sulav Test Acount Deadline 2025-09-05 Assignee Sulav Pan…" at bounding box center [721, 348] width 1442 height 697
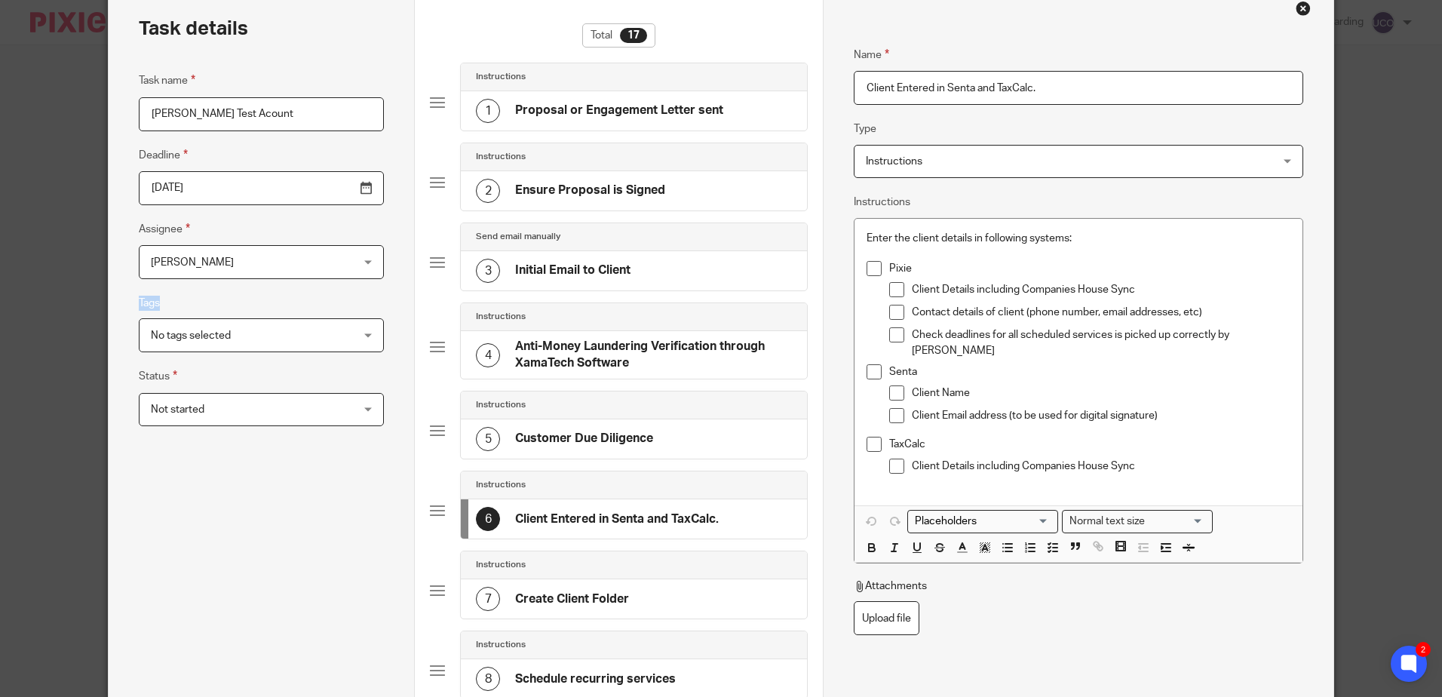
click at [18, 275] on div "Task details Task name Sulav Test Acount Deadline 2025-09-05 Assignee Sulav Pan…" at bounding box center [721, 348] width 1442 height 697
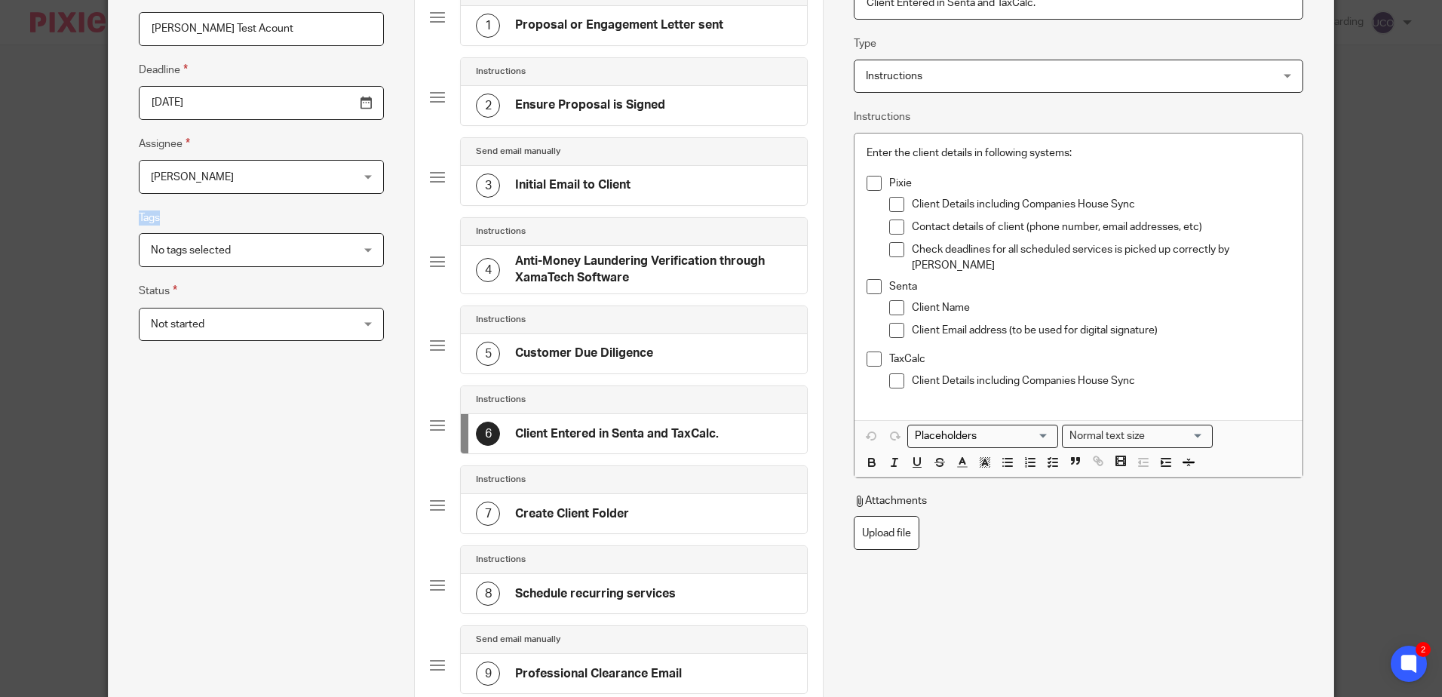
scroll to position [0, 0]
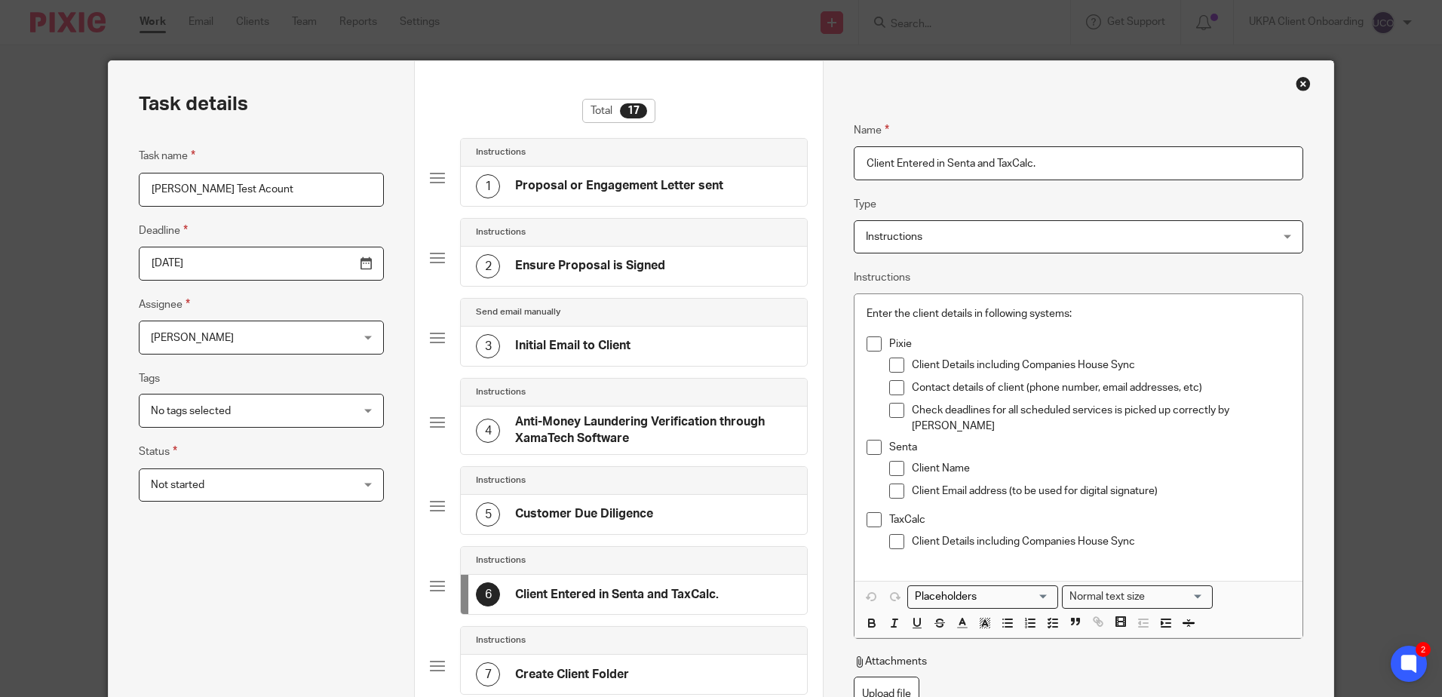
click at [631, 352] on div "3 Initial Email to Client" at bounding box center [634, 346] width 346 height 39
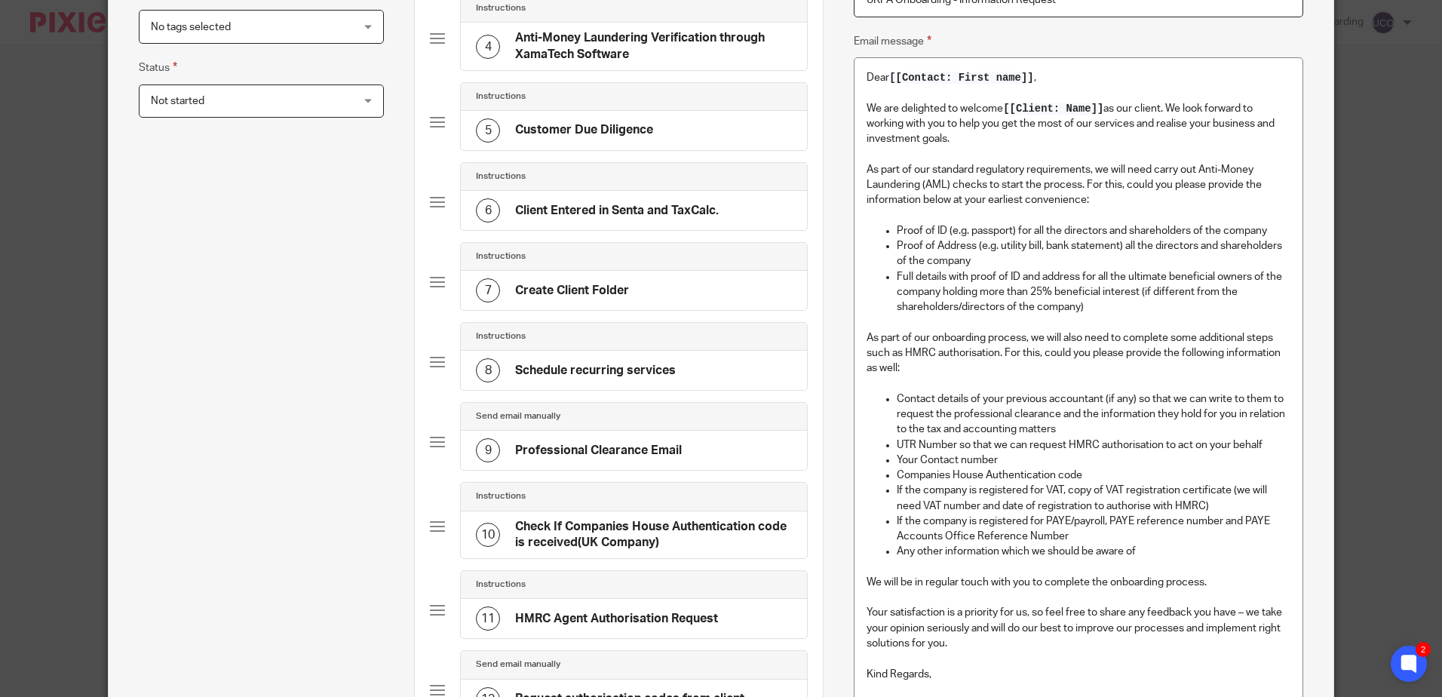
click at [631, 291] on div "7 Create Client Folder" at bounding box center [634, 290] width 346 height 39
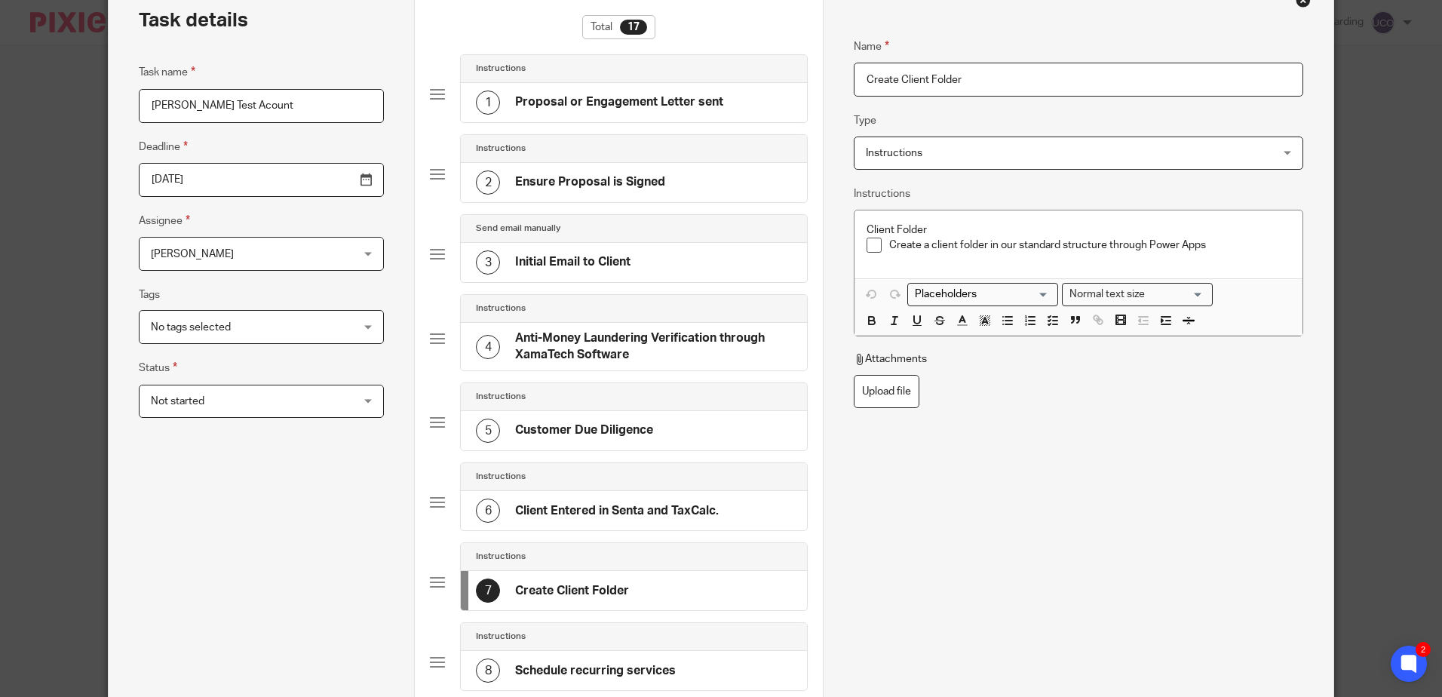
scroll to position [82, 0]
click at [602, 342] on h4 "Anti-Money Laundering Verification through XamaTech Software" at bounding box center [653, 348] width 277 height 32
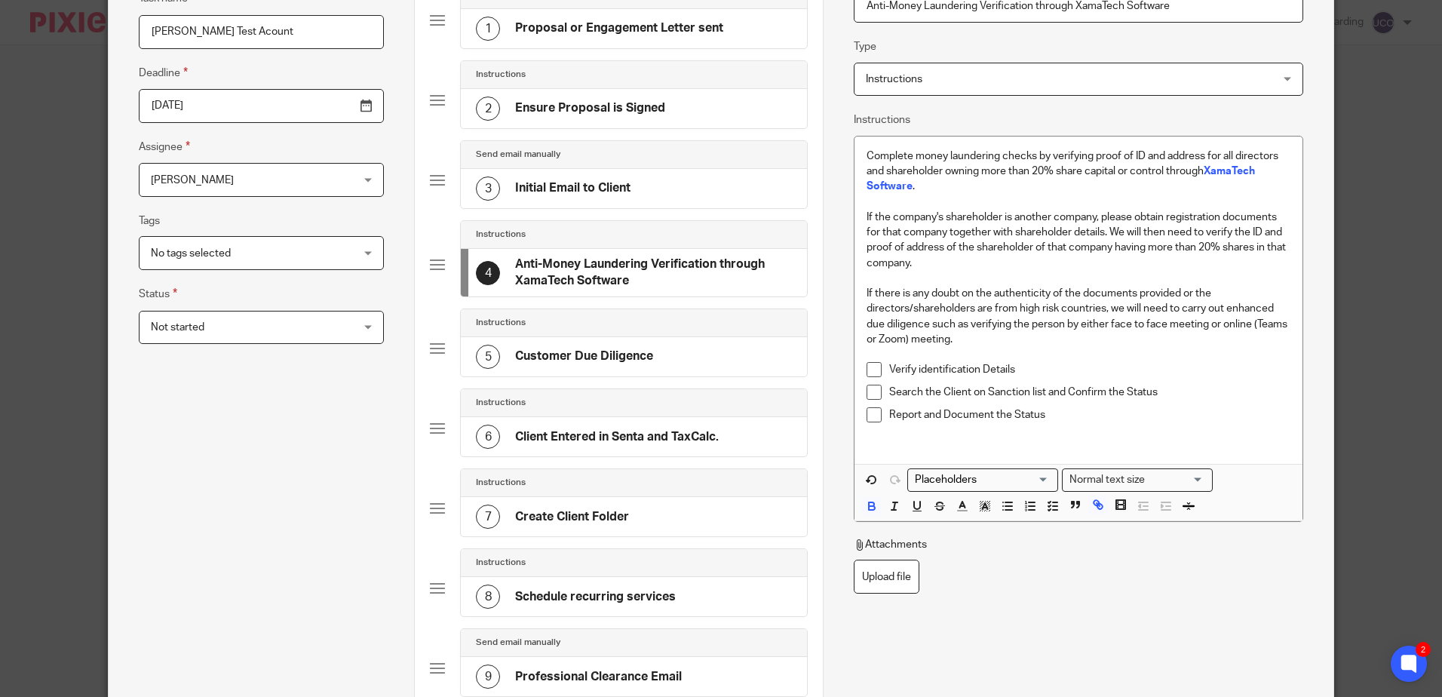
scroll to position [0, 0]
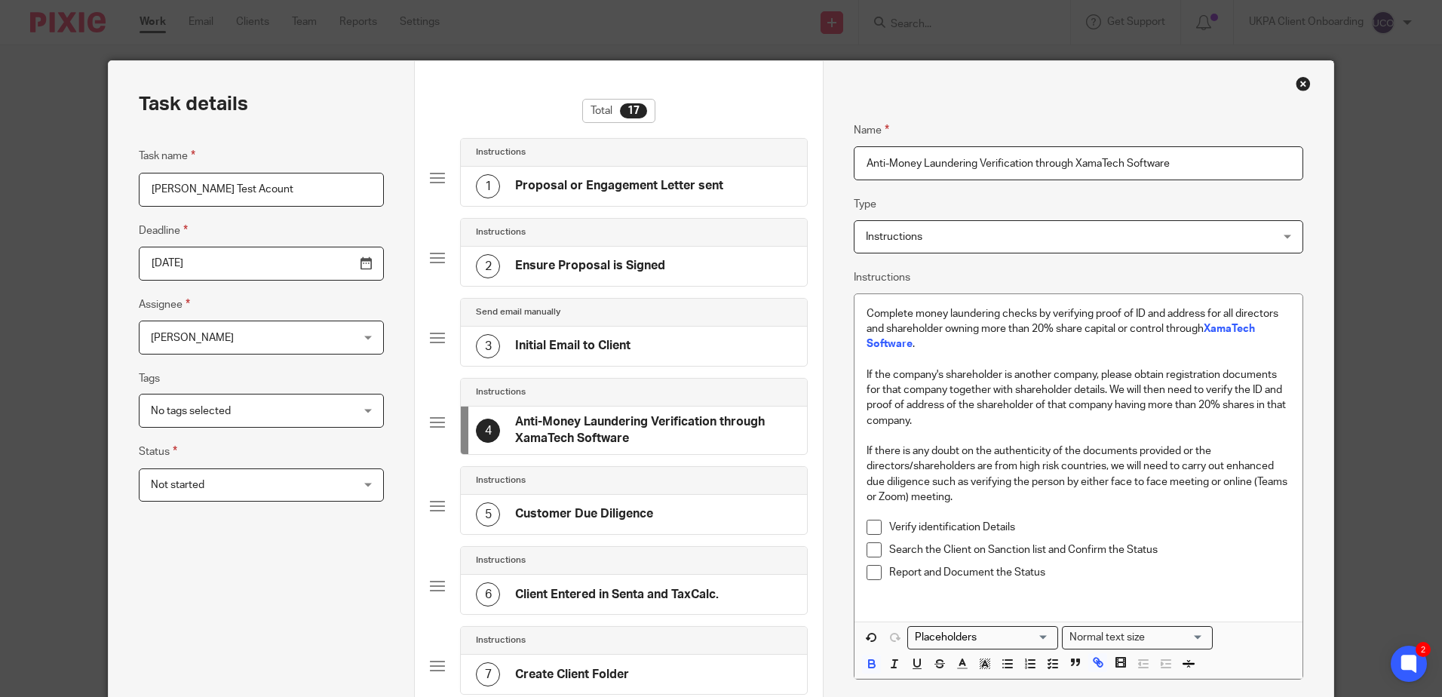
click at [586, 178] on h4 "Proposal or Engagement Letter sent" at bounding box center [619, 186] width 208 height 16
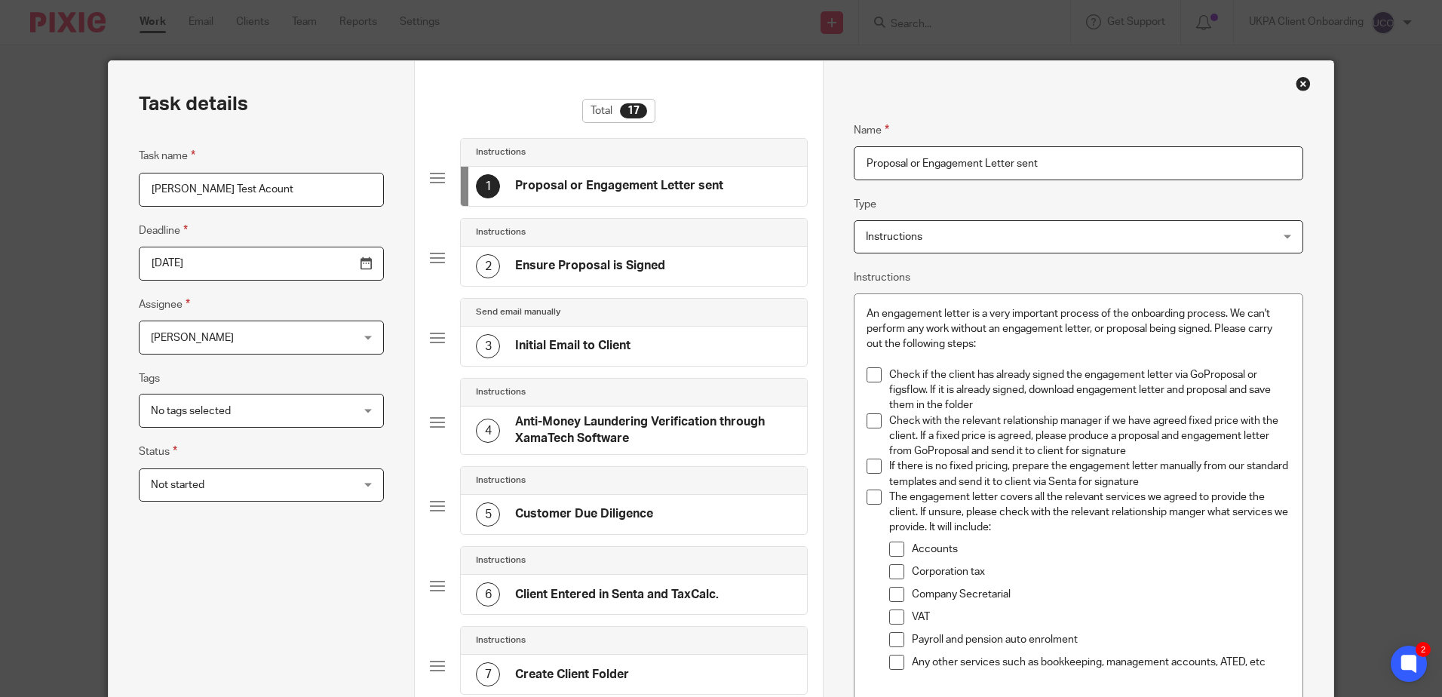
click at [584, 242] on div "Instructions" at bounding box center [634, 233] width 346 height 28
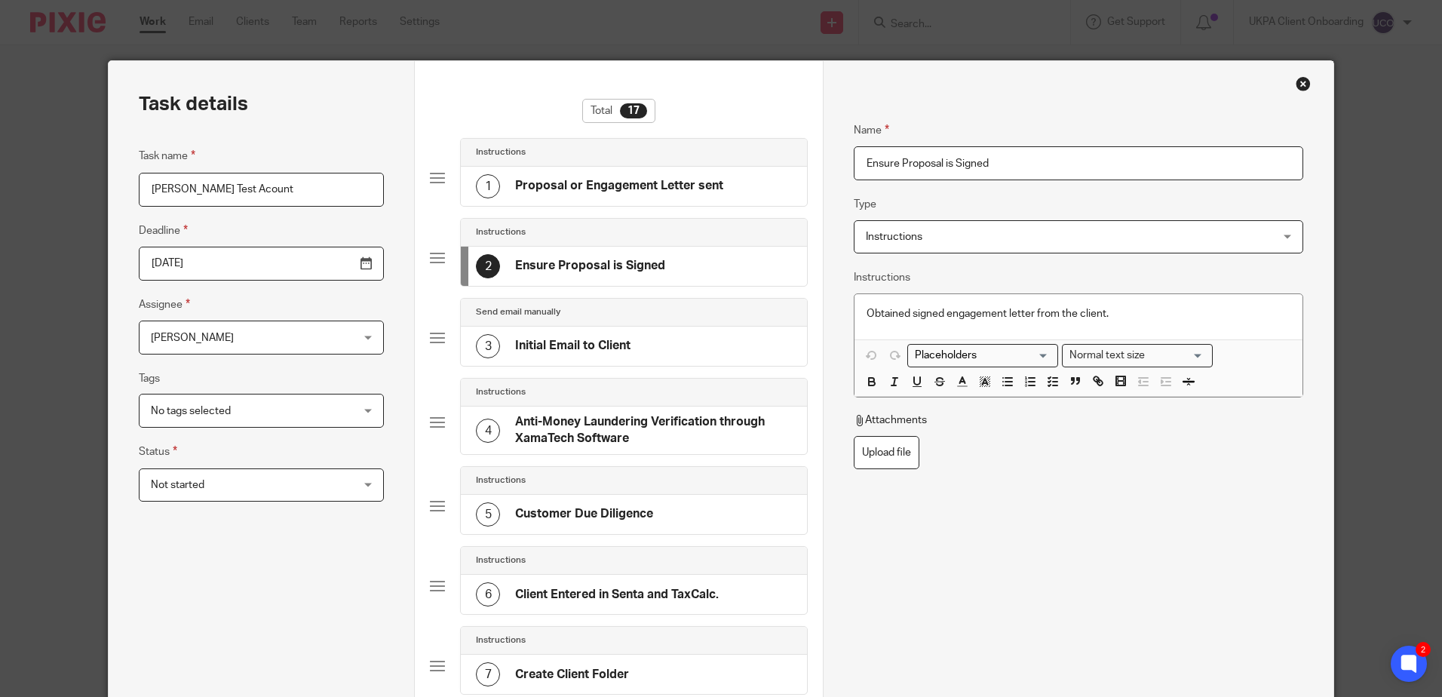
drag, startPoint x: 590, startPoint y: 290, endPoint x: 603, endPoint y: 345, distance: 56.5
click at [590, 290] on div "Instructions 2 Ensure Proposal is Signed" at bounding box center [619, 258] width 378 height 80
click at [603, 345] on h4 "Initial Email to Client" at bounding box center [572, 346] width 115 height 16
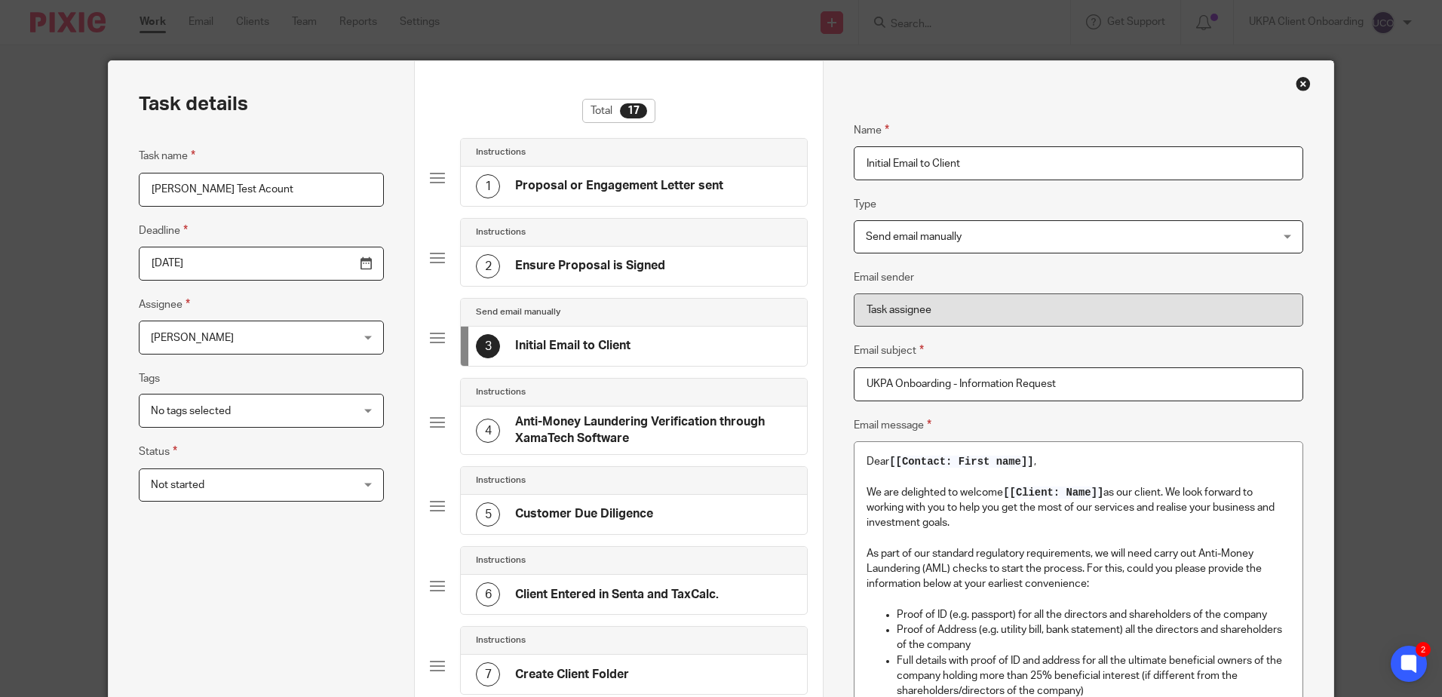
click at [597, 410] on div "4 Anti-Money Laundering Verification through XamaTech Software" at bounding box center [634, 431] width 346 height 48
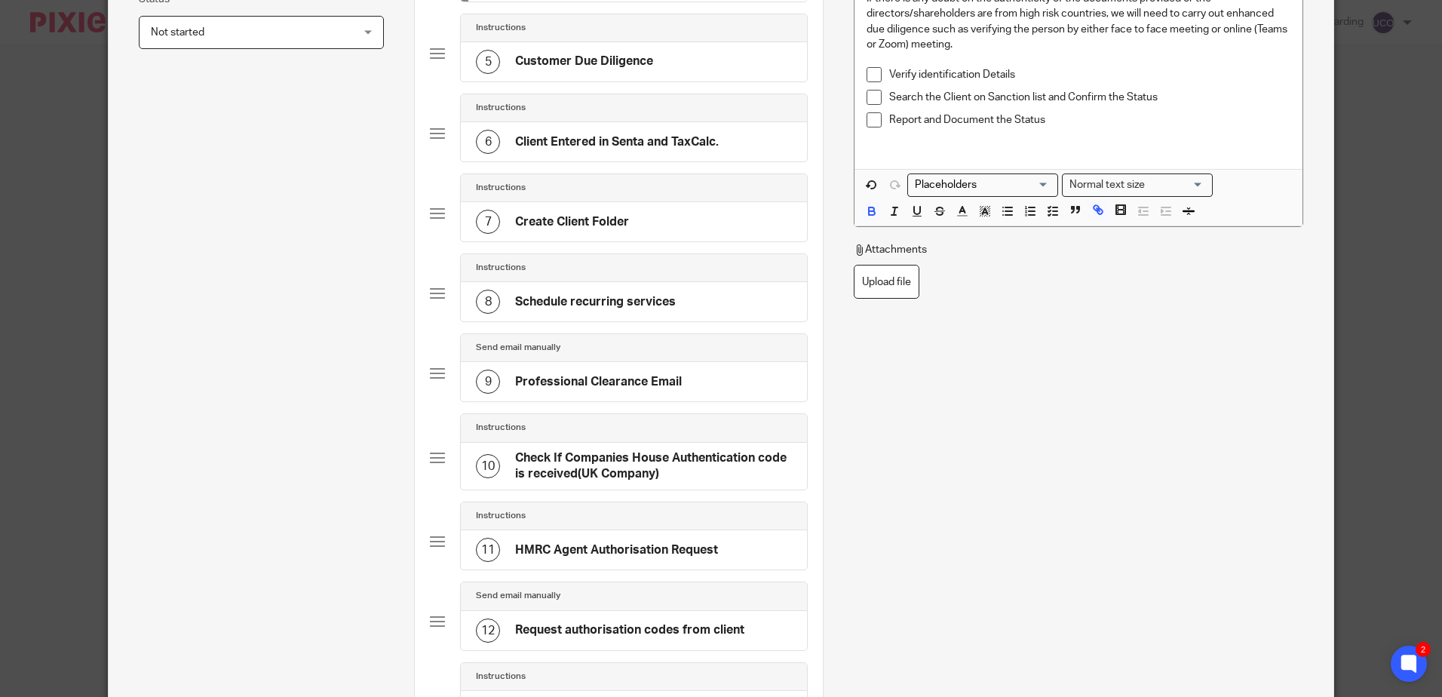
scroll to position [981, 0]
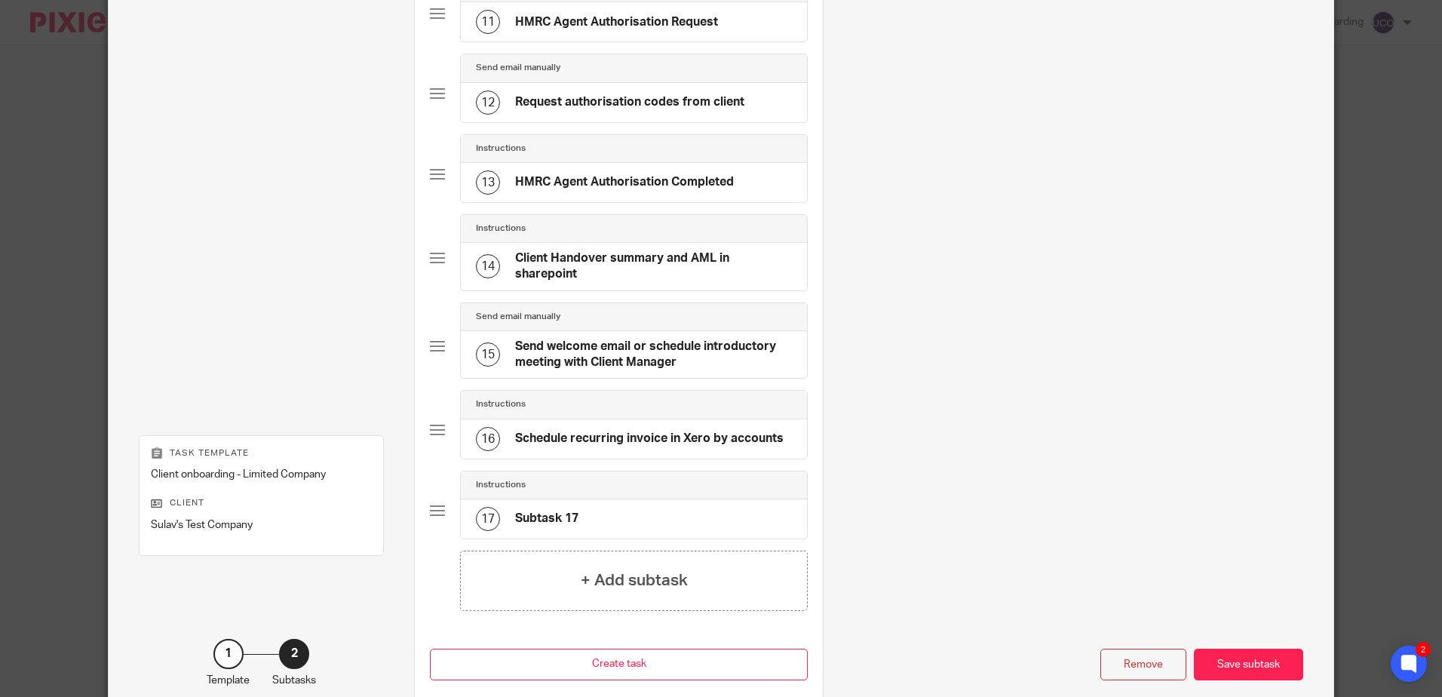
click at [558, 334] on div "15 Send welcome email or schedule introductory meeting with Client Manager" at bounding box center [634, 355] width 346 height 48
click at [622, 234] on div "Instructions" at bounding box center [634, 229] width 316 height 12
click at [619, 253] on h4 "Client Handover summary and AML in sharepoint" at bounding box center [653, 266] width 277 height 32
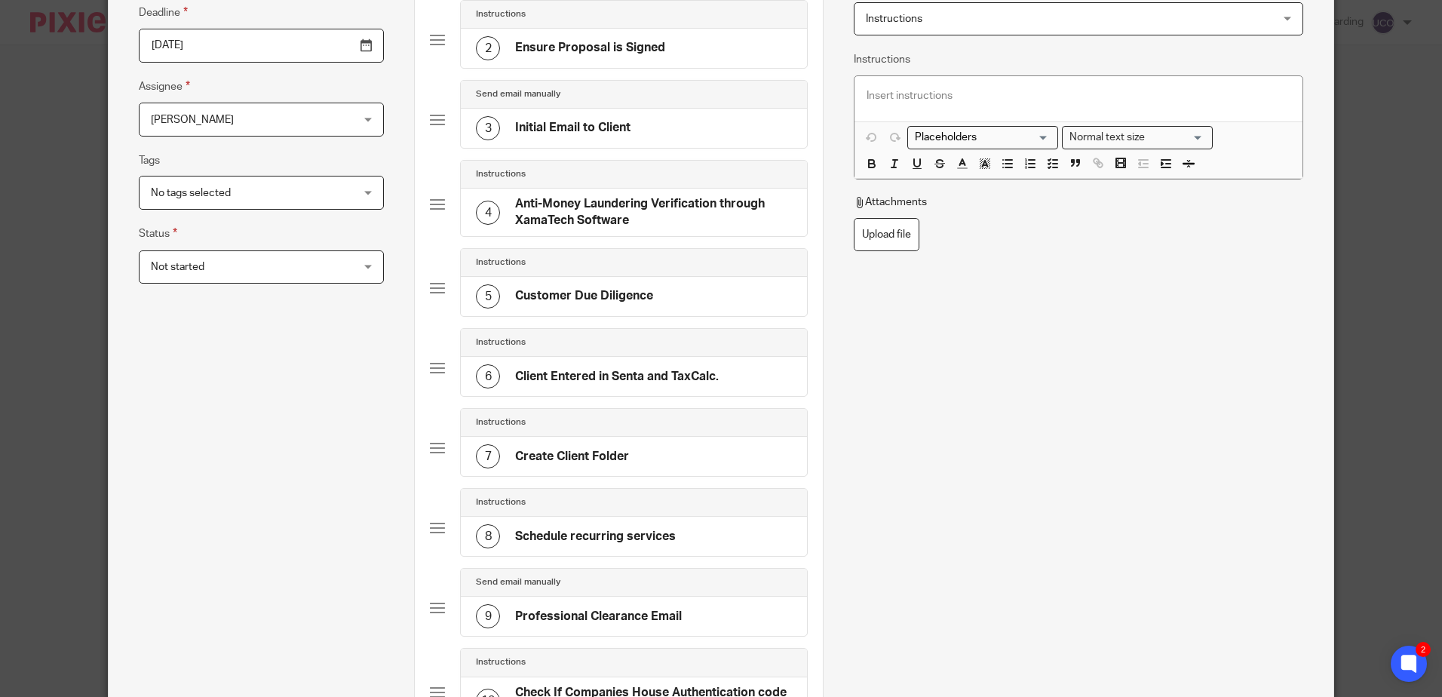
scroll to position [0, 0]
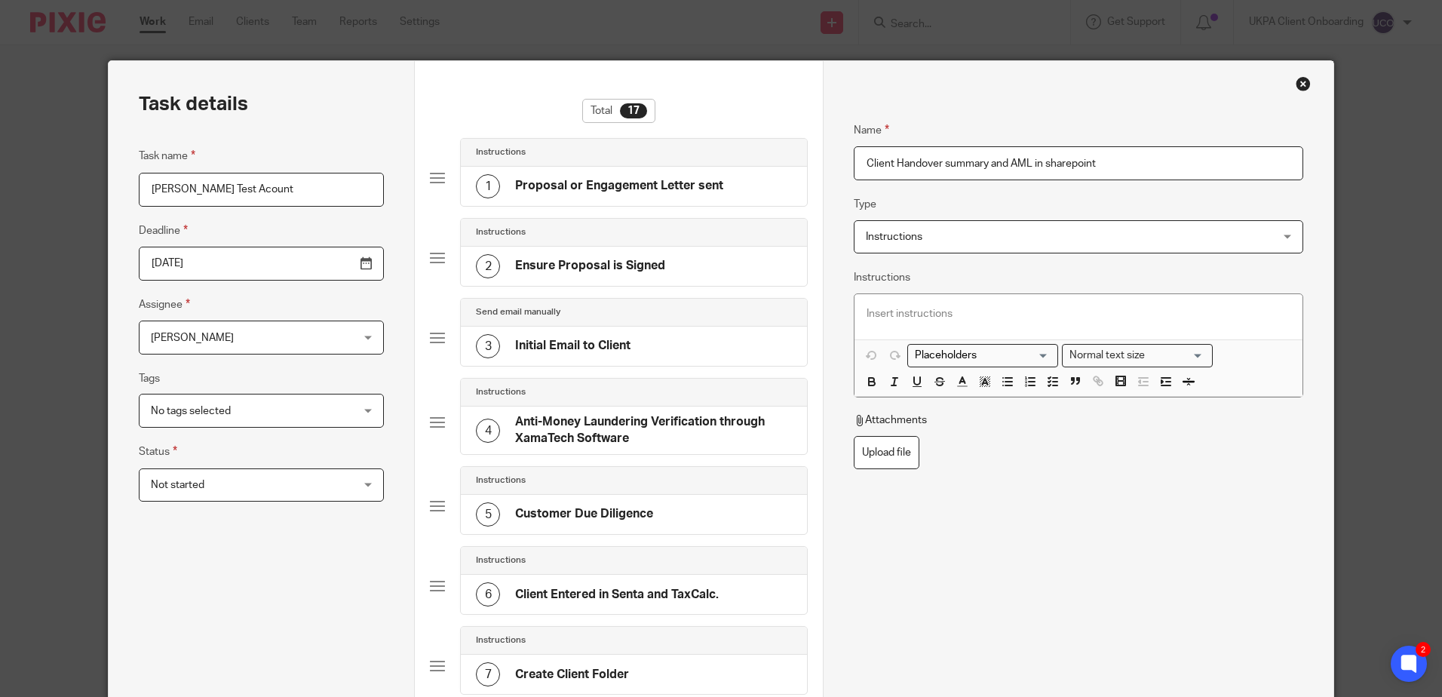
click at [989, 233] on span "Instructions" at bounding box center [1040, 237] width 349 height 32
click at [926, 196] on fieldset "Type Instructions Instructions Instructions Send automated email Send email man…" at bounding box center [1078, 224] width 449 height 58
click at [717, 267] on div "2 Ensure Proposal is Signed" at bounding box center [634, 266] width 346 height 39
click at [671, 315] on div "Send email manually" at bounding box center [634, 312] width 316 height 12
